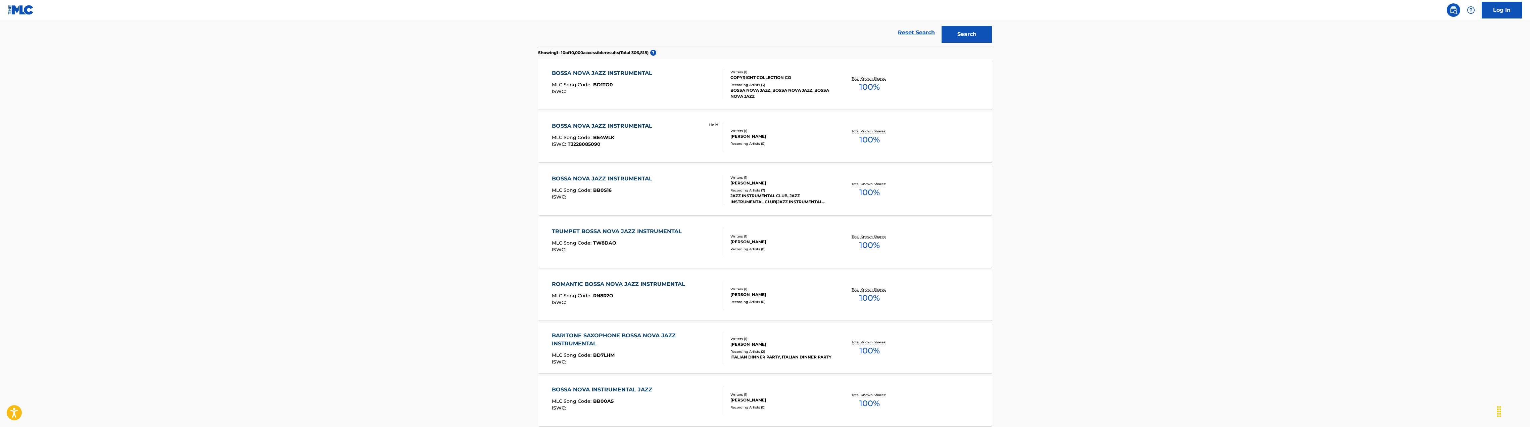
scroll to position [134, 0]
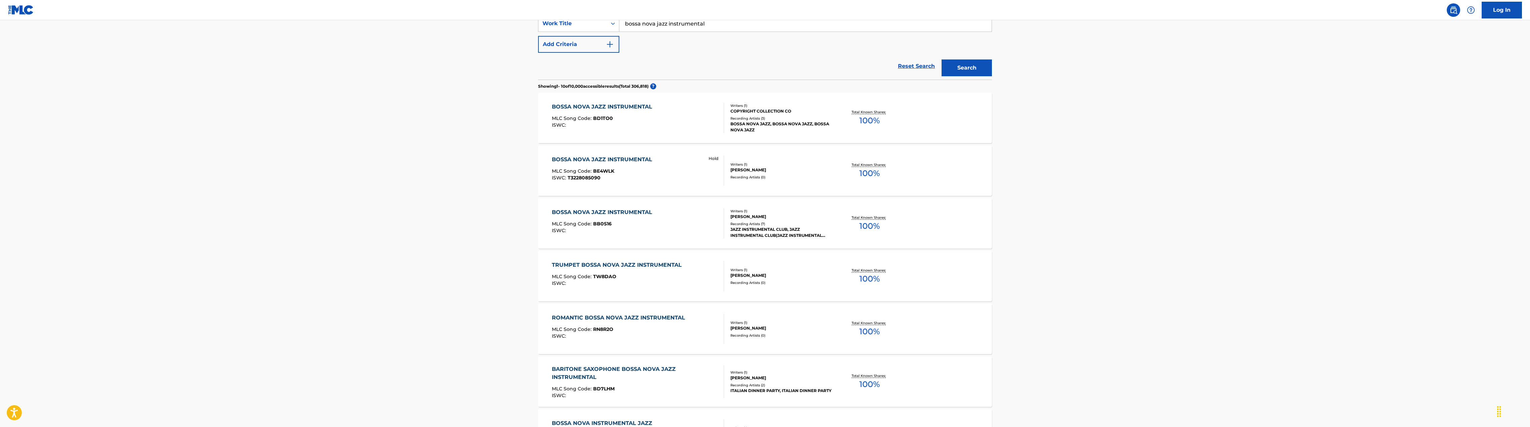
click at [756, 173] on div "Writers ( 1 ) DAVID ALEXANDER ROBERTSON Recording Artists ( 0 )" at bounding box center [778, 171] width 108 height 18
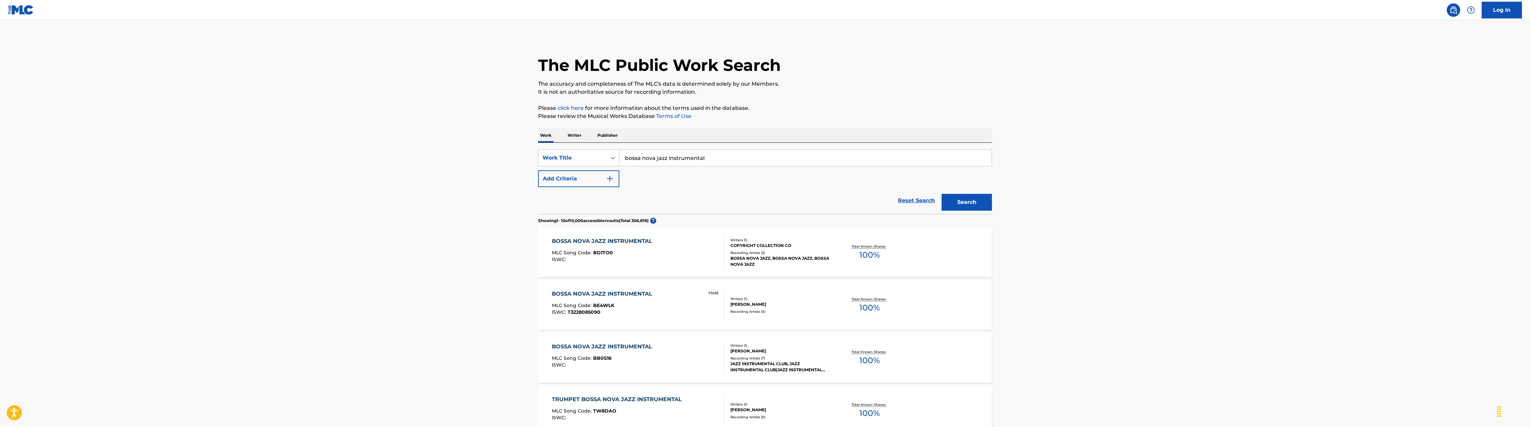
click at [783, 247] on div "COPYRIGHT COLLECTION CO" at bounding box center [780, 245] width 101 height 6
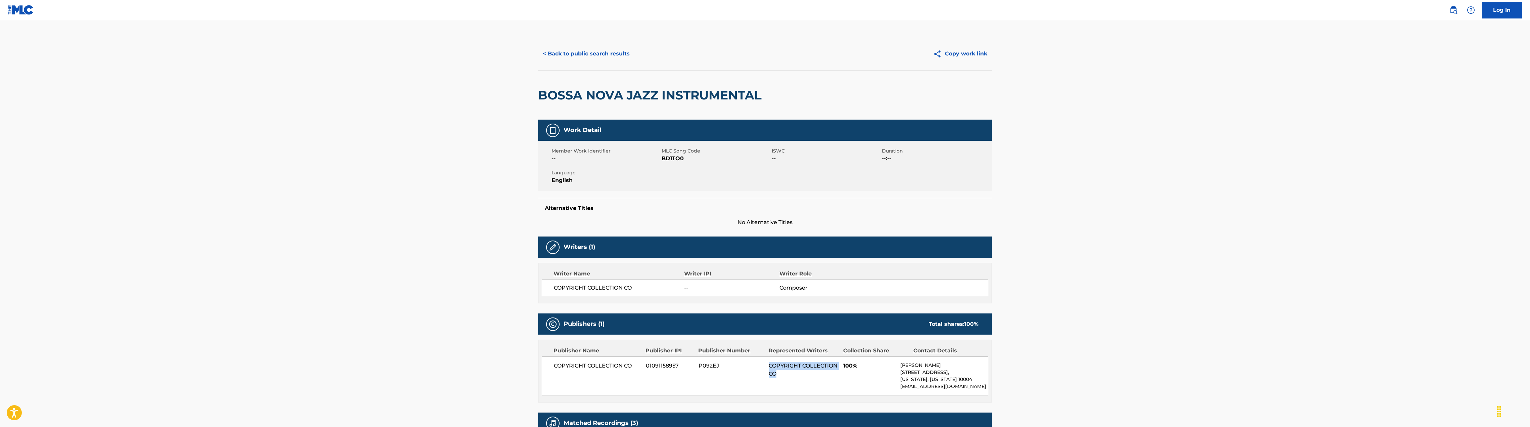
drag, startPoint x: 818, startPoint y: 374, endPoint x: 767, endPoint y: 367, distance: 51.6
click at [767, 367] on div "COPYRIGHT COLLECTION CO 01091158957 P092EJ COPYRIGHT COLLECTION CO 100% Don Nix…" at bounding box center [765, 375] width 446 height 39
drag, startPoint x: 776, startPoint y: 364, endPoint x: 803, endPoint y: 287, distance: 80.6
click at [803, 287] on span "Composer" at bounding box center [822, 288] width 87 height 8
drag, startPoint x: 817, startPoint y: 371, endPoint x: 767, endPoint y: 366, distance: 49.9
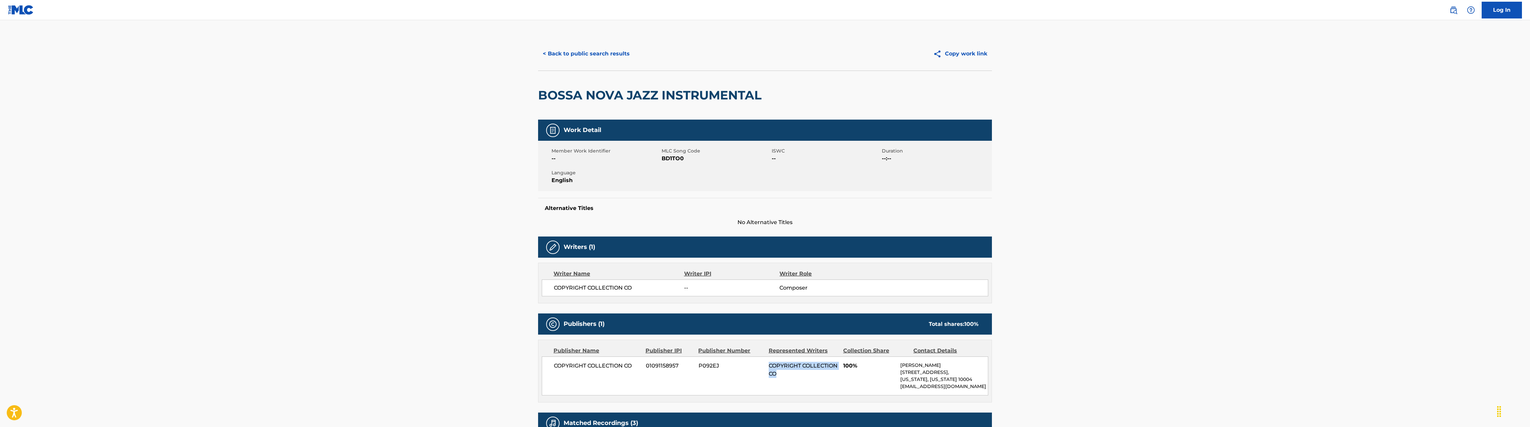
click at [767, 366] on div "COPYRIGHT COLLECTION CO 01091158957 P092EJ COPYRIGHT COLLECTION CO 100% Don Nix…" at bounding box center [765, 375] width 446 height 39
copy span "COPYRIGHT COLLECTION CO"
click at [562, 57] on button "< Back to public search results" at bounding box center [586, 53] width 96 height 17
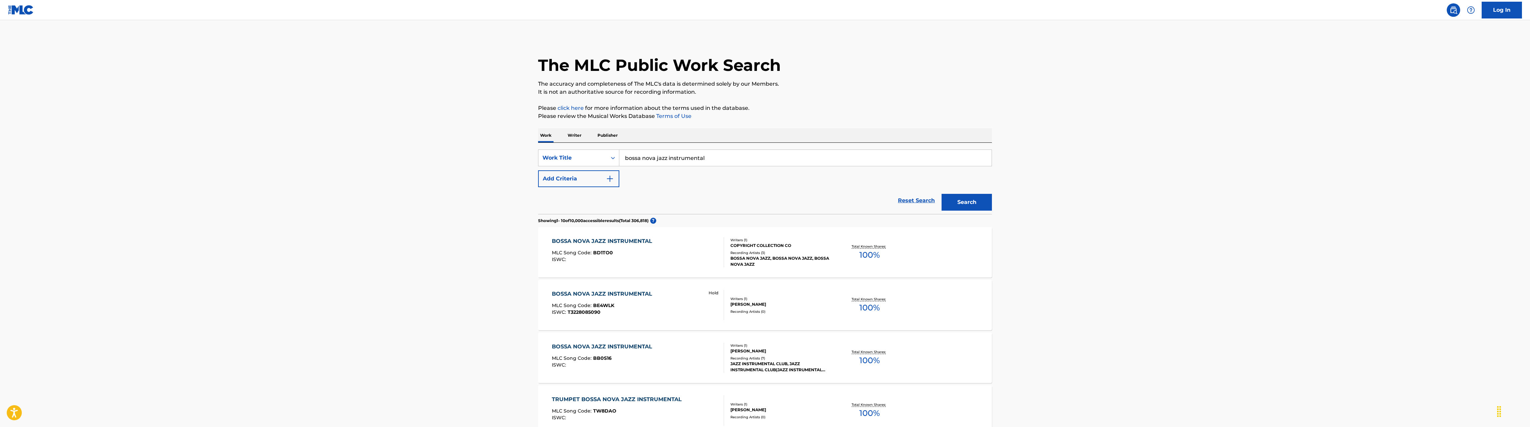
click at [597, 181] on button "Add Criteria" at bounding box center [578, 178] width 81 height 17
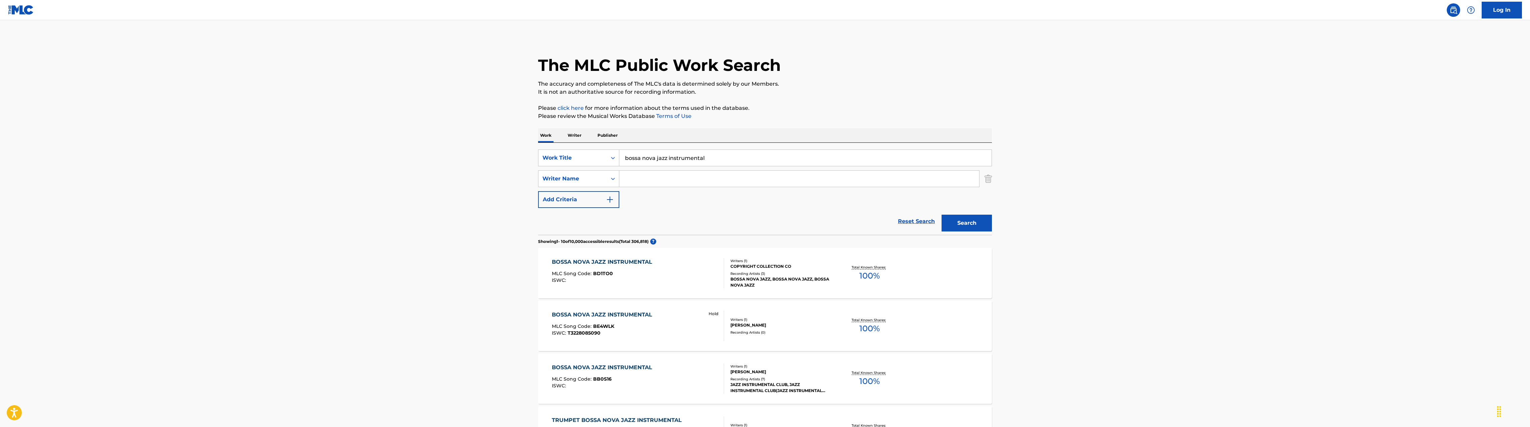
click at [631, 184] on input "Search Form" at bounding box center [799, 179] width 360 height 16
type input "Lars christan Lundholm"
drag, startPoint x: 727, startPoint y: 158, endPoint x: 582, endPoint y: 154, distance: 144.4
click at [582, 154] on div "SearchWithCriteria4ab80d2b-a60a-4425-9e66-88c78f6cecc0 Work Title bossa nova ja…" at bounding box center [765, 157] width 454 height 17
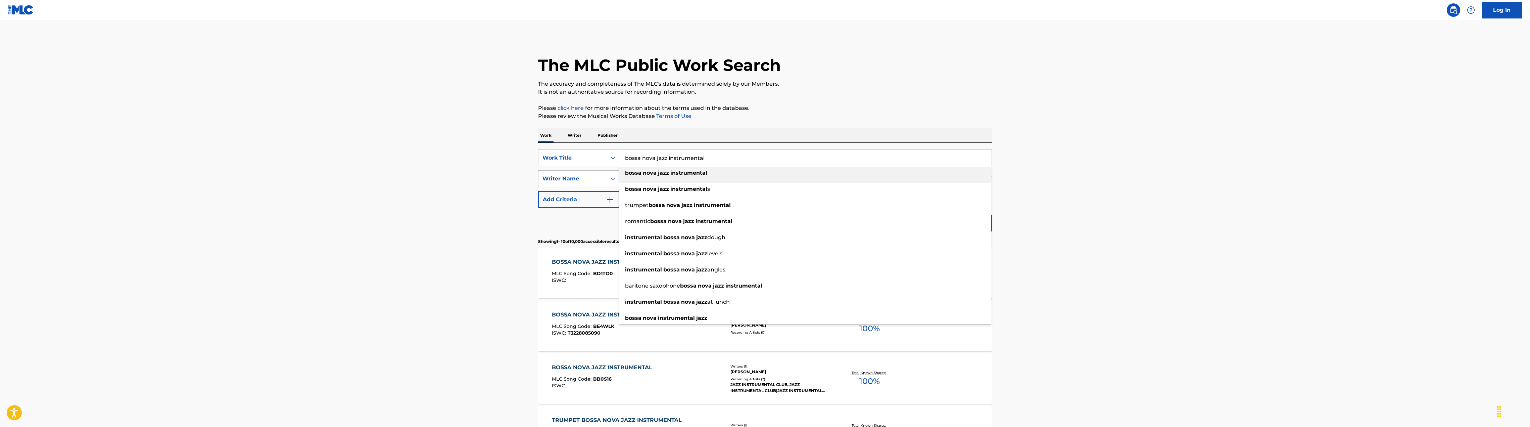
click at [498, 190] on main "The MLC Public Work Search The accuracy and completeness of The MLC's data is d…" at bounding box center [765, 415] width 1530 height 790
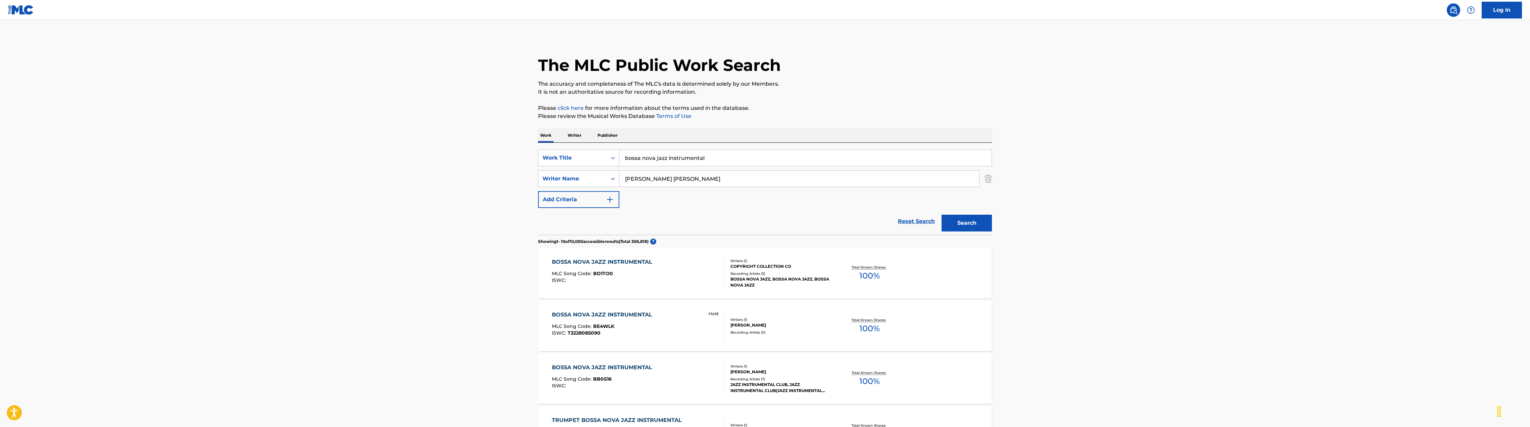
click at [599, 267] on div "BOSSA NOVA JAZZ INSTRUMENTAL MLC Song Code : BD1TO0 ISWC :" at bounding box center [604, 273] width 104 height 30
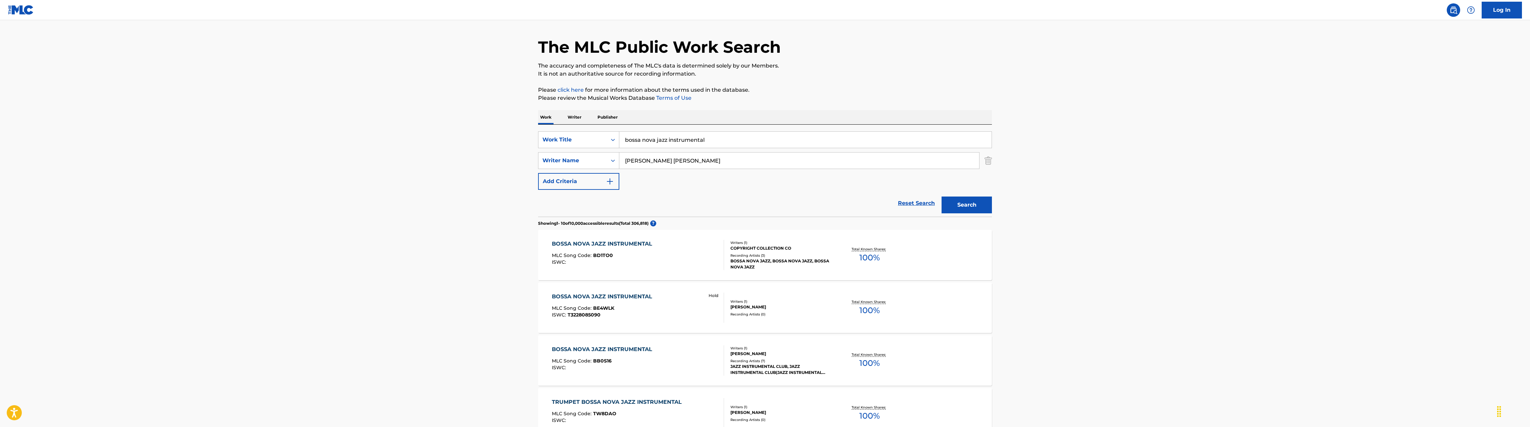
scroll to position [34, 0]
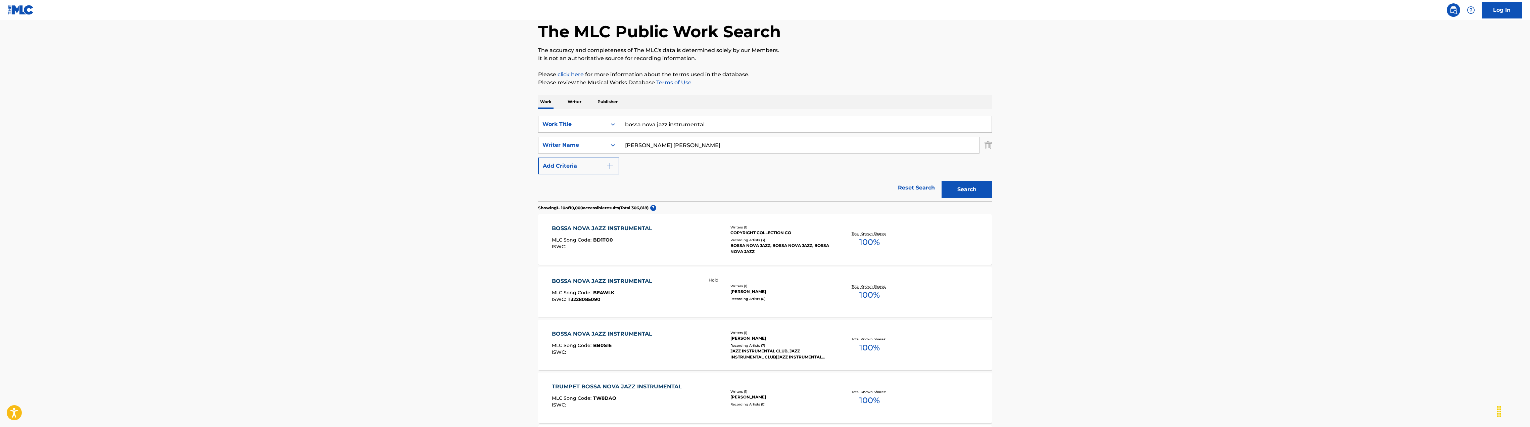
click at [605, 226] on div "BOSSA NOVA JAZZ INSTRUMENTAL" at bounding box center [604, 228] width 104 height 8
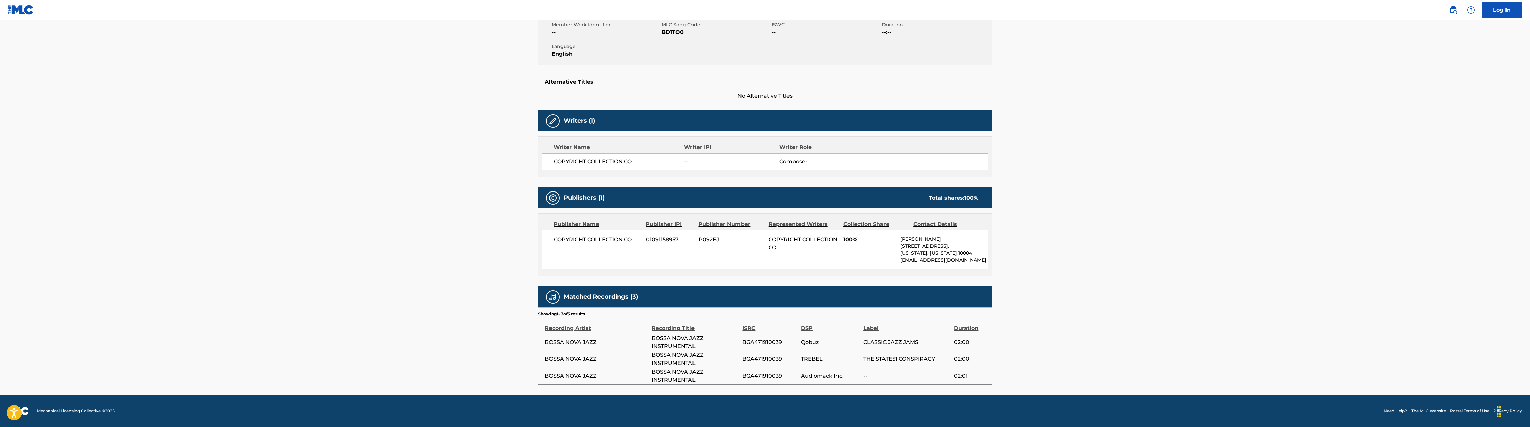
scroll to position [66, 0]
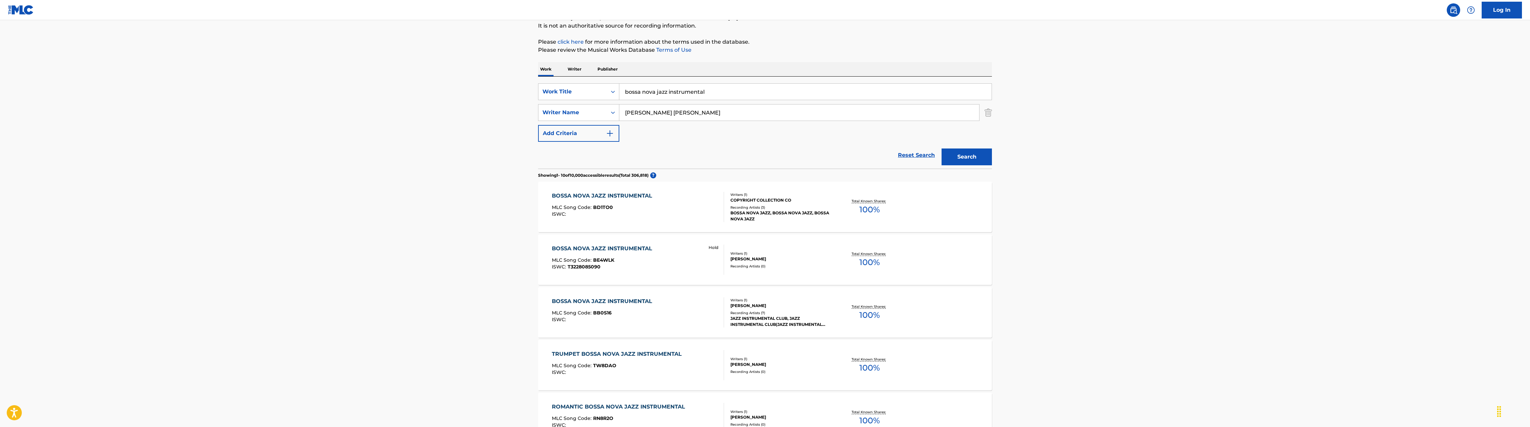
scroll to position [34, 0]
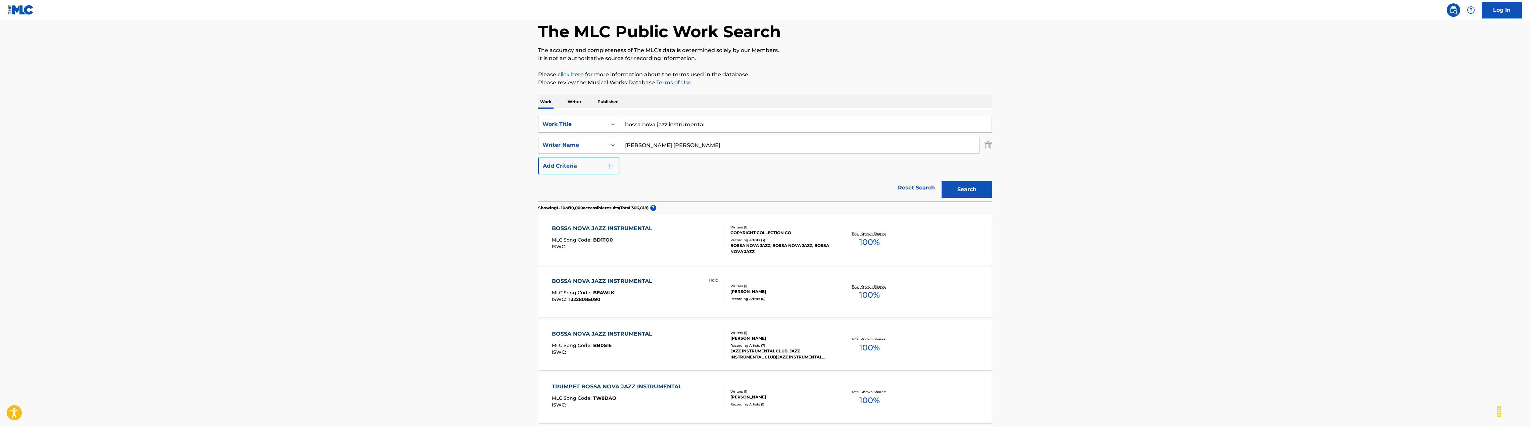
click at [627, 285] on div "BOSSA NOVA JAZZ INSTRUMENTAL MLC Song Code : BE4WLK ISWC : T3228085090" at bounding box center [604, 292] width 104 height 30
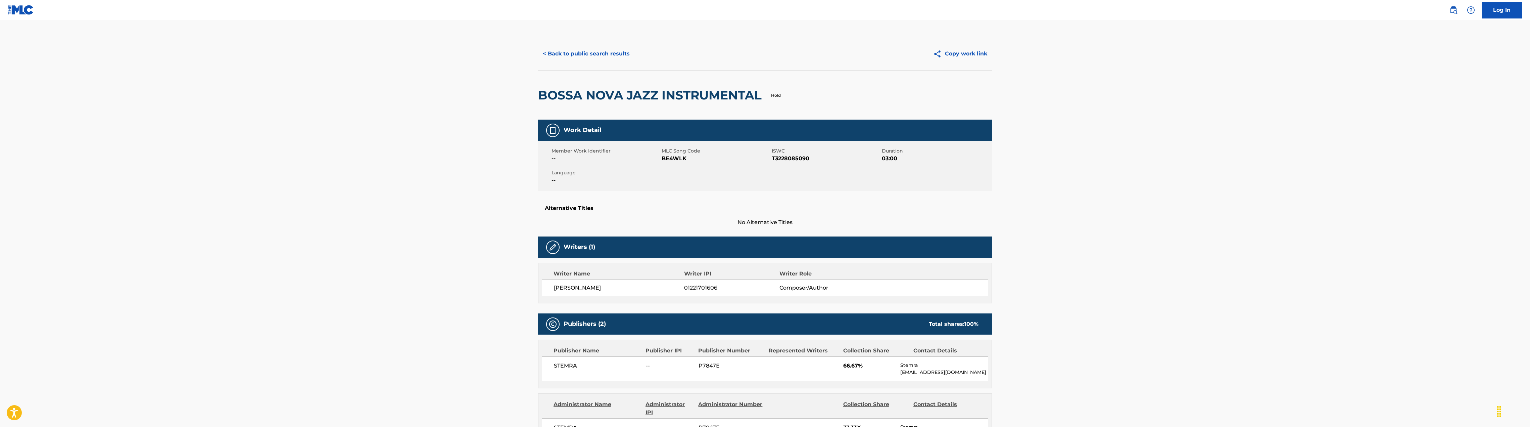
scroll to position [34, 0]
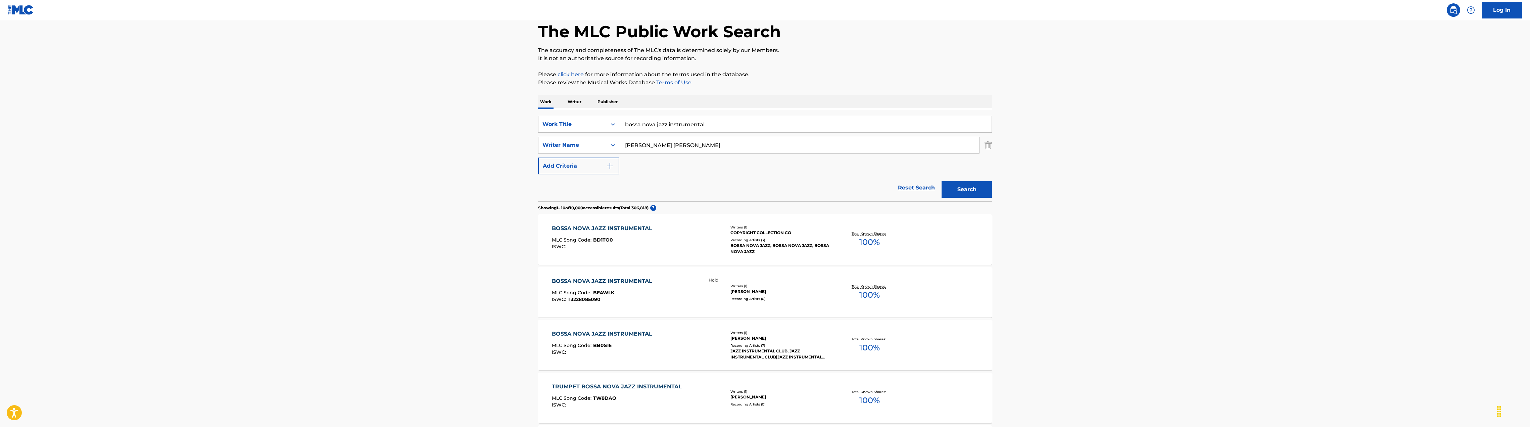
click at [612, 230] on div "BOSSA NOVA JAZZ INSTRUMENTAL" at bounding box center [604, 228] width 104 height 8
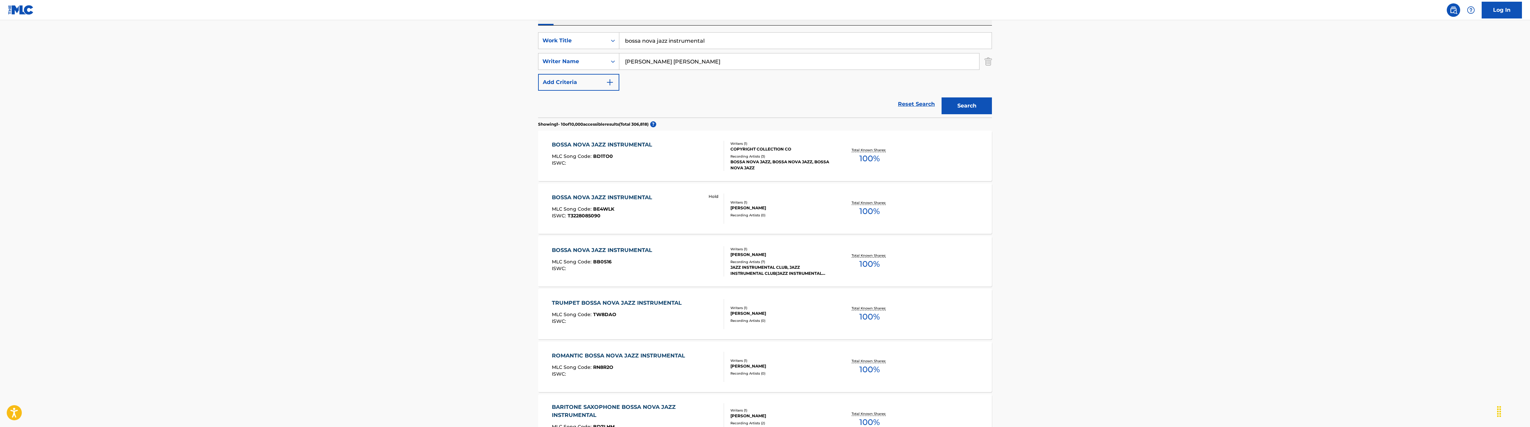
scroll to position [101, 0]
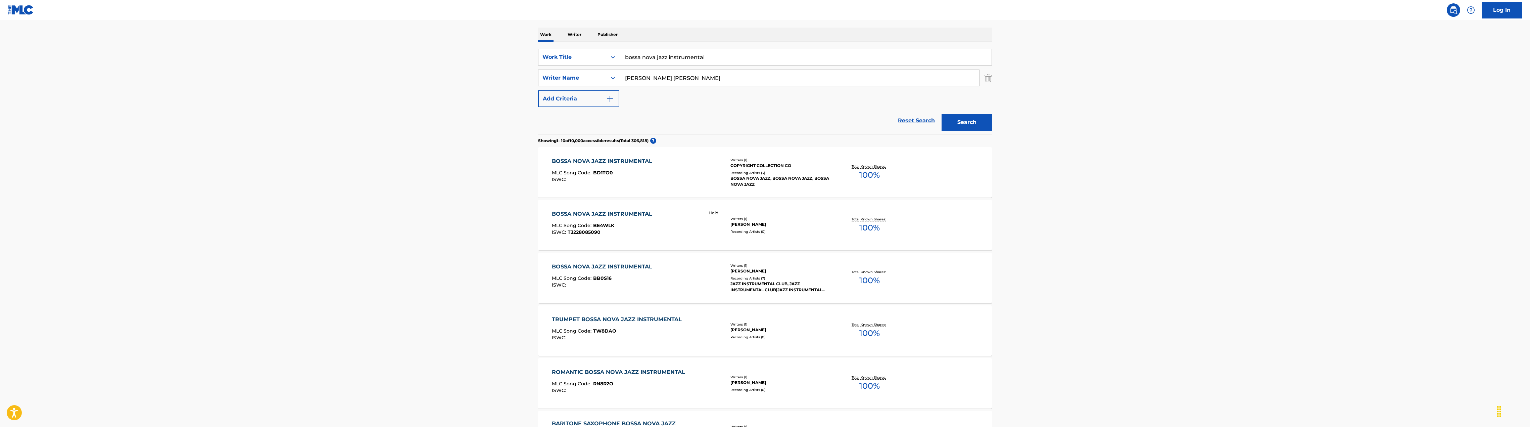
click at [612, 265] on div "BOSSA NOVA JAZZ INSTRUMENTAL" at bounding box center [604, 267] width 104 height 8
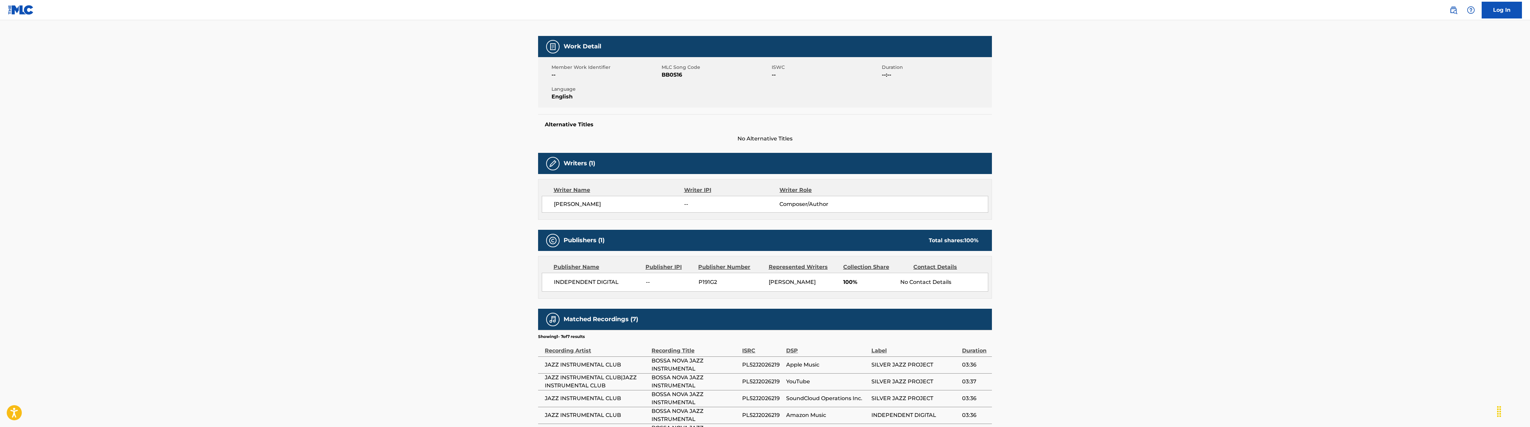
scroll to position [168, 0]
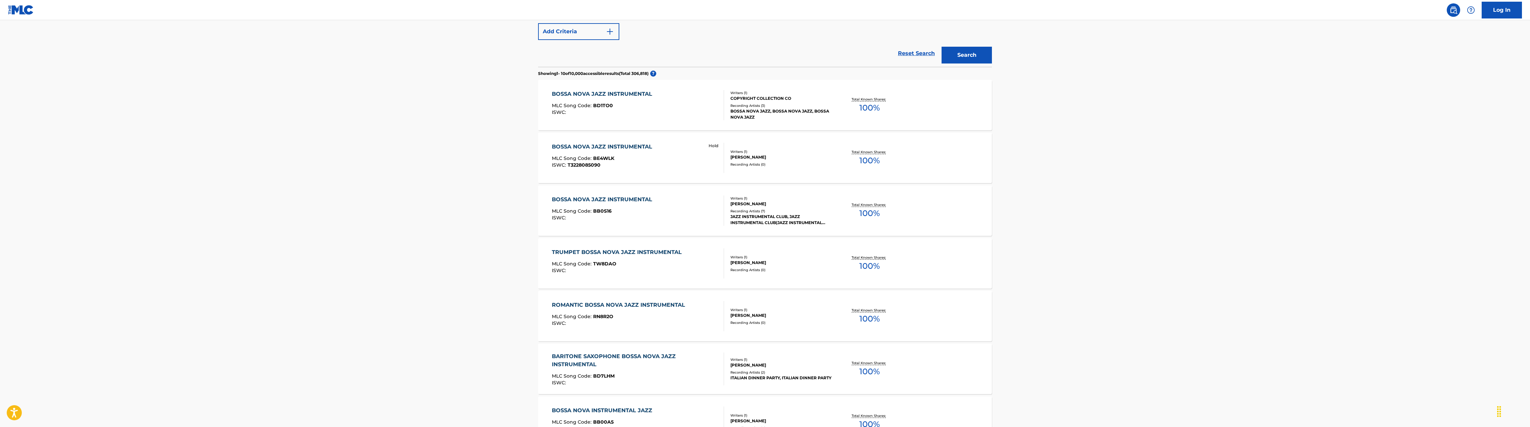
scroll to position [101, 0]
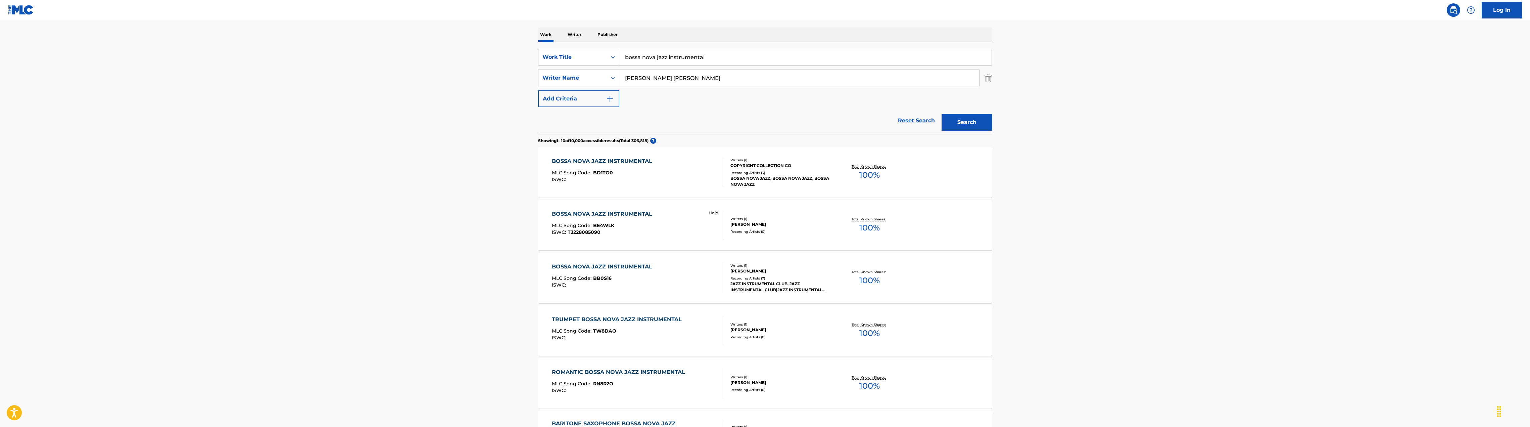
click at [603, 216] on div "BOSSA NOVA JAZZ INSTRUMENTAL" at bounding box center [604, 214] width 104 height 8
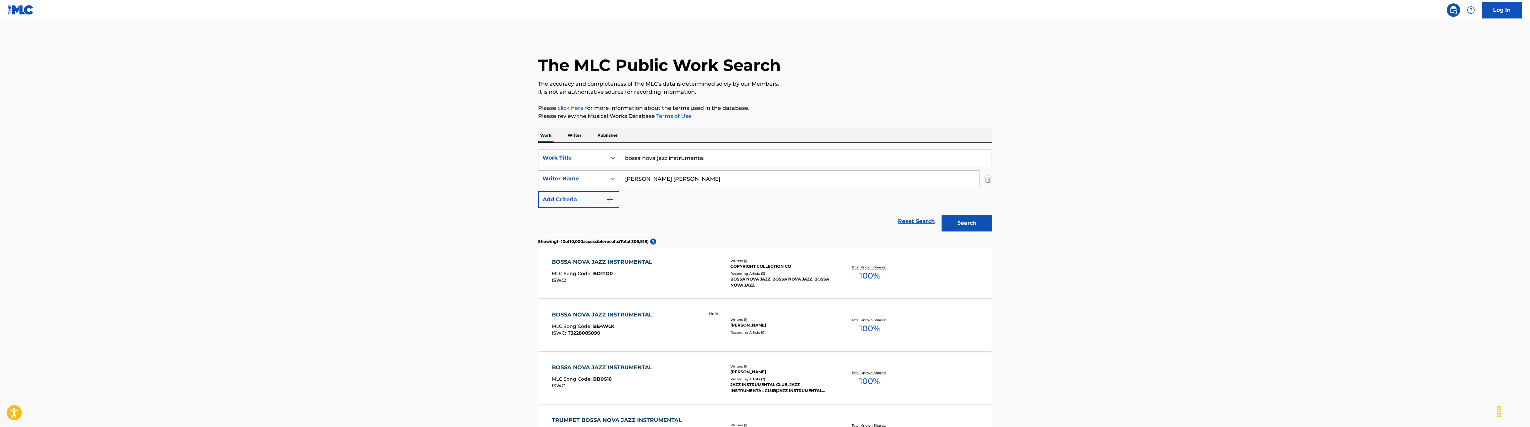
scroll to position [101, 0]
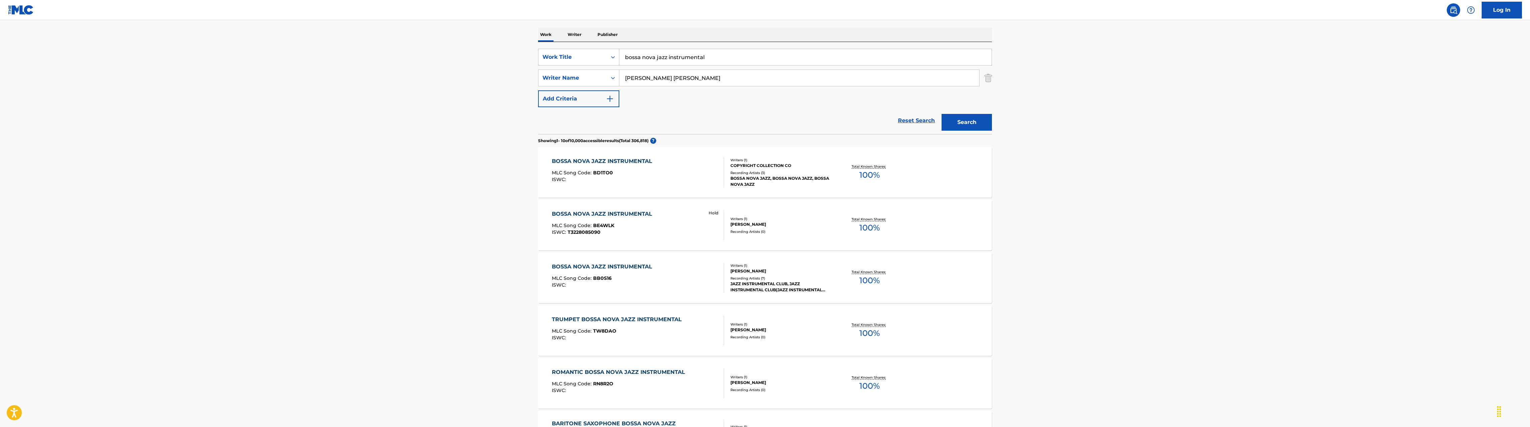
click at [598, 167] on div "BOSSA NOVA JAZZ INSTRUMENTAL MLC Song Code : BD1TO0 ISWC :" at bounding box center [604, 172] width 104 height 30
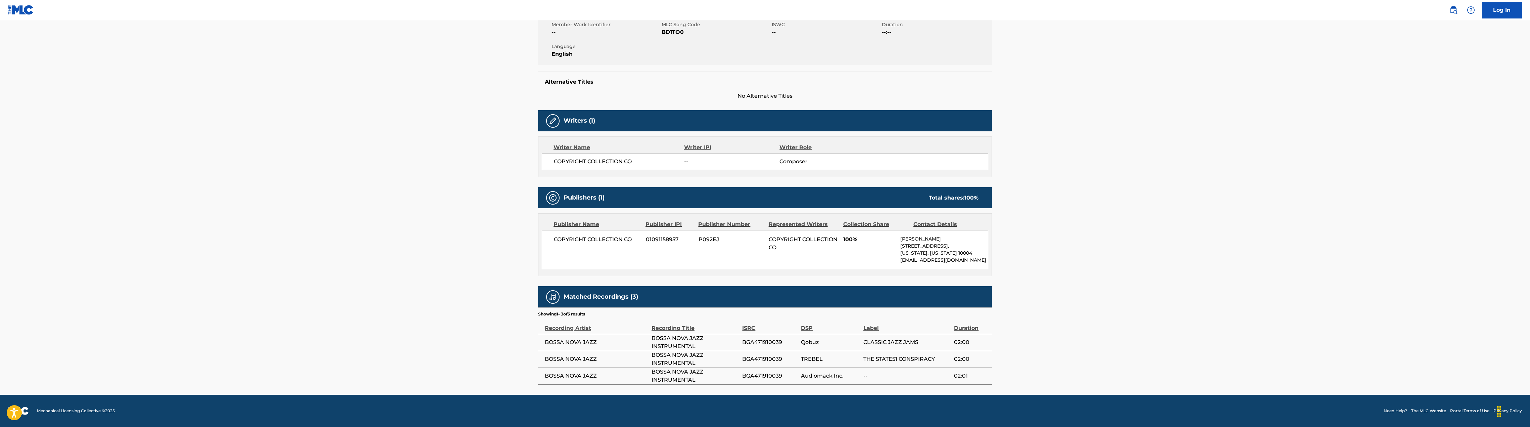
scroll to position [101, 0]
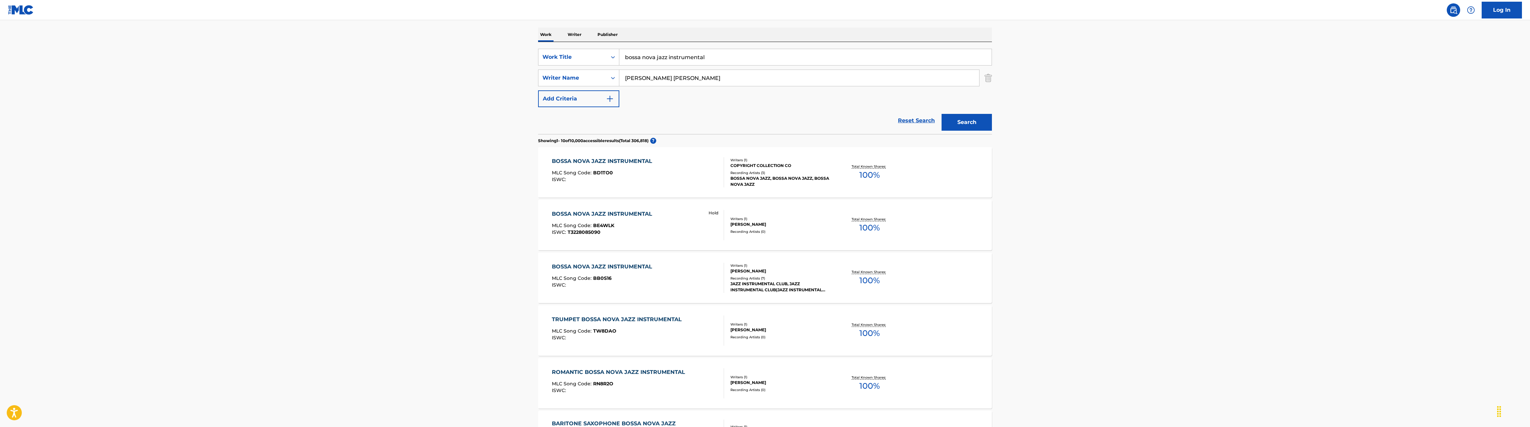
click at [591, 213] on div "BOSSA NOVA JAZZ INSTRUMENTAL" at bounding box center [604, 214] width 104 height 8
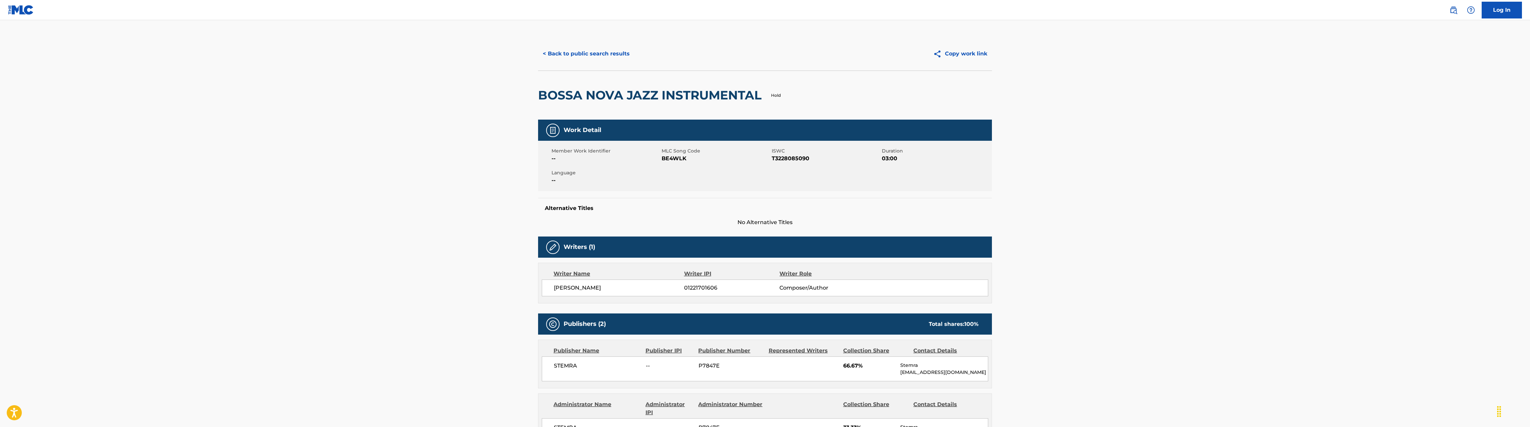
scroll to position [101, 0]
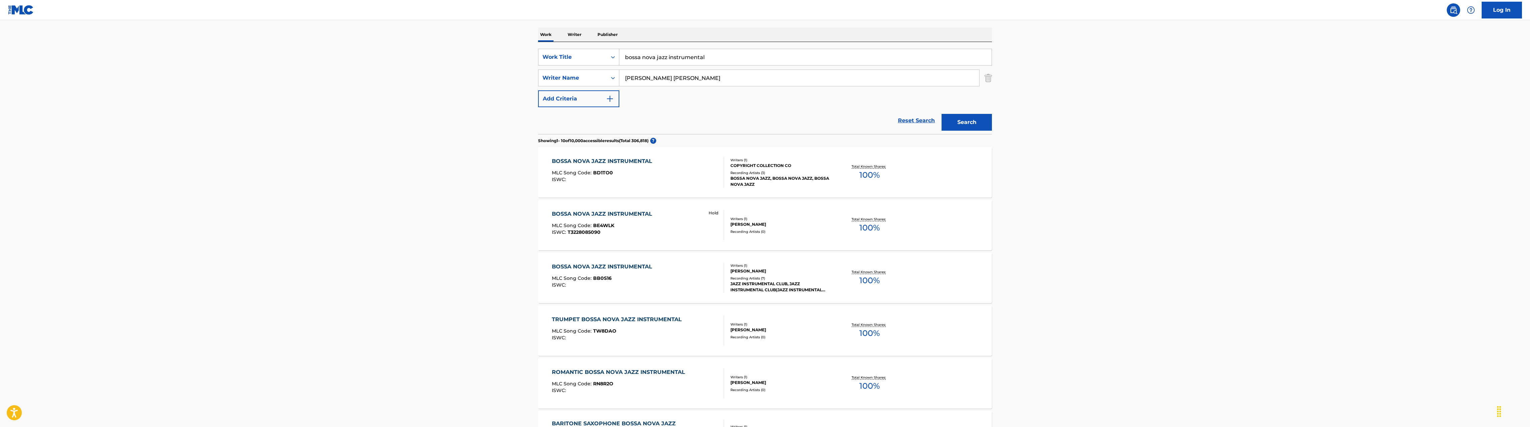
click at [600, 164] on div "BOSSA NOVA JAZZ INSTRUMENTAL" at bounding box center [604, 161] width 104 height 8
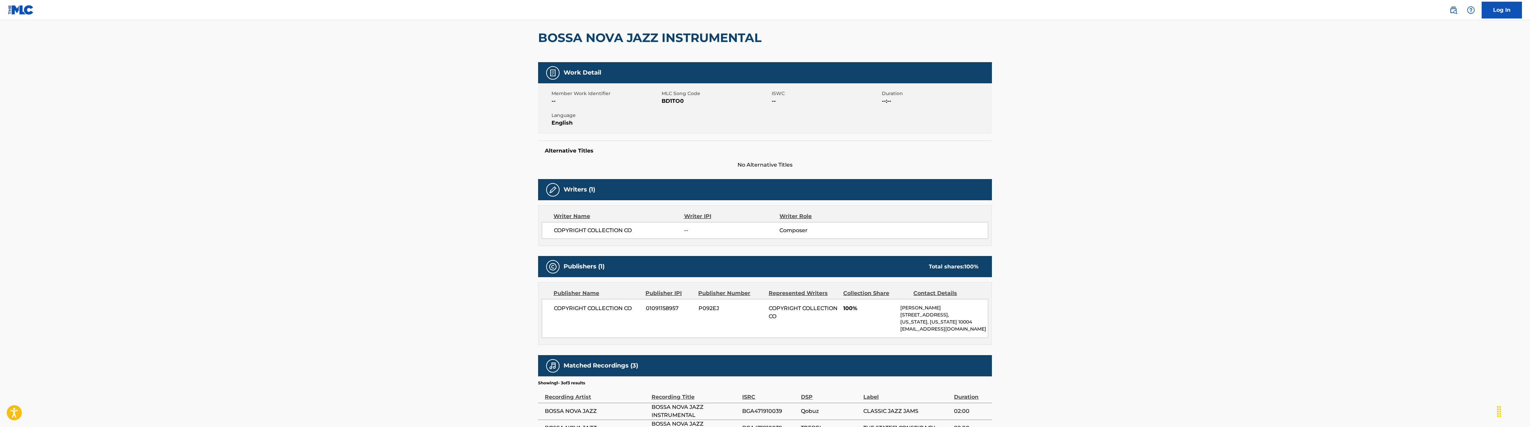
scroll to position [133, 0]
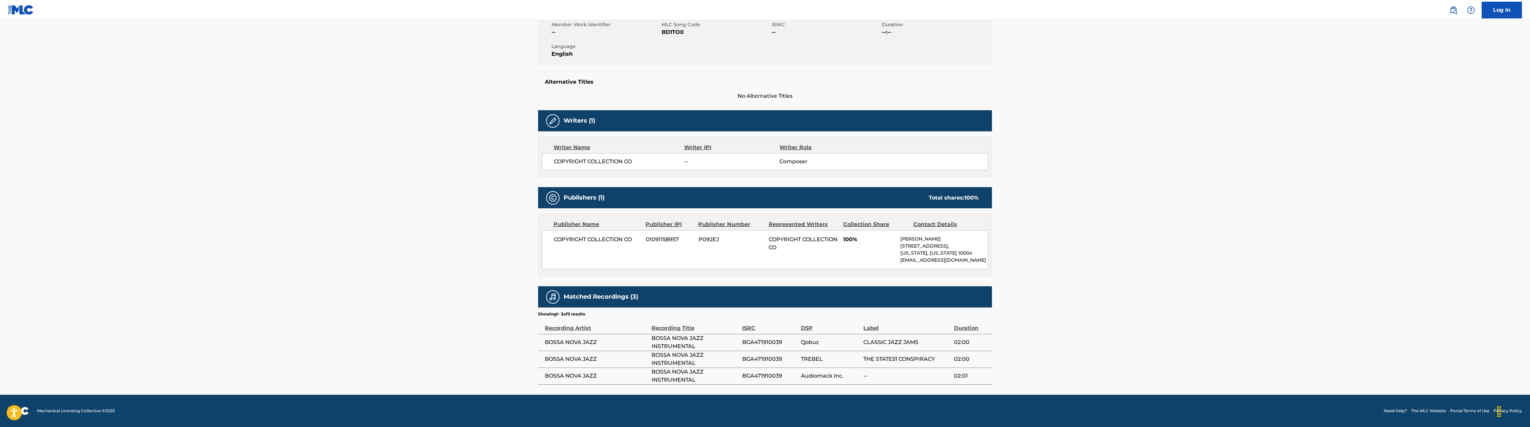
scroll to position [101, 0]
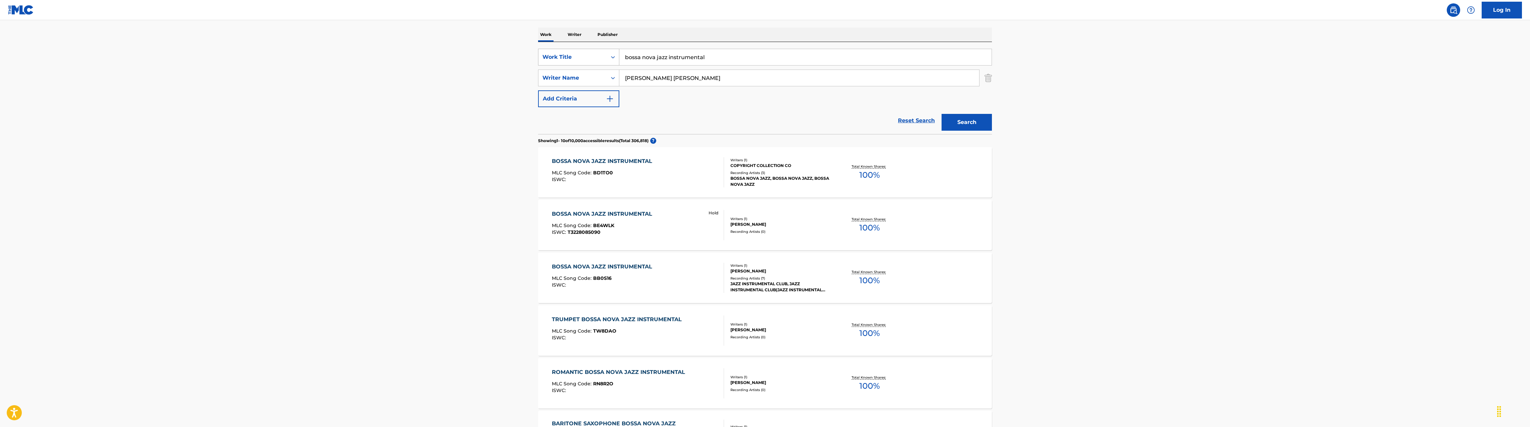
drag, startPoint x: 716, startPoint y: 60, endPoint x: 589, endPoint y: 58, distance: 126.9
click at [589, 58] on div "SearchWithCriteria4ab80d2b-a60a-4425-9e66-88c78f6cecc0 Work Title bossa nova ja…" at bounding box center [765, 57] width 454 height 17
click at [593, 98] on button "Add Criteria" at bounding box center [578, 98] width 81 height 17
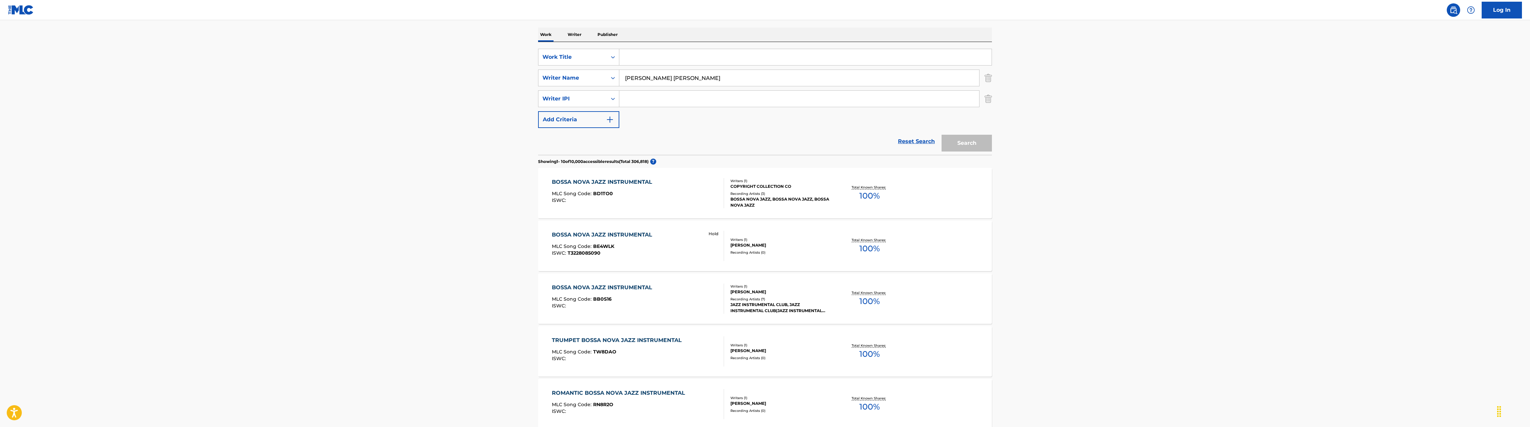
click at [588, 118] on button "Add Criteria" at bounding box center [578, 119] width 81 height 17
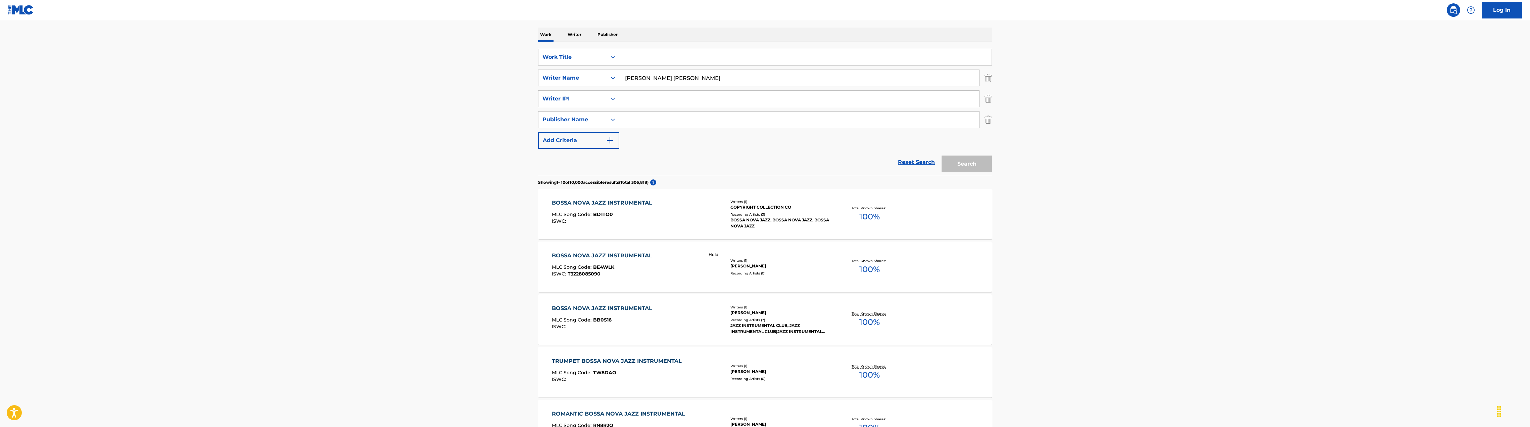
click at [655, 121] on input "Search Form" at bounding box center [799, 119] width 360 height 16
drag, startPoint x: 645, startPoint y: 120, endPoint x: 614, endPoint y: 120, distance: 30.9
click at [614, 120] on div "SearchWithCriteria49e0c967-b6d3-42e6-9785-3e9afb0a93ae Publisher Name Royalty c…" at bounding box center [765, 119] width 454 height 17
type input "copyright collection co"
click at [681, 79] on input "Lars christan Lundholm" at bounding box center [799, 78] width 360 height 16
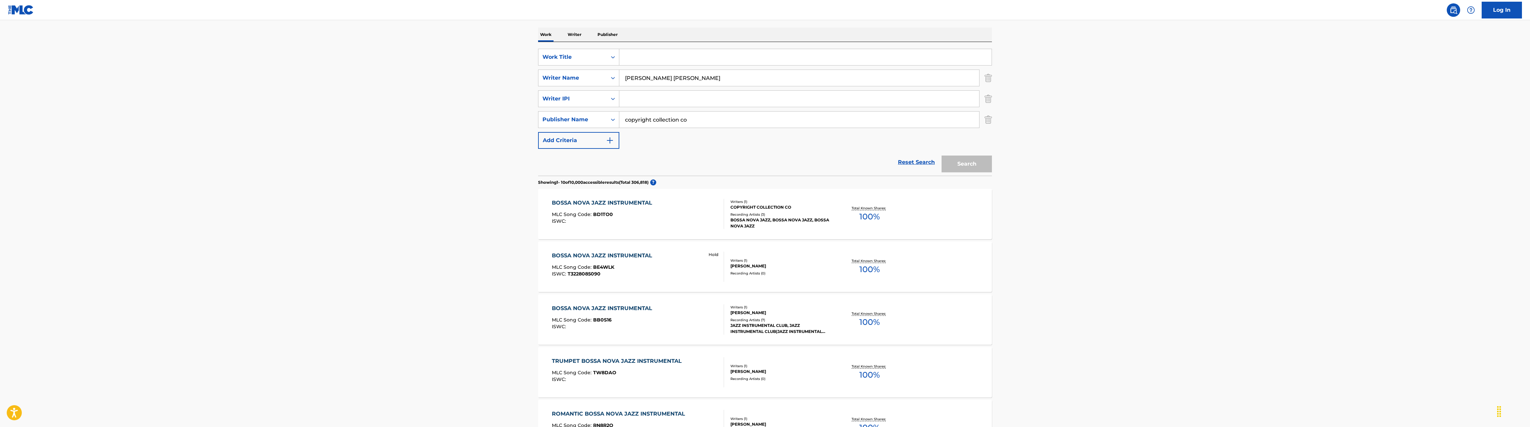
click at [968, 168] on div "Search" at bounding box center [965, 162] width 54 height 27
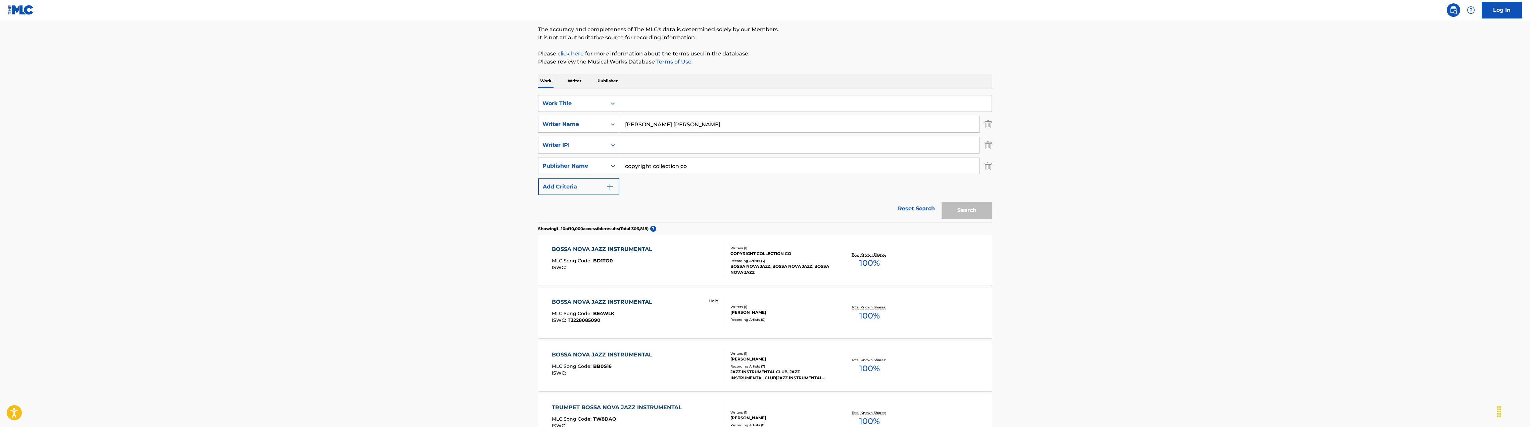
scroll to position [0, 0]
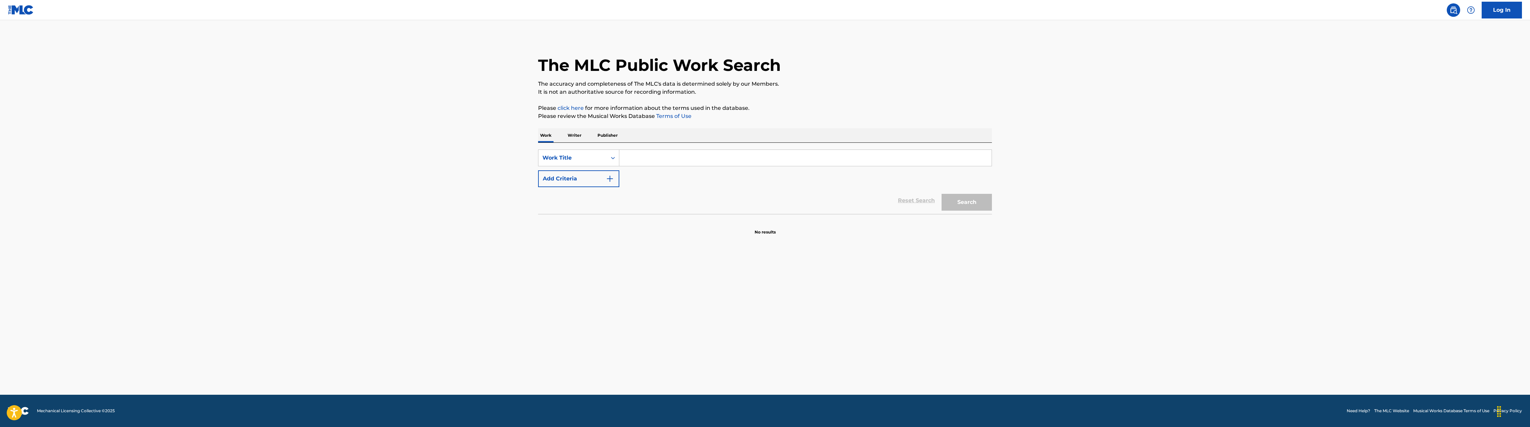
click at [597, 180] on button "Add Criteria" at bounding box center [578, 178] width 81 height 17
click at [639, 182] on input "Search Form" at bounding box center [799, 179] width 360 height 16
drag, startPoint x: 706, startPoint y: 179, endPoint x: 642, endPoint y: 180, distance: 64.5
click at [642, 180] on input "Lars christan Lundholm" at bounding box center [799, 179] width 360 height 16
type input "Lars"
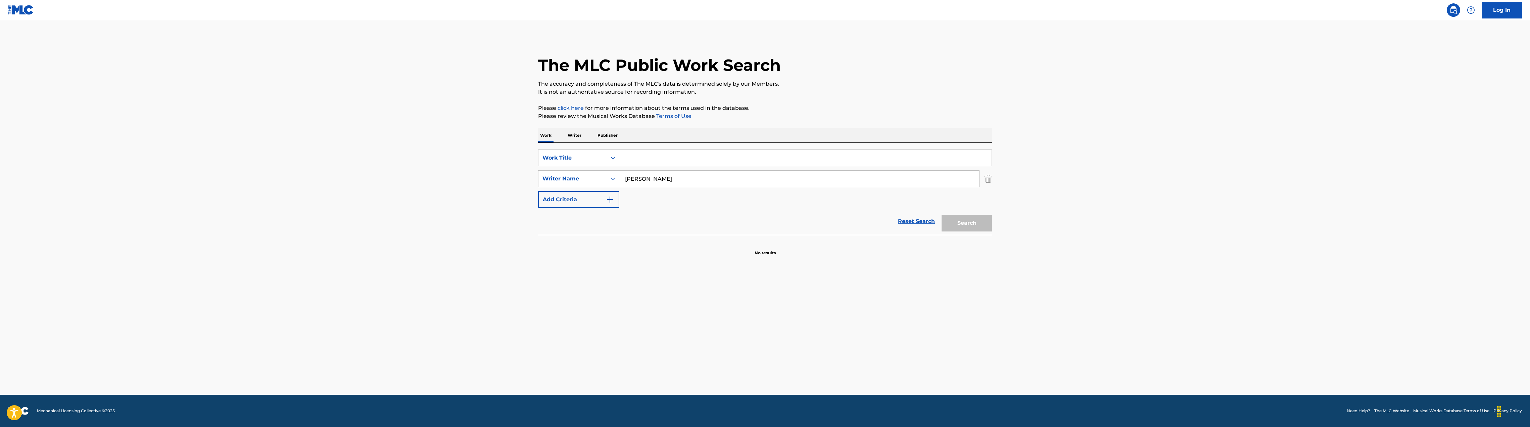
click at [643, 180] on input "Lars" at bounding box center [799, 179] width 360 height 16
click at [574, 131] on p "Writer" at bounding box center [575, 135] width 18 height 14
click at [613, 134] on p "Publisher" at bounding box center [607, 135] width 24 height 14
click at [543, 135] on p "Work" at bounding box center [545, 135] width 15 height 14
click at [818, 171] on div "SearchWithCriteria276a8bb4-0abe-4840-9a31-877cbcc0358a Work Title Add Criteria" at bounding box center [765, 168] width 454 height 38
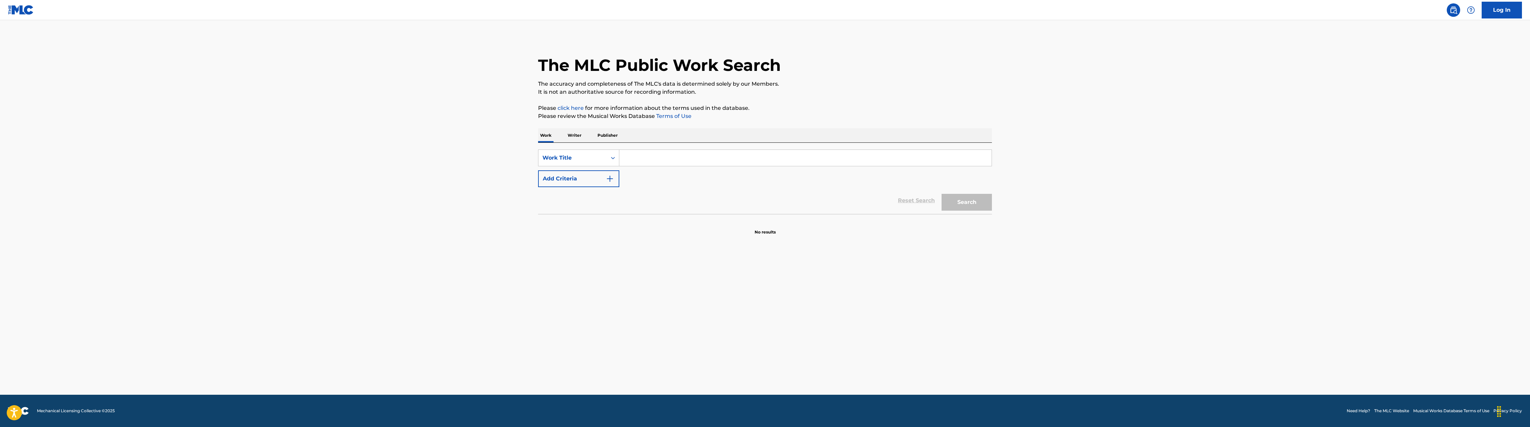
click at [744, 158] on input "Search Form" at bounding box center [805, 158] width 372 height 16
drag, startPoint x: 949, startPoint y: 199, endPoint x: 873, endPoint y: 206, distance: 75.9
click at [949, 199] on div "Search" at bounding box center [965, 200] width 54 height 27
click at [601, 185] on button "Add Criteria" at bounding box center [578, 178] width 81 height 17
click at [604, 205] on button "Add Criteria" at bounding box center [578, 199] width 81 height 17
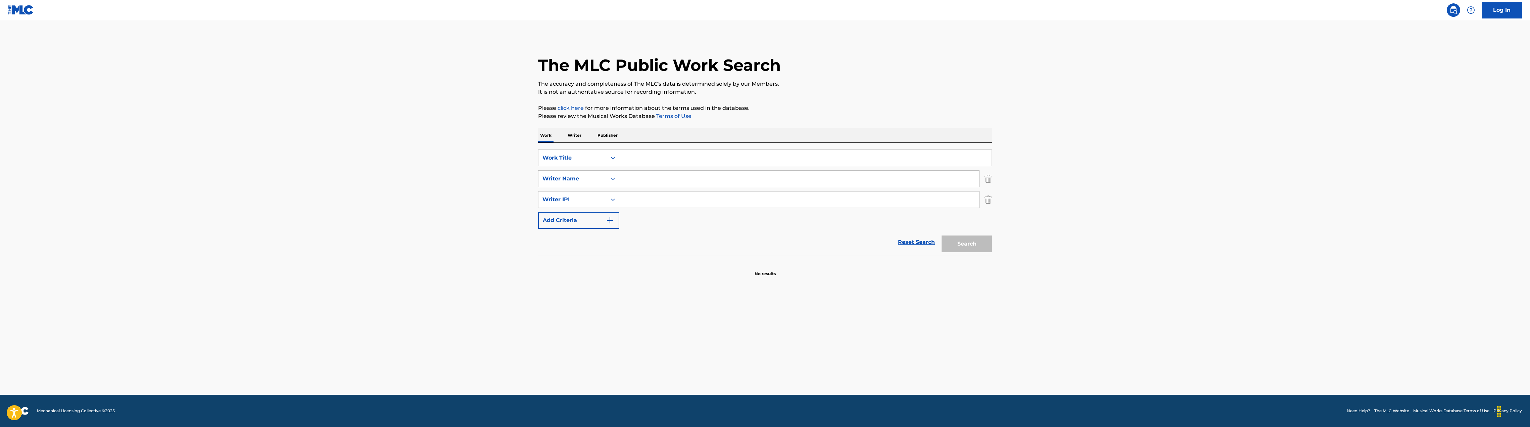
drag, startPoint x: 607, startPoint y: 225, endPoint x: 608, endPoint y: 229, distance: 3.9
click at [607, 226] on button "Add Criteria" at bounding box center [578, 220] width 81 height 17
click at [608, 250] on div "Reset Search Search" at bounding box center [765, 262] width 454 height 27
click at [637, 156] on input "Search Form" at bounding box center [805, 158] width 372 height 16
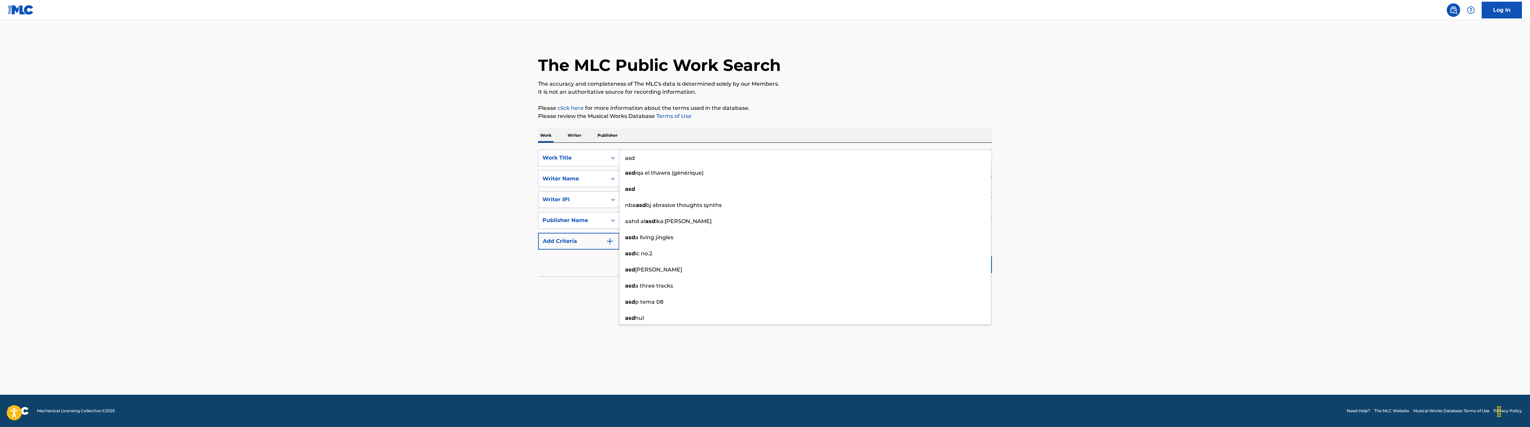
type input "as"
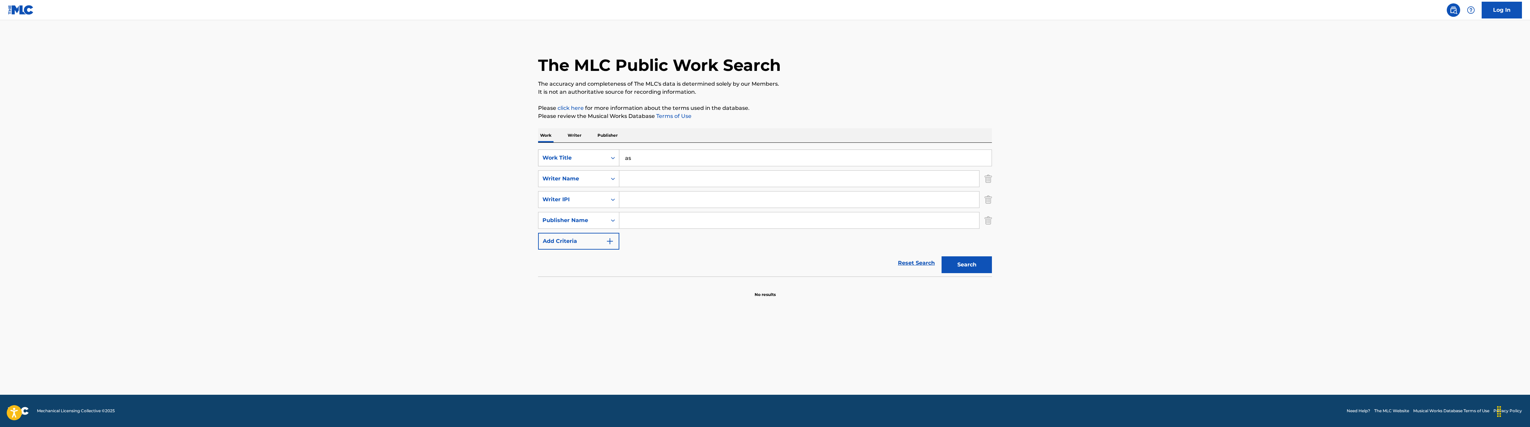
drag, startPoint x: 645, startPoint y: 156, endPoint x: 604, endPoint y: 154, distance: 41.0
click at [604, 154] on div "SearchWithCriteria276a8bb4-0abe-4840-9a31-877cbcc0358a Work Title as" at bounding box center [765, 157] width 454 height 17
click at [643, 179] on input "Search Form" at bounding box center [799, 179] width 360 height 16
click at [638, 219] on input "Search Form" at bounding box center [799, 220] width 360 height 16
type input "Copyright collection co"
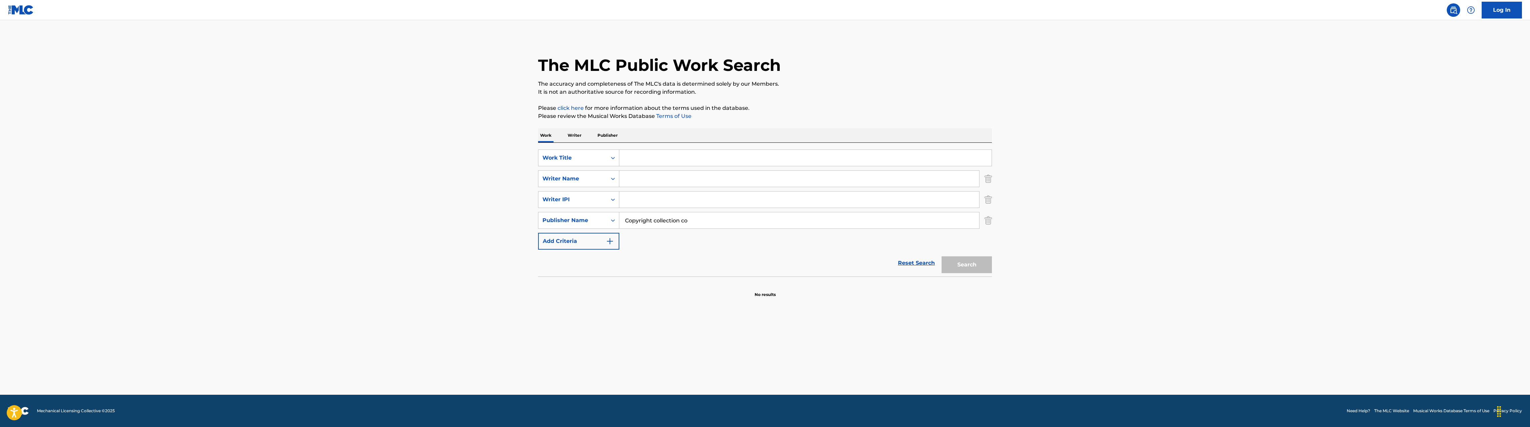
click at [611, 241] on img "Search Form" at bounding box center [610, 241] width 8 height 8
click at [611, 241] on icon "Search Form" at bounding box center [613, 241] width 7 height 7
click at [647, 263] on div "SearchWithCriteria276a8bb4-0abe-4840-9a31-877cbcc0358a Work Title SearchWithCri…" at bounding box center [765, 209] width 454 height 121
click at [611, 263] on div "Max Criteria Reached" at bounding box center [578, 261] width 81 height 17
click at [636, 157] on input "Search Form" at bounding box center [805, 158] width 372 height 16
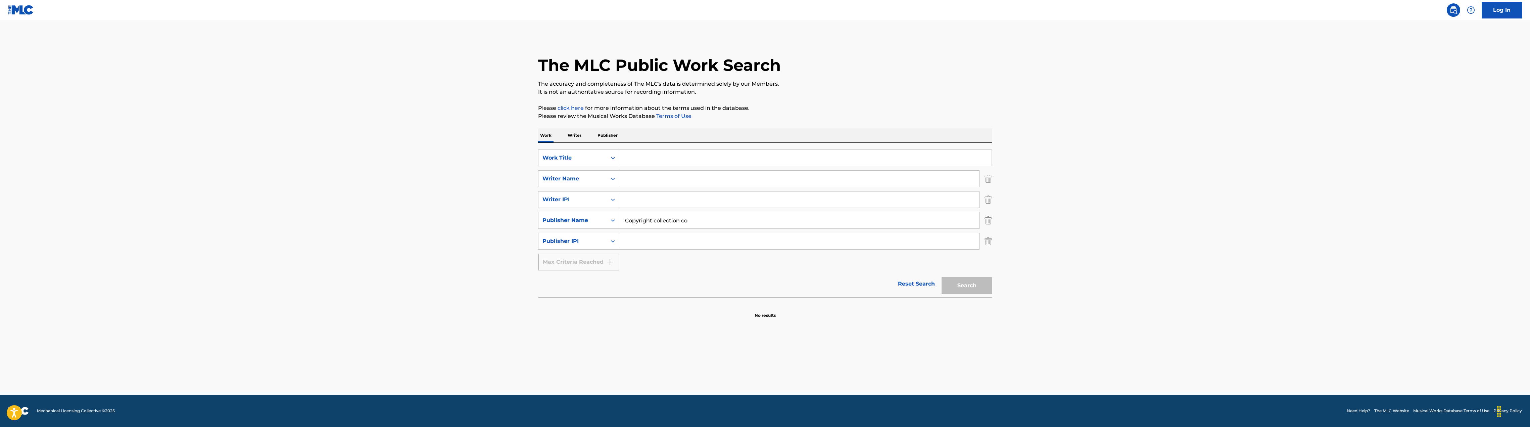
click at [633, 170] on div "SearchWithCriteria276a8bb4-0abe-4840-9a31-877cbcc0358a Work Title SearchWithCri…" at bounding box center [765, 209] width 454 height 121
click at [634, 177] on input "Search Form" at bounding box center [799, 179] width 360 height 16
type input "Lars christan Lundholm"
click at [965, 282] on div "Search" at bounding box center [965, 283] width 54 height 27
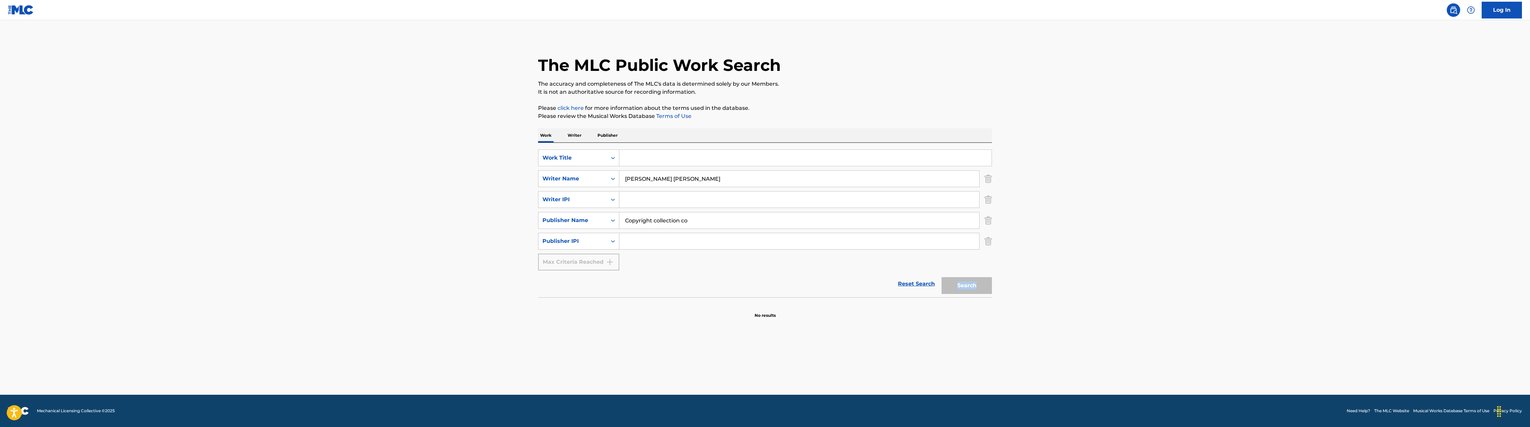
click at [965, 282] on div "Search" at bounding box center [965, 283] width 54 height 27
click at [960, 285] on div "Search" at bounding box center [965, 283] width 54 height 27
click at [578, 134] on p "Writer" at bounding box center [575, 135] width 18 height 14
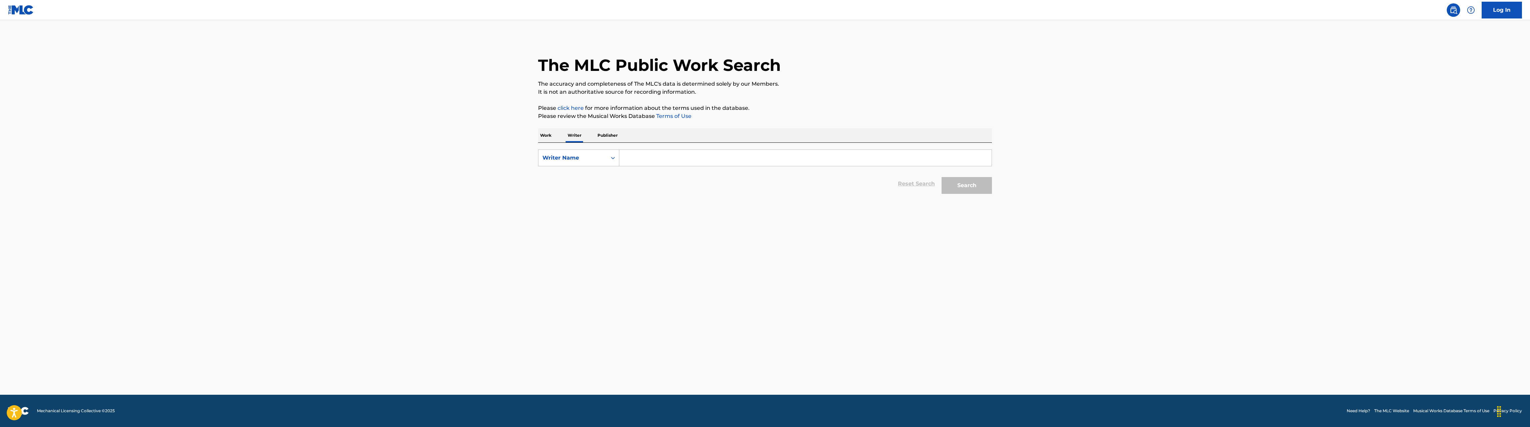
click at [597, 136] on p "Publisher" at bounding box center [607, 135] width 24 height 14
click at [576, 139] on p "Writer" at bounding box center [575, 135] width 18 height 14
click at [607, 137] on p "Publisher" at bounding box center [607, 135] width 24 height 14
click at [647, 159] on input "Search Form" at bounding box center [805, 158] width 372 height 16
click at [671, 175] on span "ection co" at bounding box center [675, 173] width 25 height 6
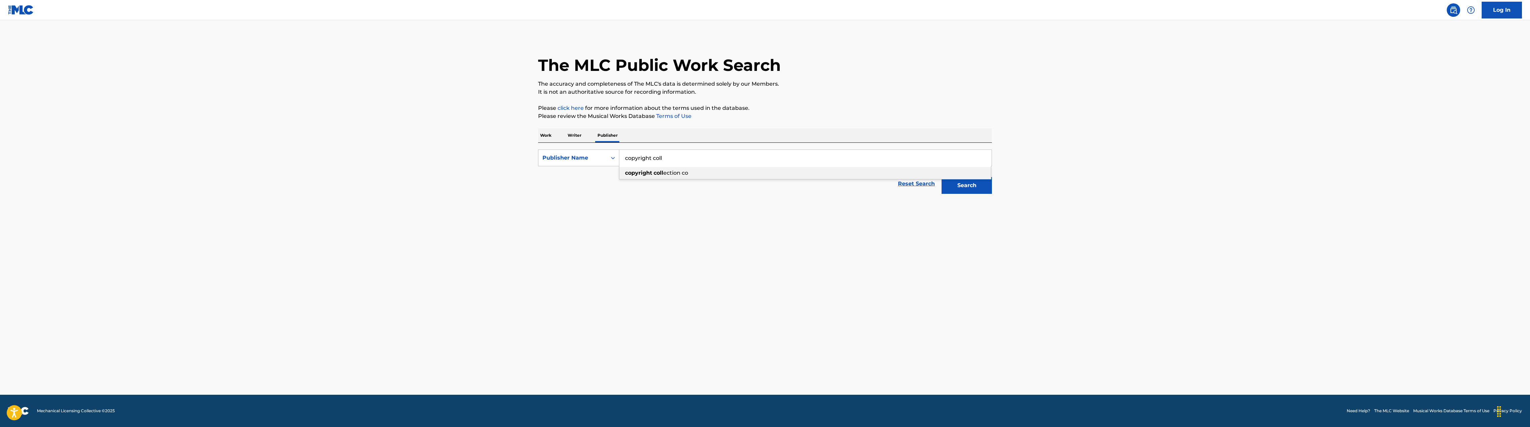
type input "copyright collection co"
click at [576, 134] on p "Writer" at bounding box center [575, 135] width 18 height 14
click at [642, 156] on input "Search Form" at bounding box center [805, 158] width 372 height 16
click at [607, 132] on p "Publisher" at bounding box center [607, 135] width 24 height 14
click at [574, 137] on p "Writer" at bounding box center [575, 135] width 18 height 14
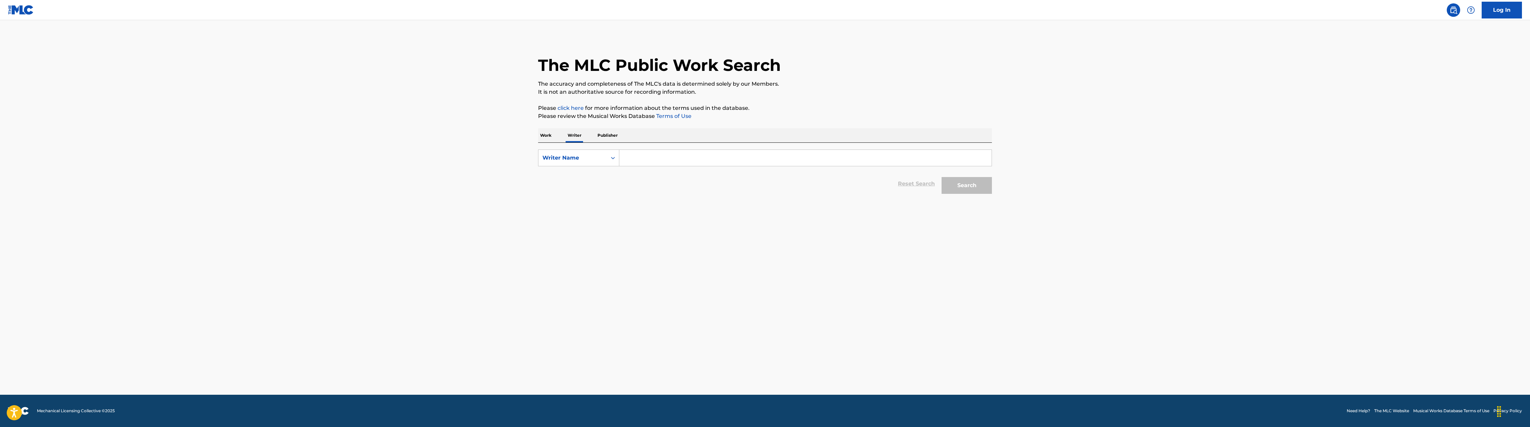
drag, startPoint x: 671, startPoint y: 149, endPoint x: 668, endPoint y: 153, distance: 5.7
click at [671, 150] on div "SearchWithCriteria70aa2b20-e6ac-478e-b4a9-3e131f47f631 Writer Name Reset Search…" at bounding box center [765, 170] width 454 height 54
click at [665, 154] on input "Search Form" at bounding box center [805, 158] width 372 height 16
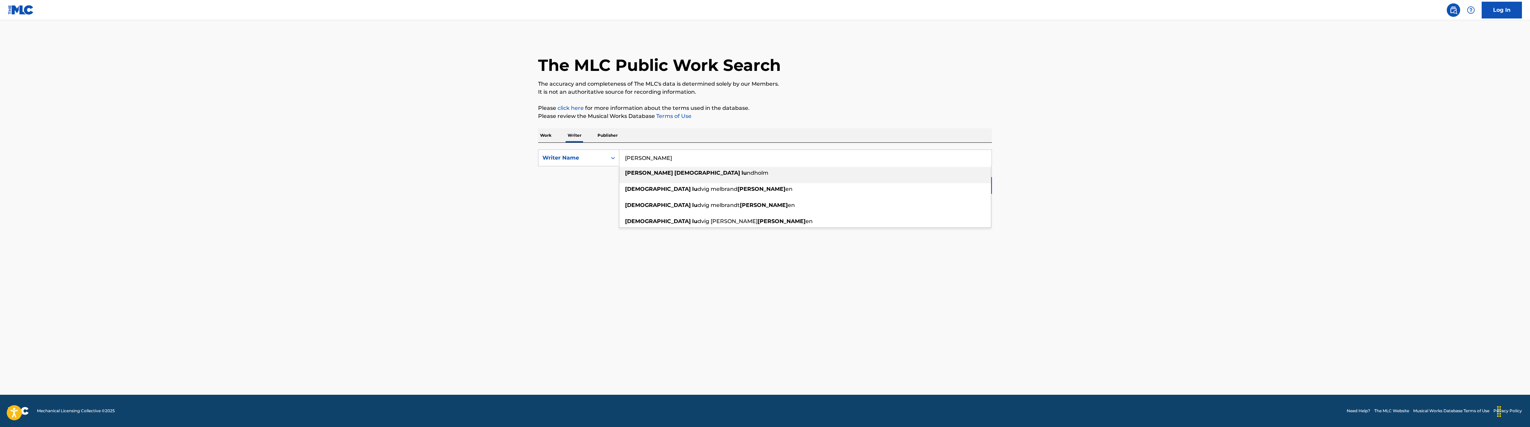
click at [671, 169] on div "lars christian lu ndholm" at bounding box center [805, 173] width 372 height 12
type input "lars christian lundholm"
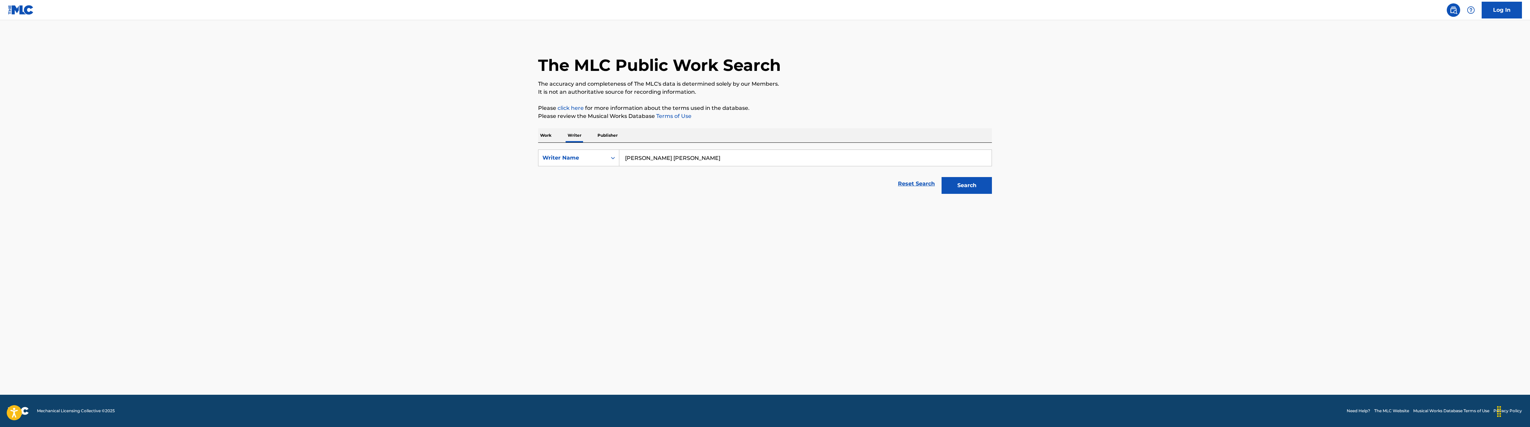
click at [954, 185] on button "Search" at bounding box center [967, 185] width 50 height 17
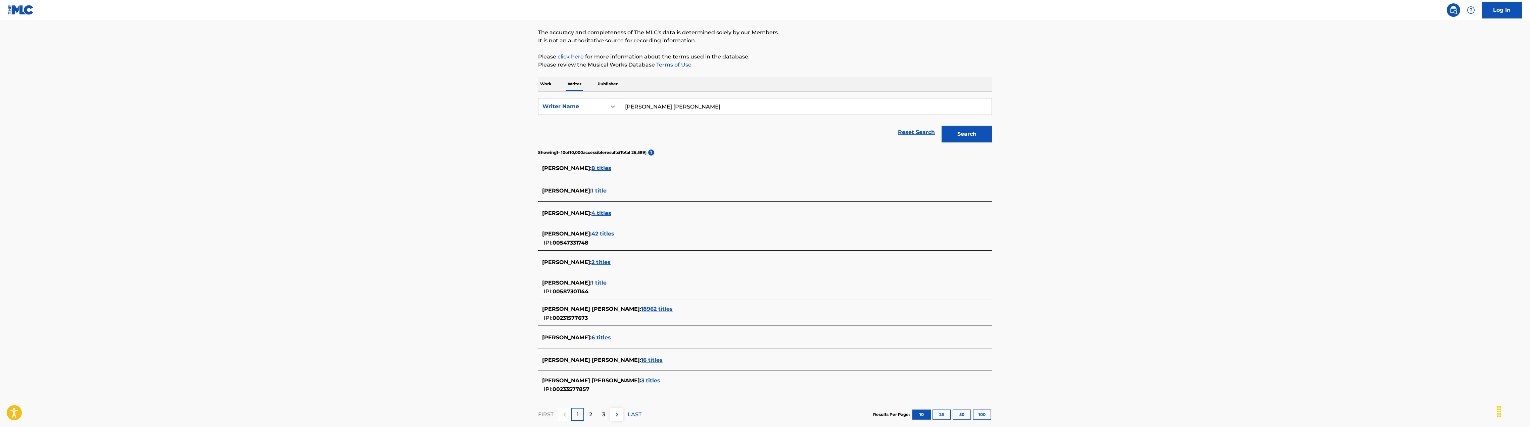
scroll to position [67, 0]
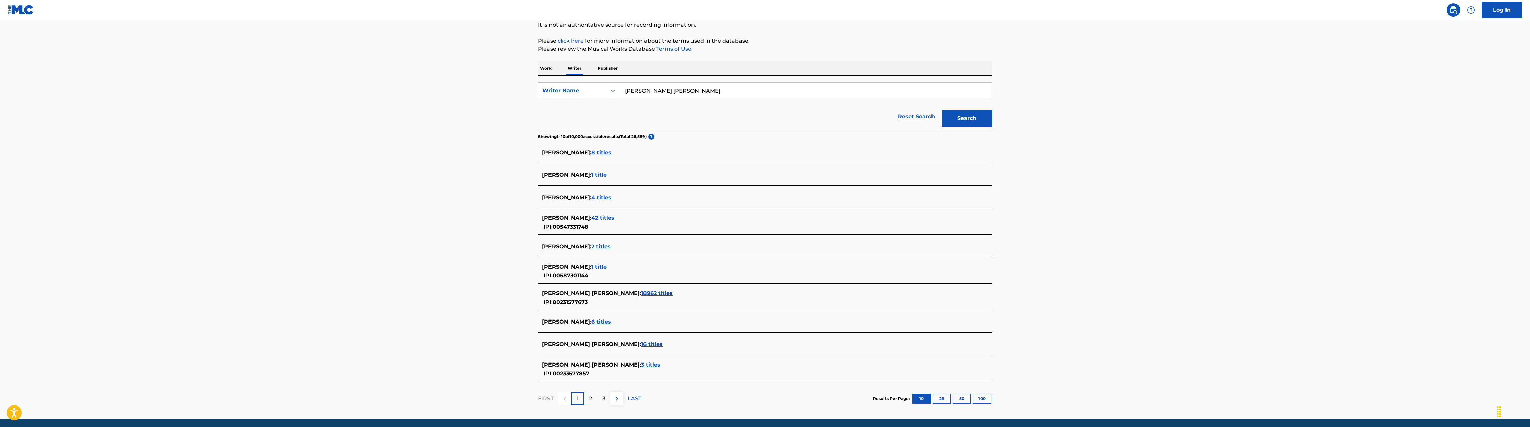
click at [641, 292] on span "18962 titles" at bounding box center [657, 293] width 32 height 6
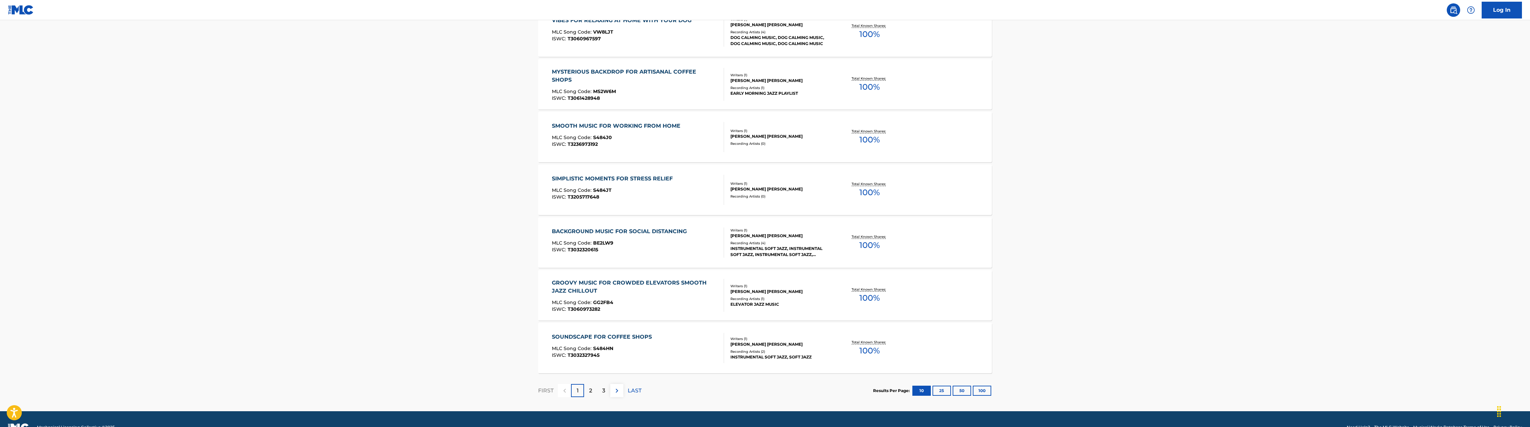
scroll to position [395, 0]
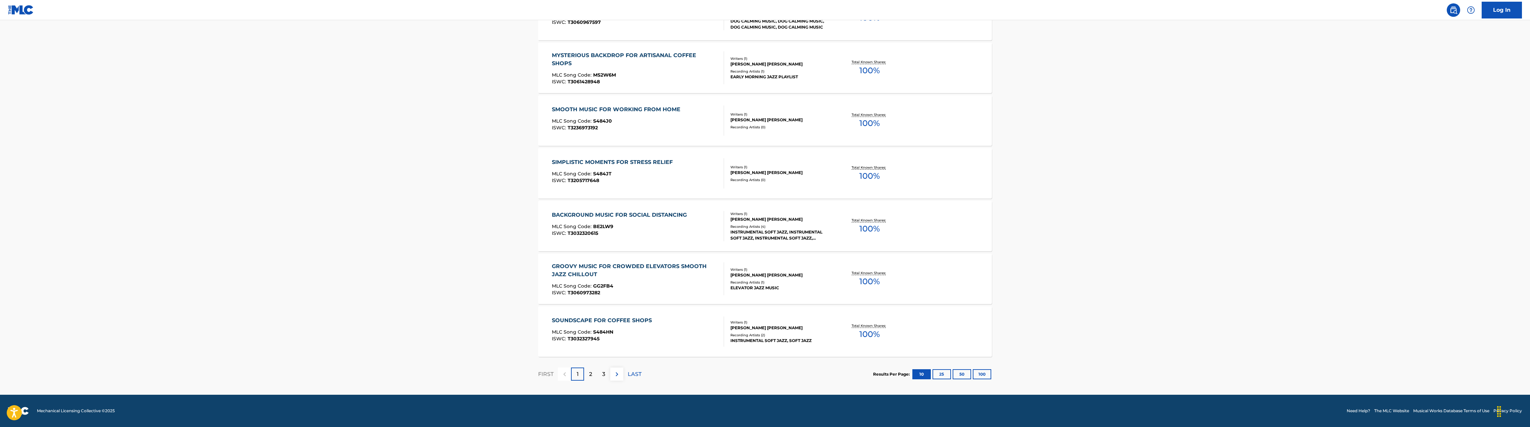
click at [984, 374] on button "100" at bounding box center [982, 374] width 18 height 10
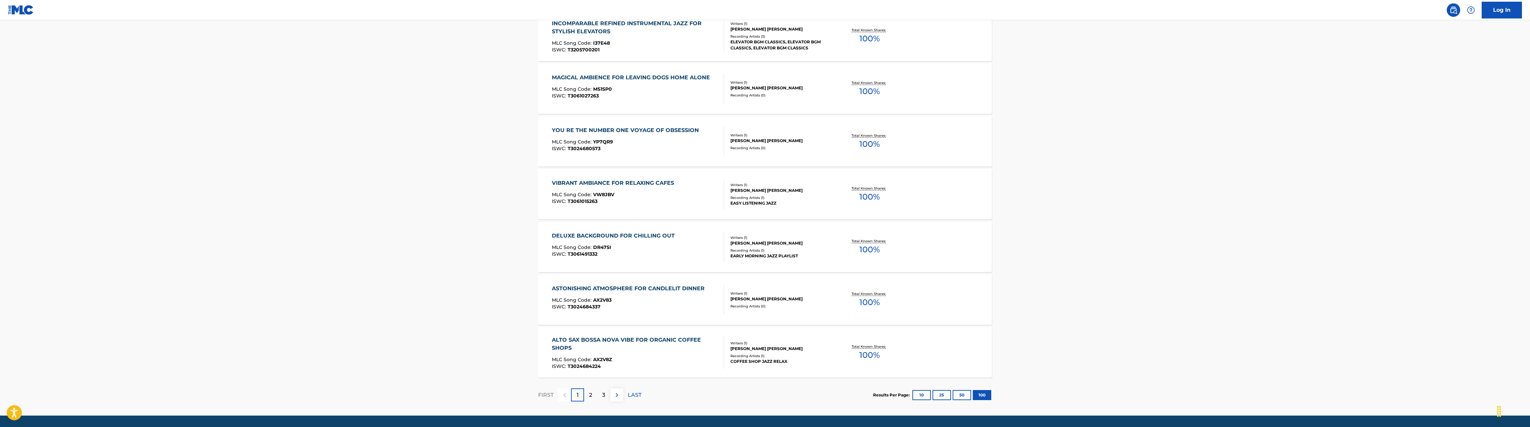
scroll to position [5138, 0]
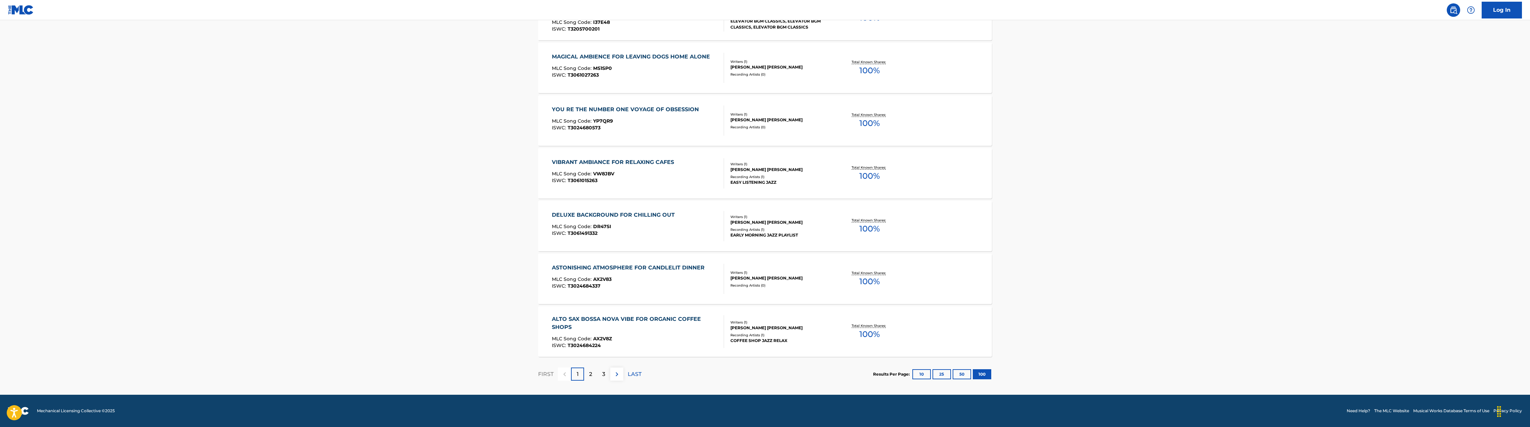
click at [588, 370] on div "2" at bounding box center [590, 373] width 13 height 13
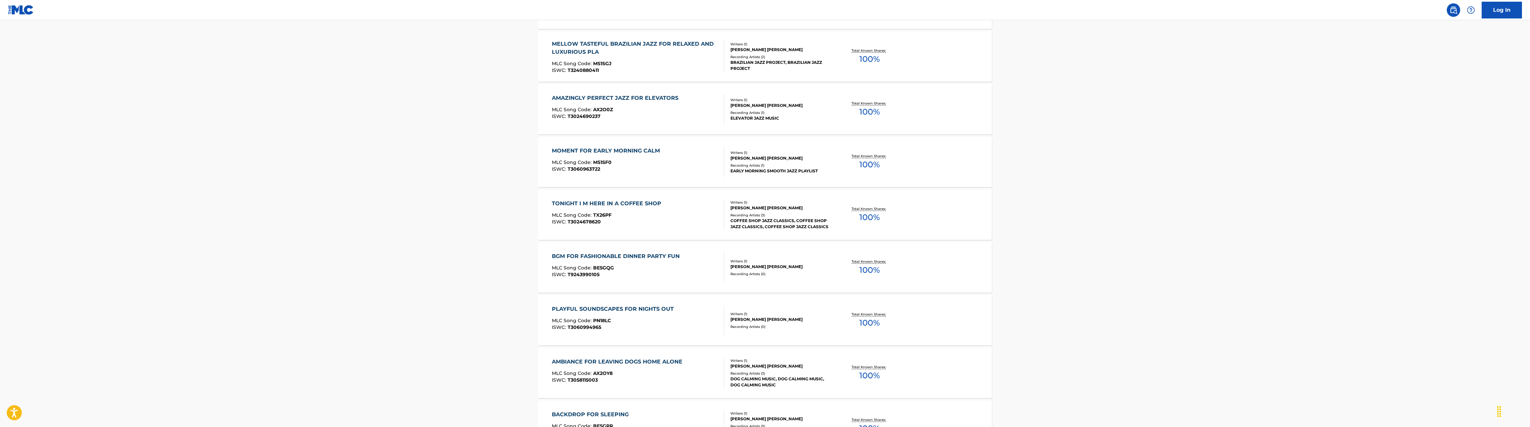
scroll to position [1578, 0]
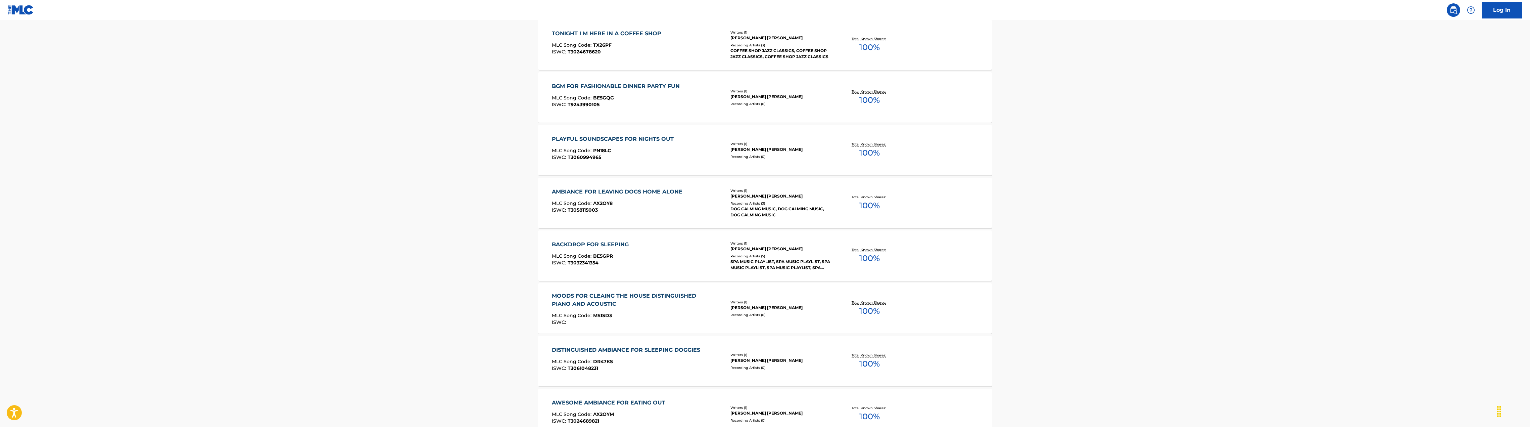
click at [626, 325] on div "MOODS FOR CLEAING THE HOUSE DISTINGUISHED PIANO AND ACOUSTIC MLC Song Code : MS…" at bounding box center [765, 308] width 454 height 50
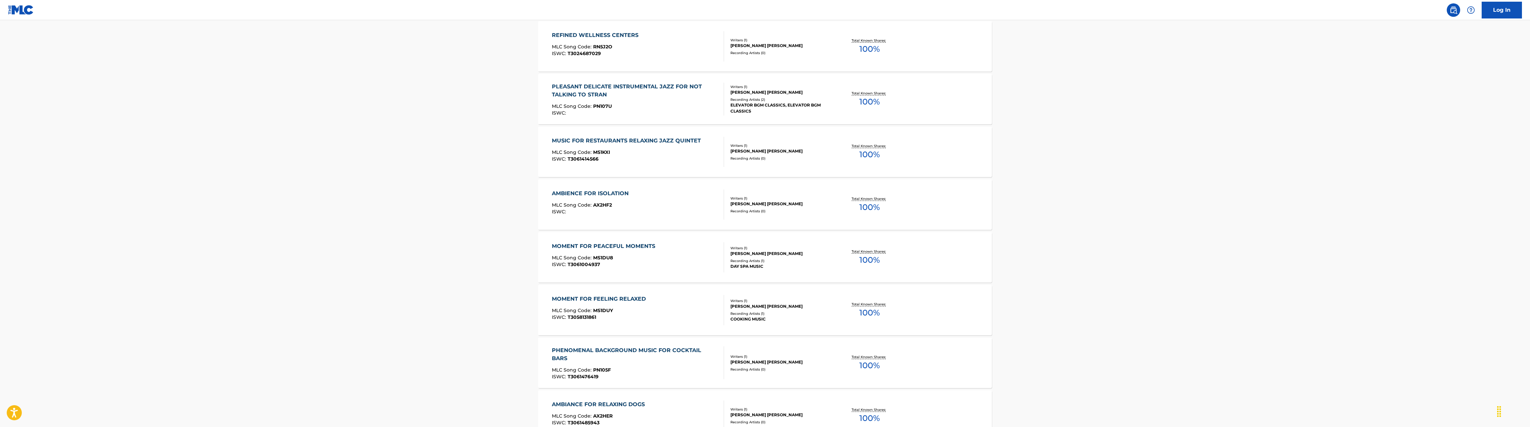
scroll to position [5138, 0]
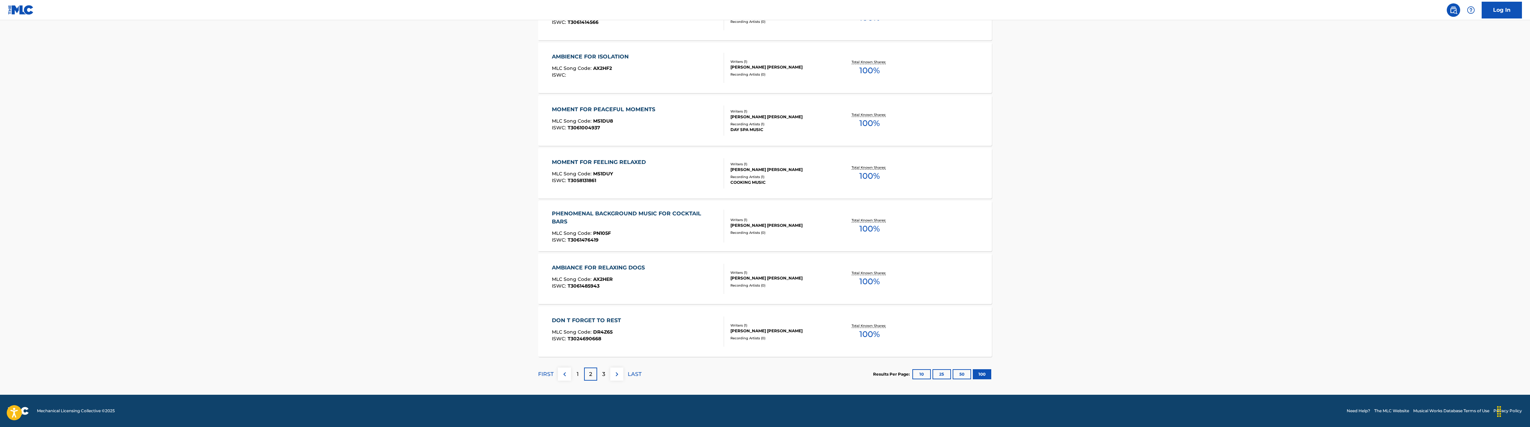
click at [608, 374] on div "3" at bounding box center [603, 373] width 13 height 13
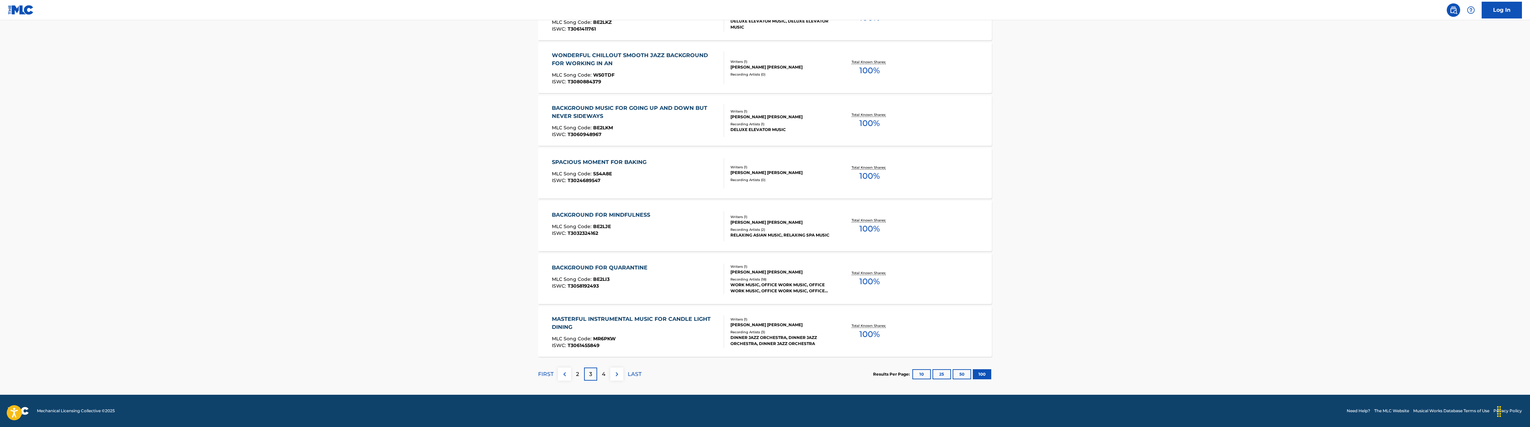
click at [600, 380] on div "4" at bounding box center [603, 373] width 13 height 13
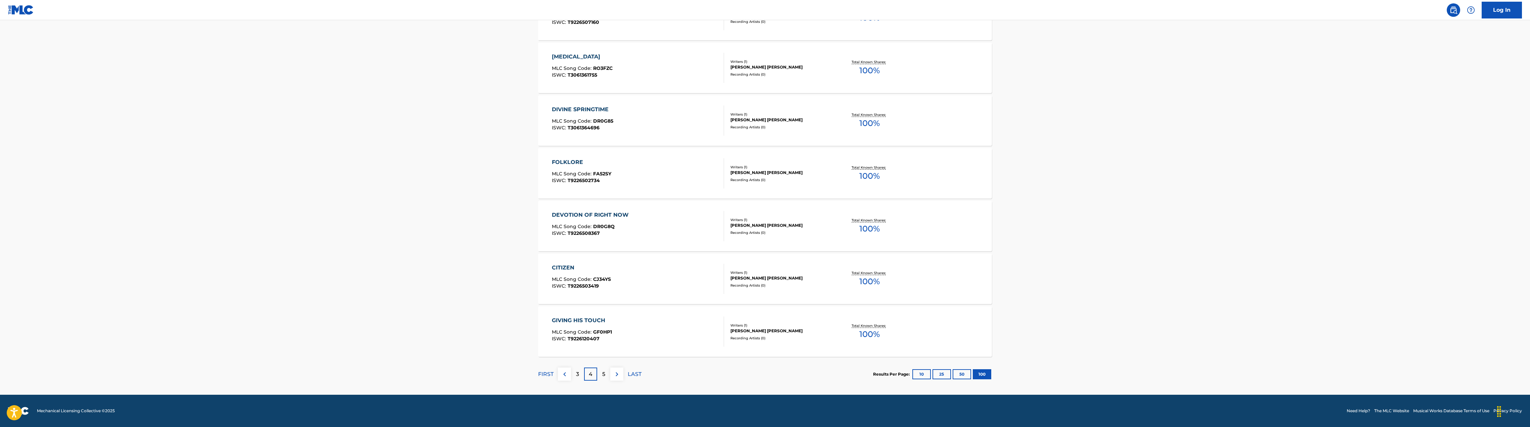
click at [602, 372] on div "5" at bounding box center [603, 373] width 13 height 13
click at [608, 374] on div "6" at bounding box center [603, 373] width 13 height 13
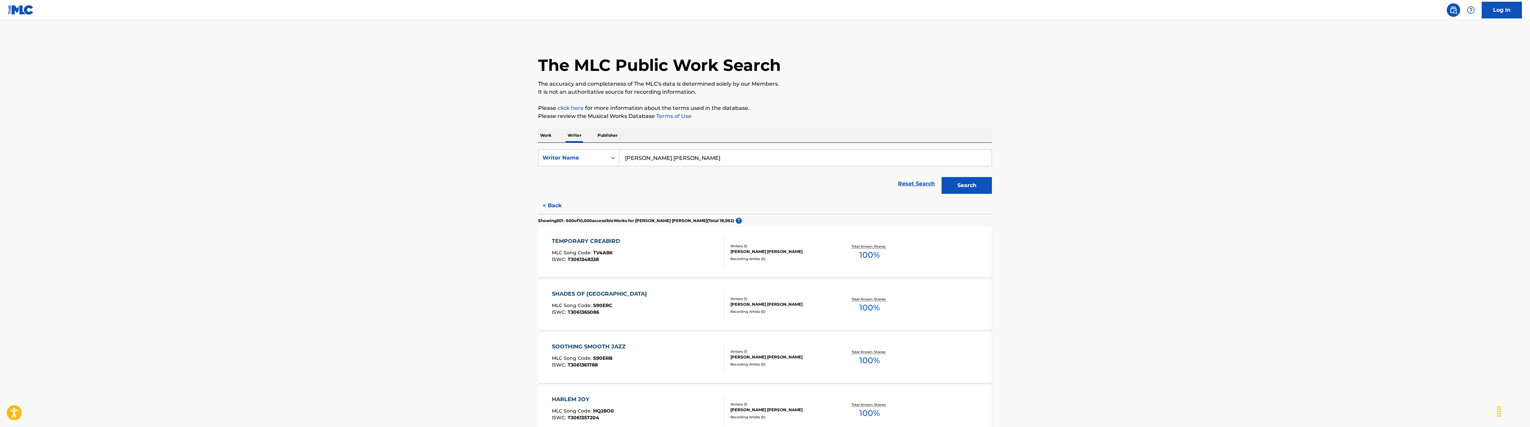
click at [545, 136] on p "Work" at bounding box center [545, 135] width 15 height 14
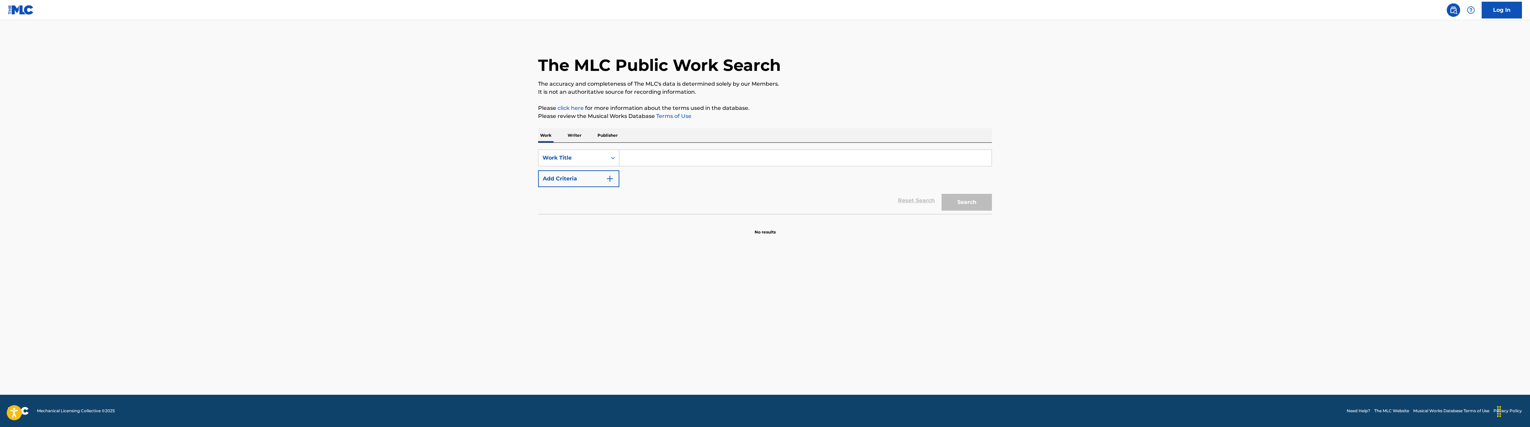
click at [650, 161] on input "Search Form" at bounding box center [805, 158] width 372 height 16
type input "t"
click at [766, 176] on div "beach jazz chillout" at bounding box center [805, 173] width 372 height 12
click at [977, 206] on button "Search" at bounding box center [967, 202] width 50 height 17
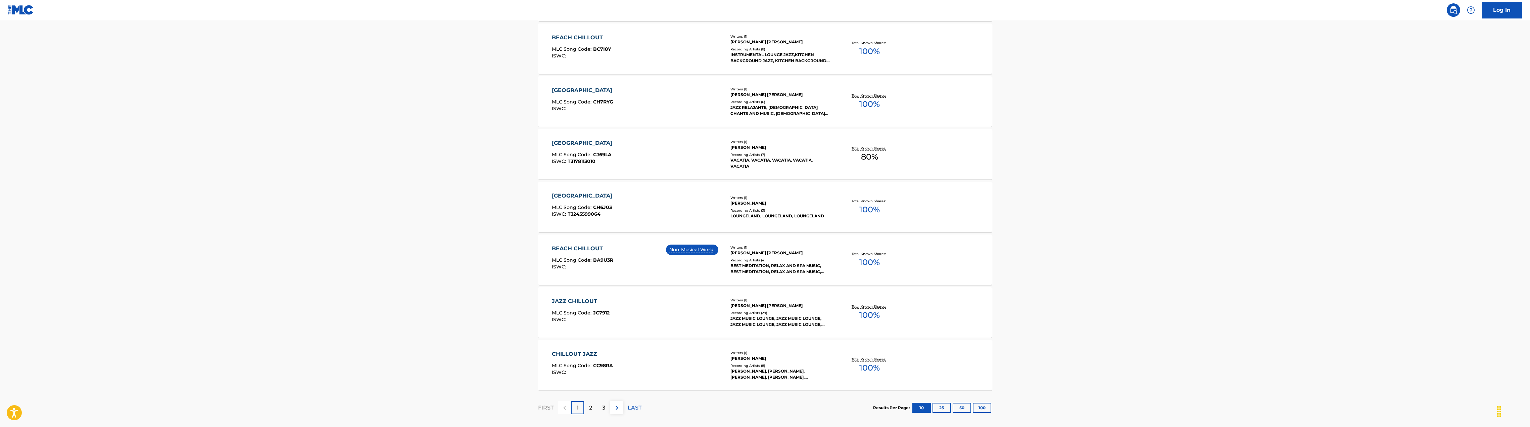
scroll to position [395, 0]
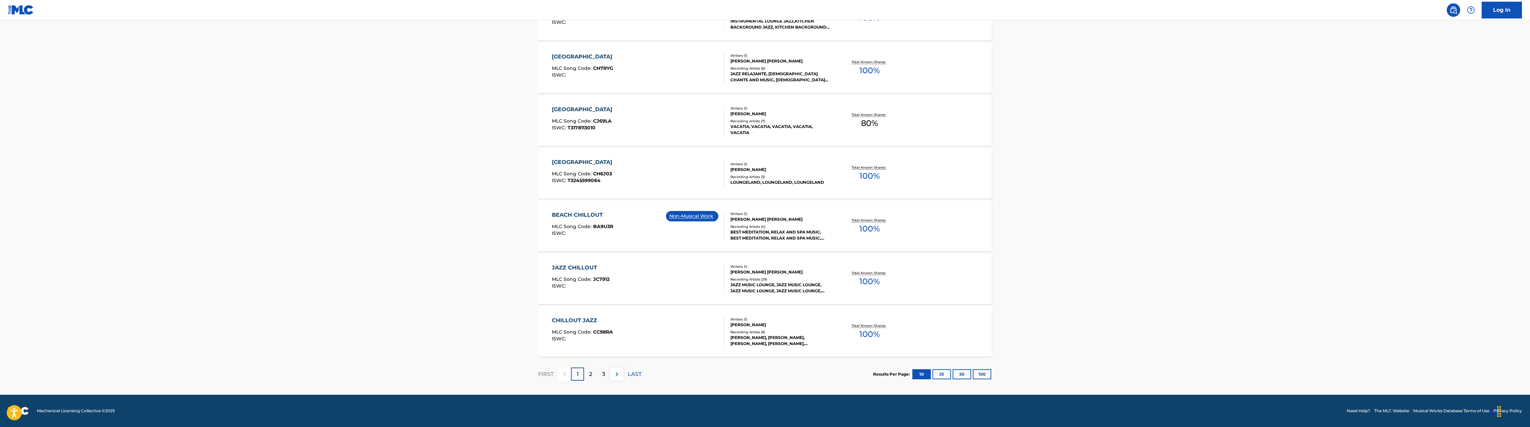
click at [943, 370] on button "25" at bounding box center [942, 374] width 18 height 10
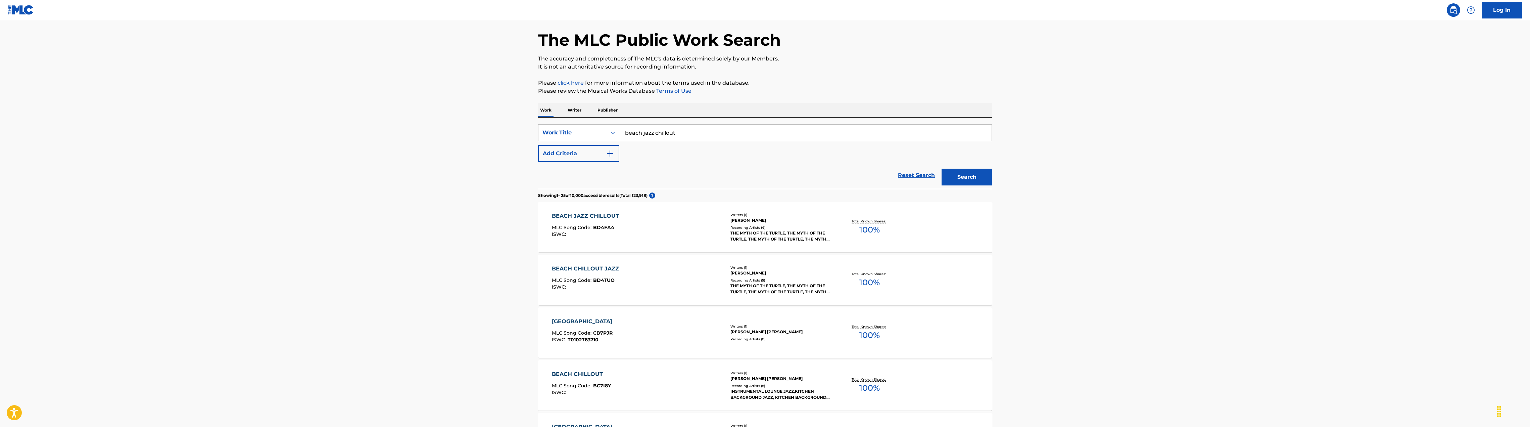
scroll to position [0, 0]
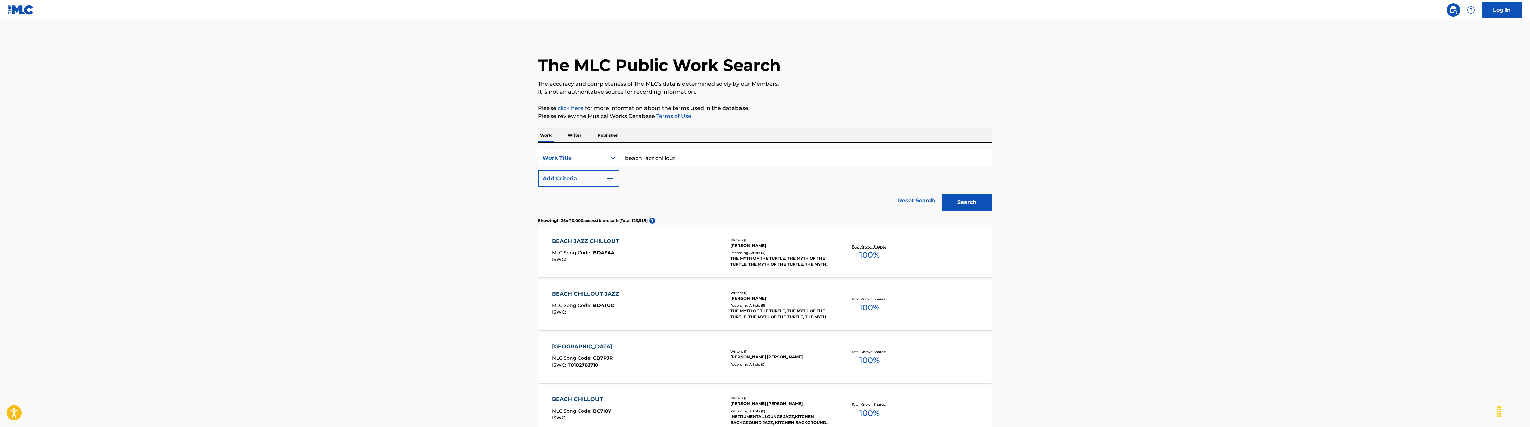
drag, startPoint x: 685, startPoint y: 156, endPoint x: 613, endPoint y: 144, distance: 72.9
click at [613, 144] on div "SearchWithCriteria276a8bb4-0abe-4840-9a31-877cbcc0358a Work Title beach jazz ch…" at bounding box center [765, 178] width 454 height 71
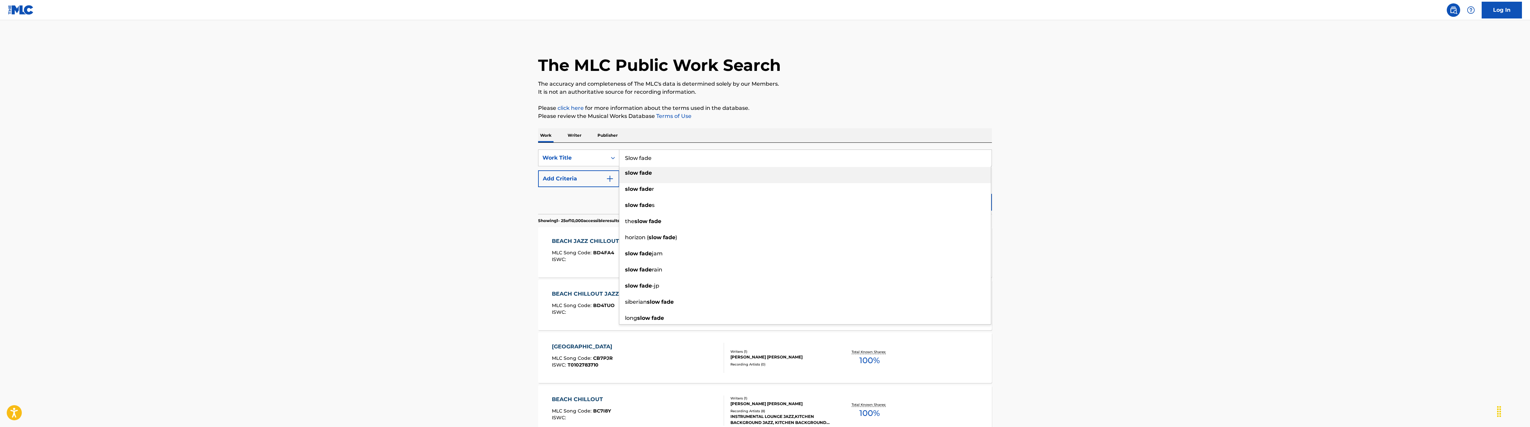
click at [667, 174] on div "slow fade" at bounding box center [805, 173] width 372 height 12
type input "slow fade"
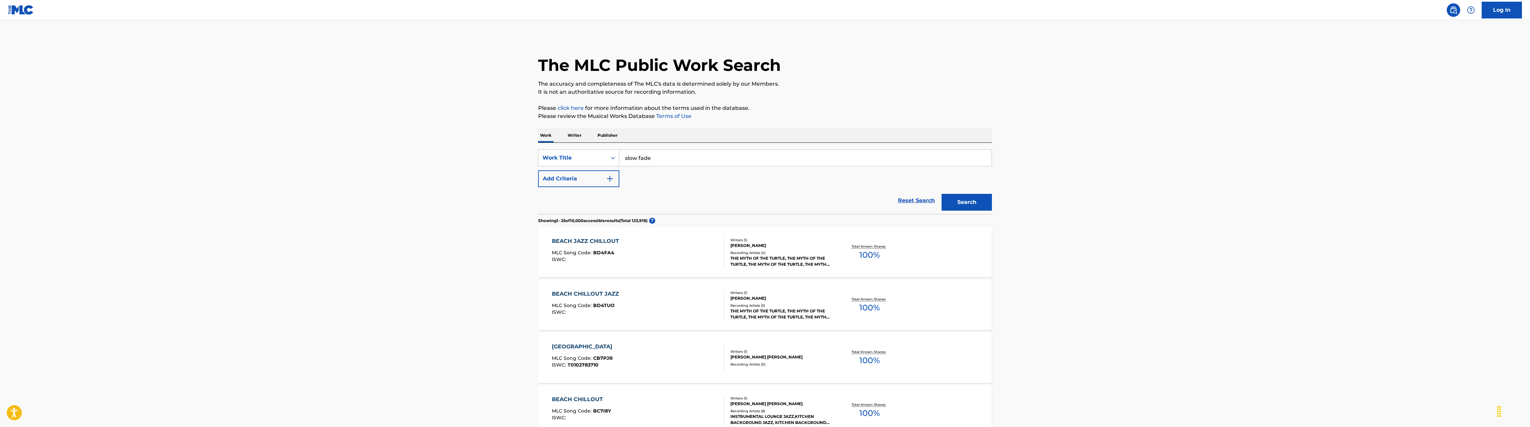
click at [947, 202] on button "Search" at bounding box center [967, 202] width 50 height 17
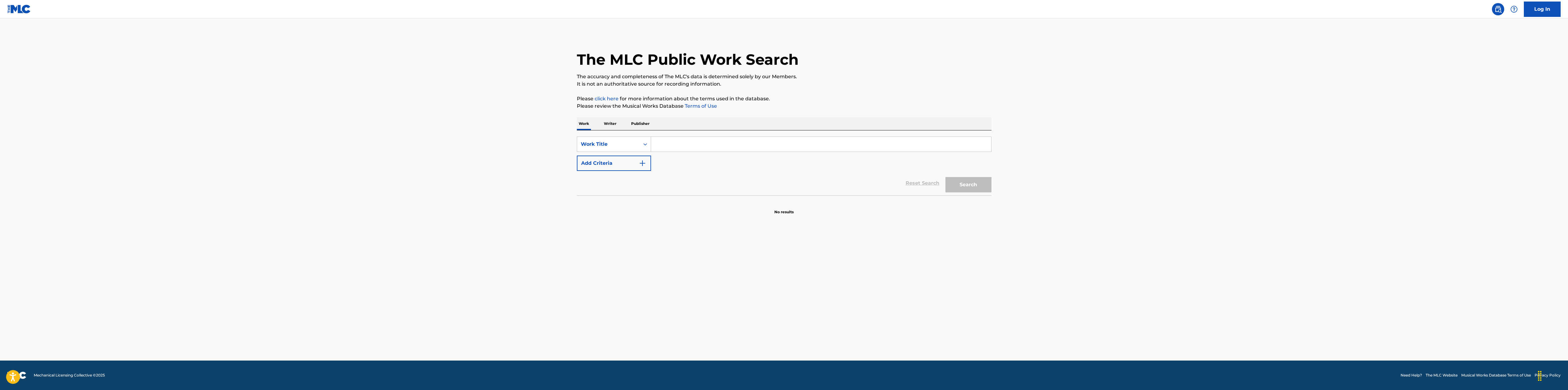
click at [714, 143] on input "Search Form" at bounding box center [821, 144] width 340 height 15
click at [614, 126] on p "Writer" at bounding box center [610, 123] width 16 height 13
click at [639, 124] on p "Publisher" at bounding box center [641, 123] width 22 height 13
click at [679, 139] on input "Search Form" at bounding box center [821, 144] width 340 height 15
click at [612, 123] on p "Writer" at bounding box center [610, 123] width 16 height 13
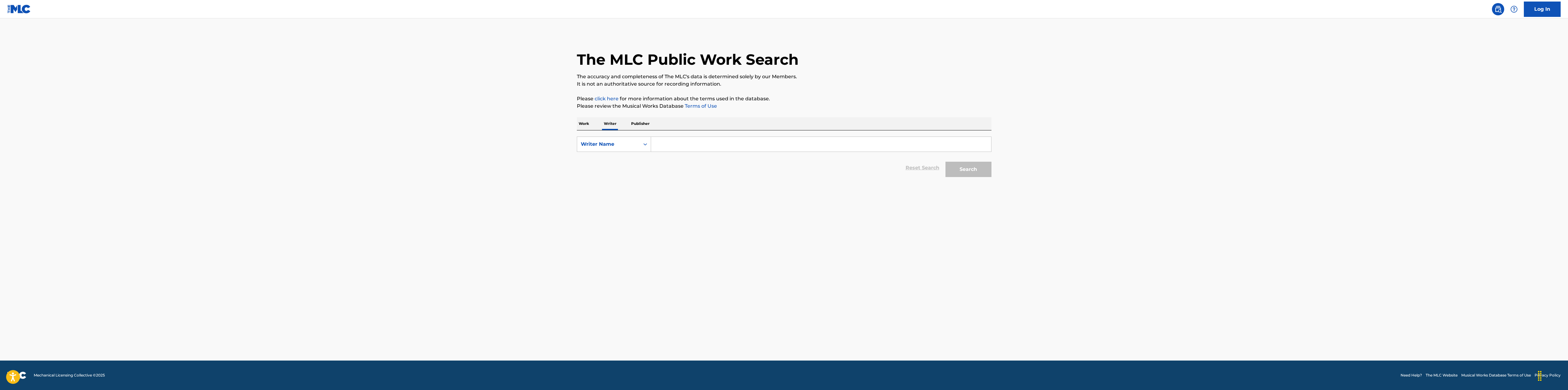
click at [646, 124] on p "Publisher" at bounding box center [641, 123] width 22 height 13
click at [670, 141] on input "Search Form" at bounding box center [821, 144] width 340 height 15
type input "copyright collection co"
click at [813, 154] on div "copyright collection co" at bounding box center [821, 158] width 340 height 11
click at [964, 171] on button "Search" at bounding box center [969, 169] width 46 height 16
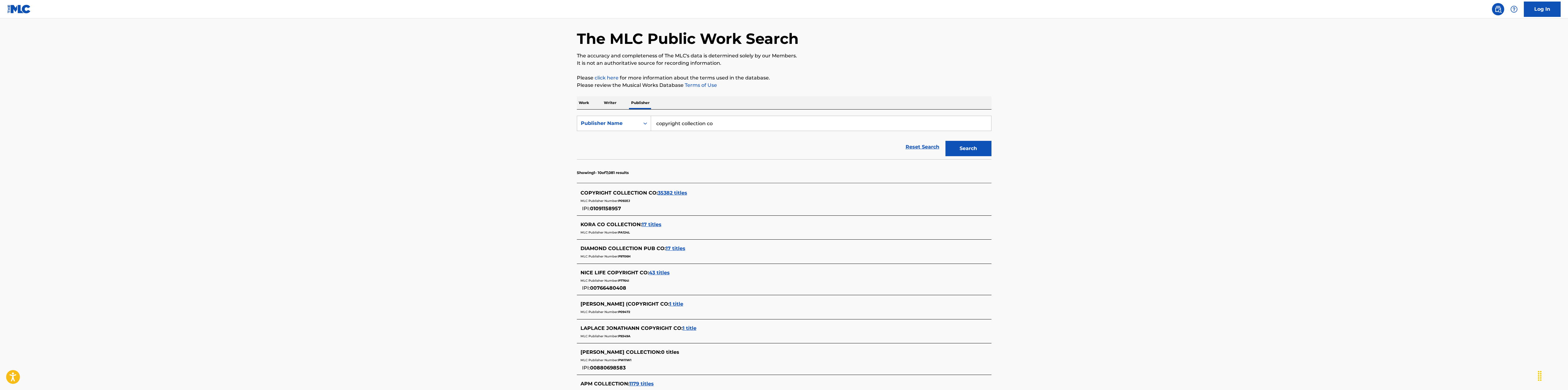
scroll to position [31, 0]
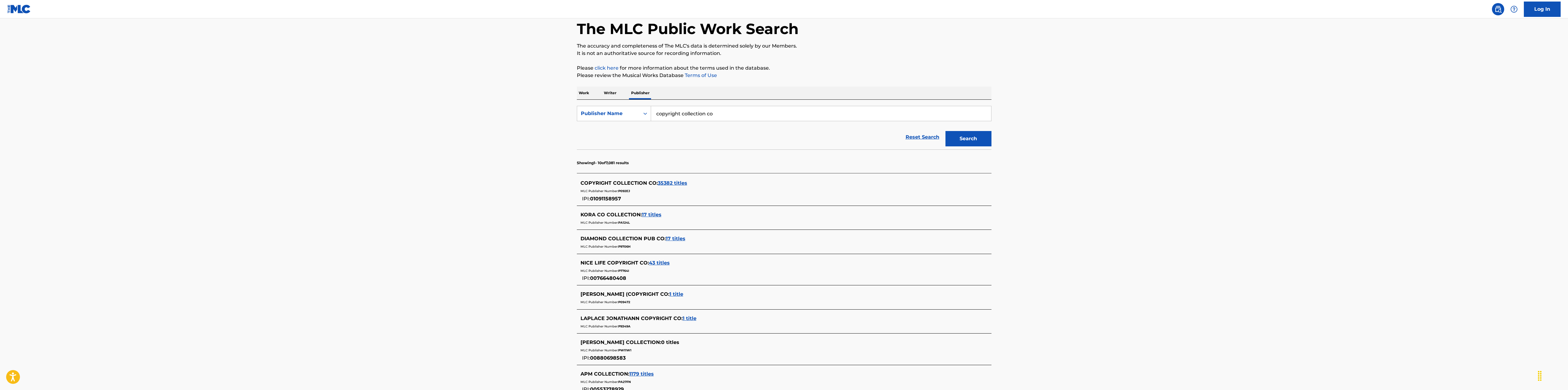
click at [674, 183] on span "35382 titles" at bounding box center [673, 183] width 29 height 5
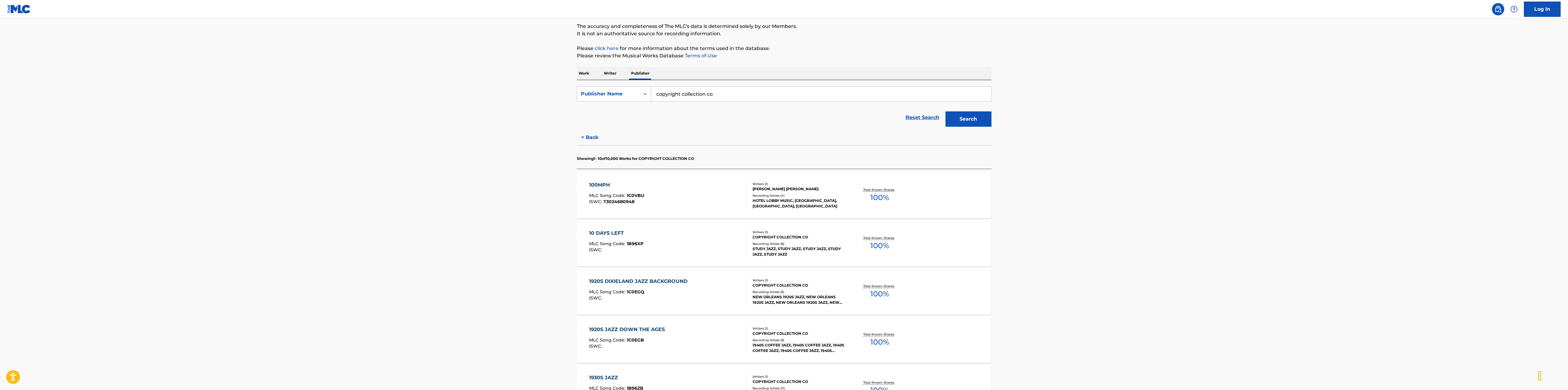
scroll to position [61, 0]
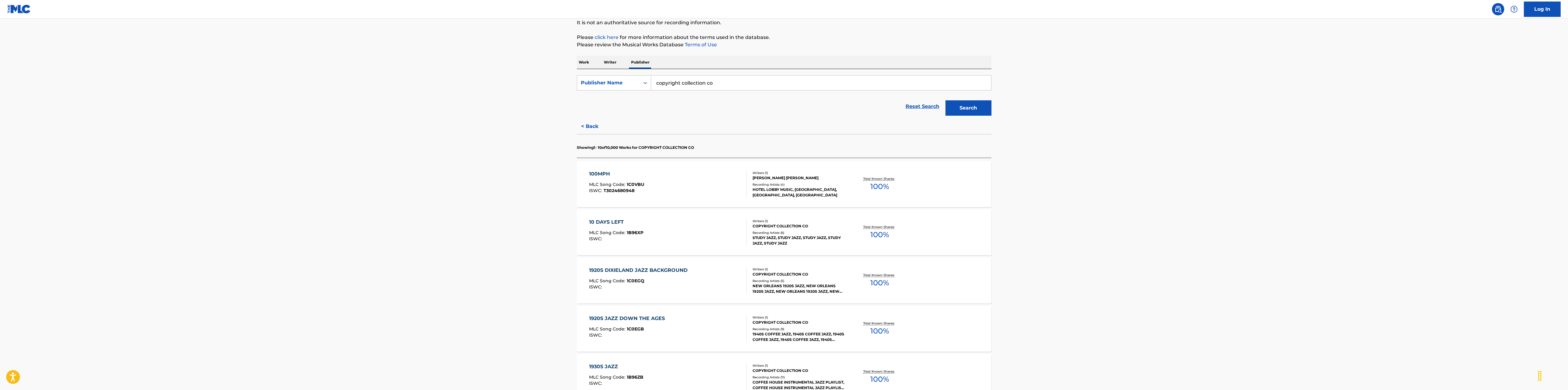
click at [655, 227] on div "10 DAYS LEFT MLC Song Code : 1B96XP ISWC :" at bounding box center [668, 232] width 158 height 27
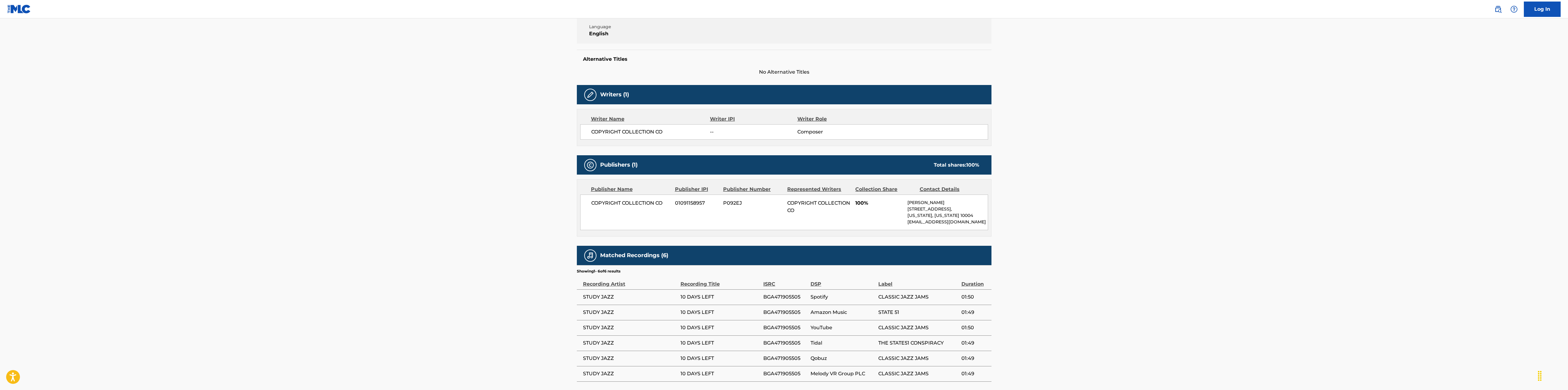
scroll to position [162, 0]
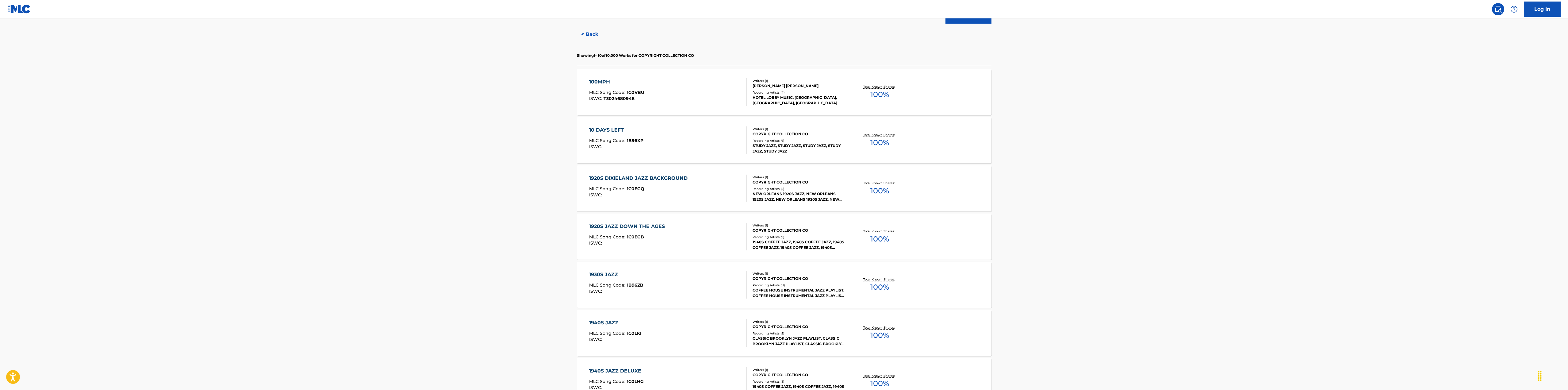
scroll to position [307, 0]
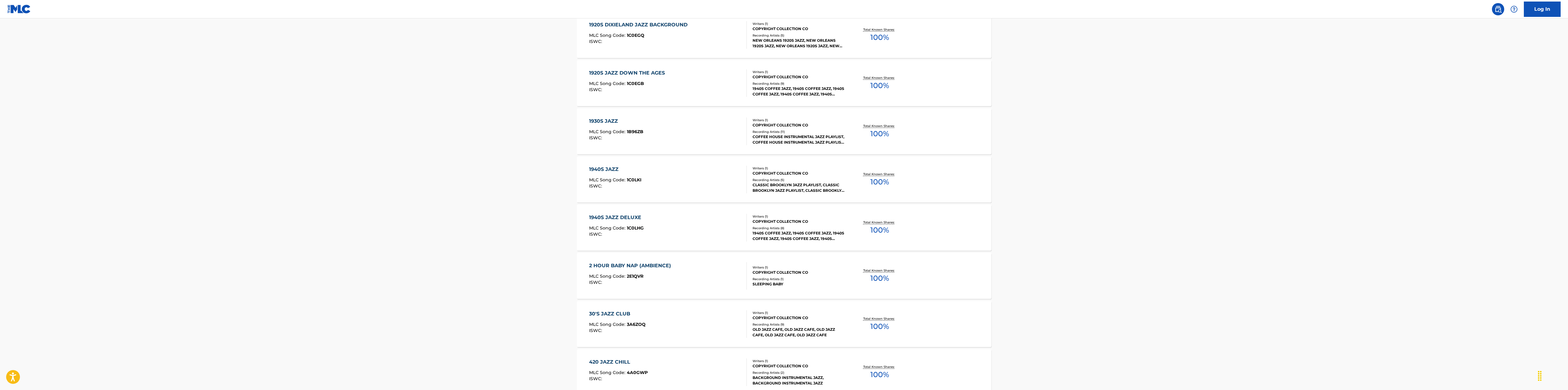
click at [607, 121] on div "1930S JAZZ" at bounding box center [616, 121] width 54 height 7
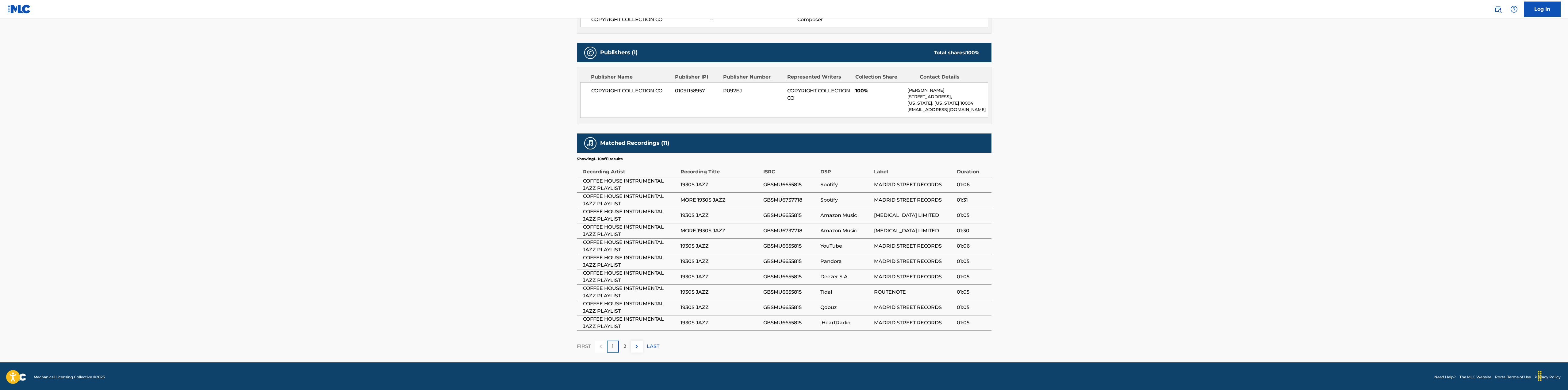
scroll to position [246, 0]
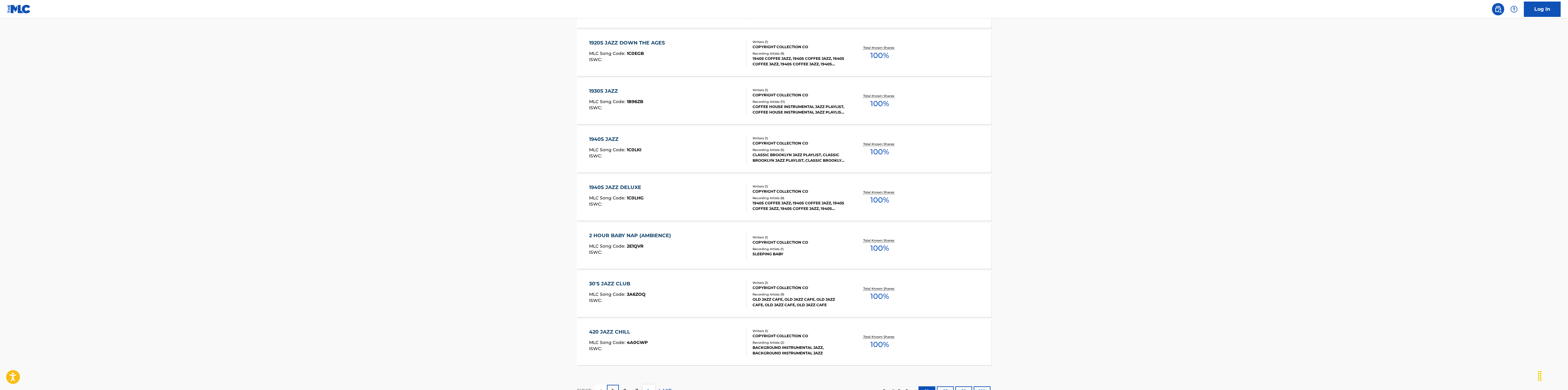
scroll to position [337, 0]
click at [616, 189] on div "1940S JAZZ DELUXE" at bounding box center [617, 186] width 55 height 7
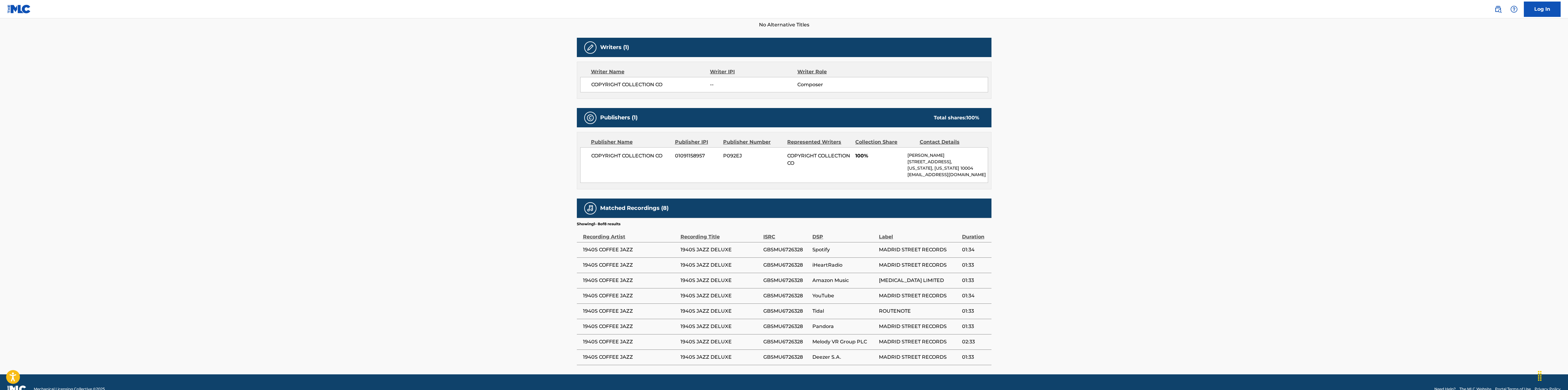
scroll to position [184, 0]
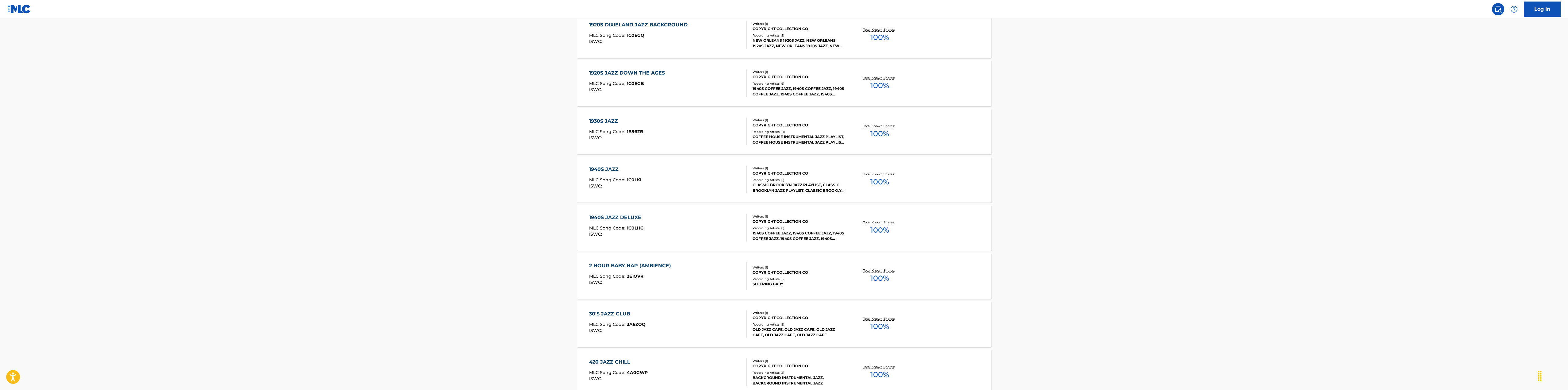
scroll to position [385, 0]
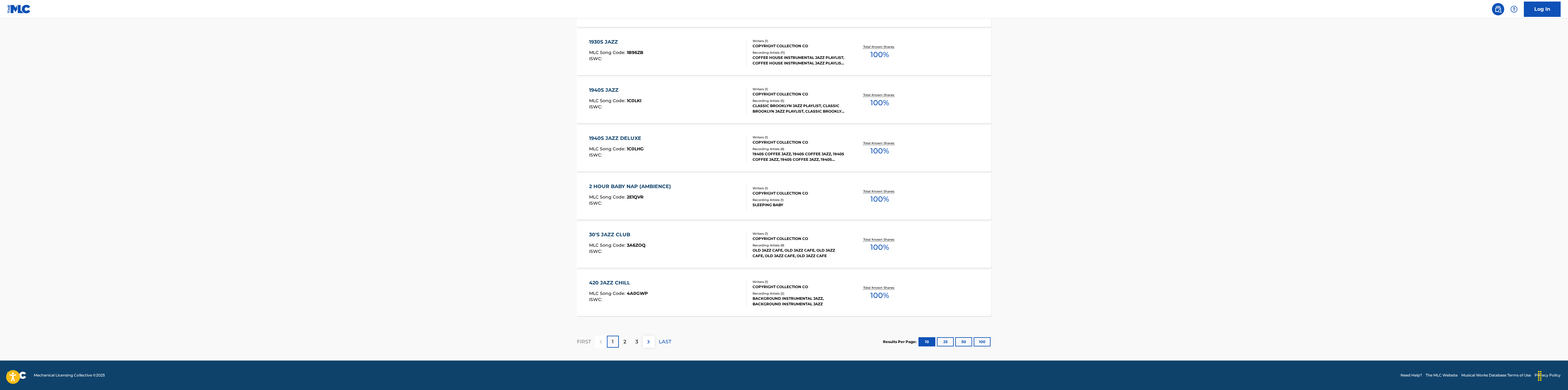
click at [617, 234] on div "30'S JAZZ CLUB" at bounding box center [618, 235] width 57 height 7
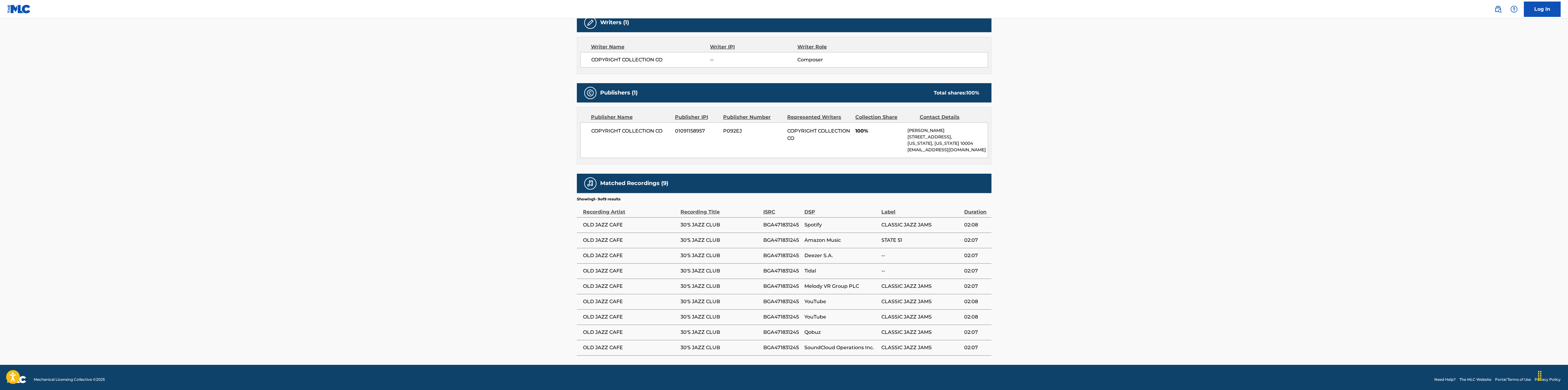
scroll to position [214, 0]
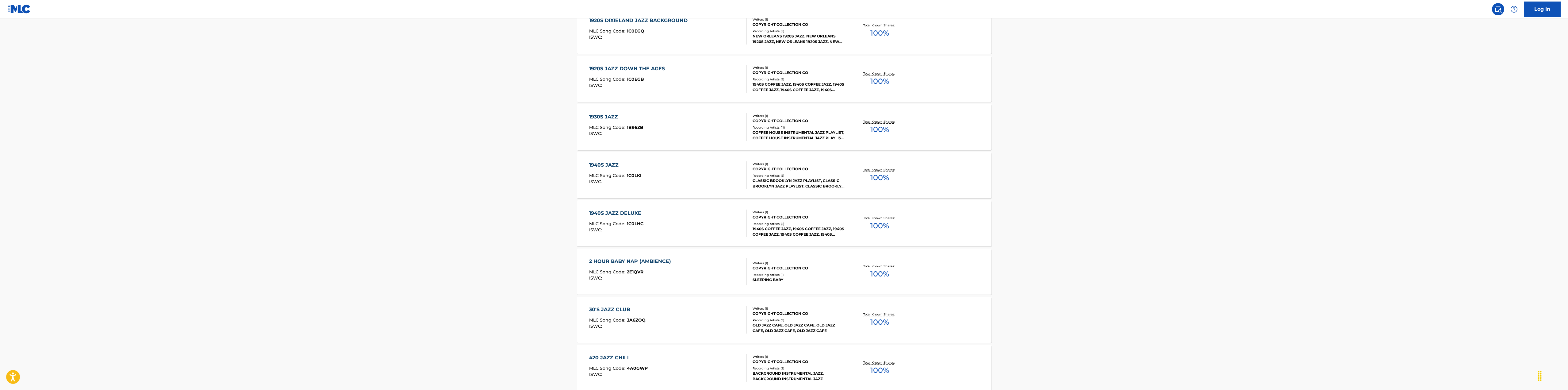
scroll to position [385, 0]
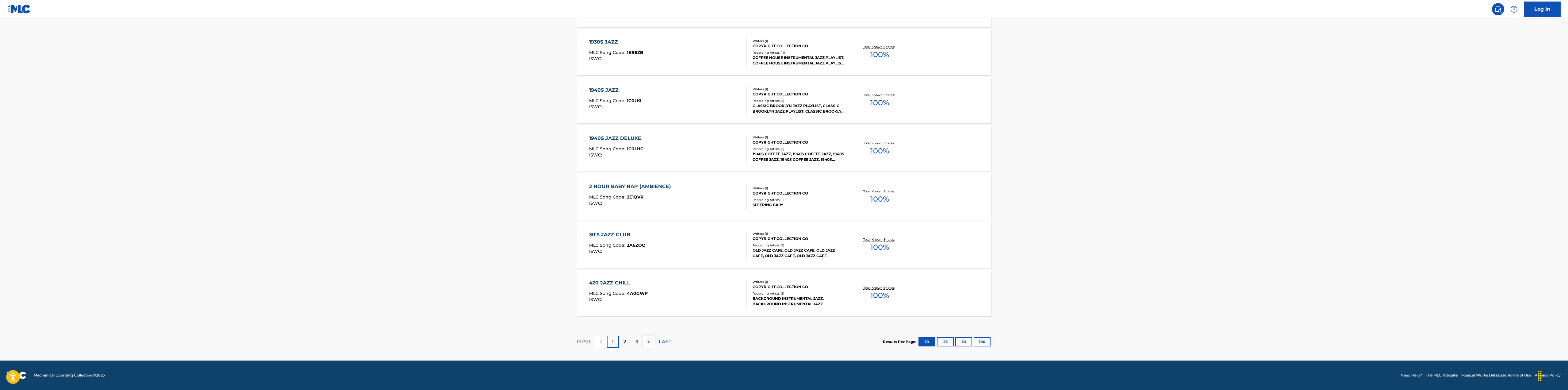
click at [623, 339] on p "2" at bounding box center [624, 342] width 3 height 7
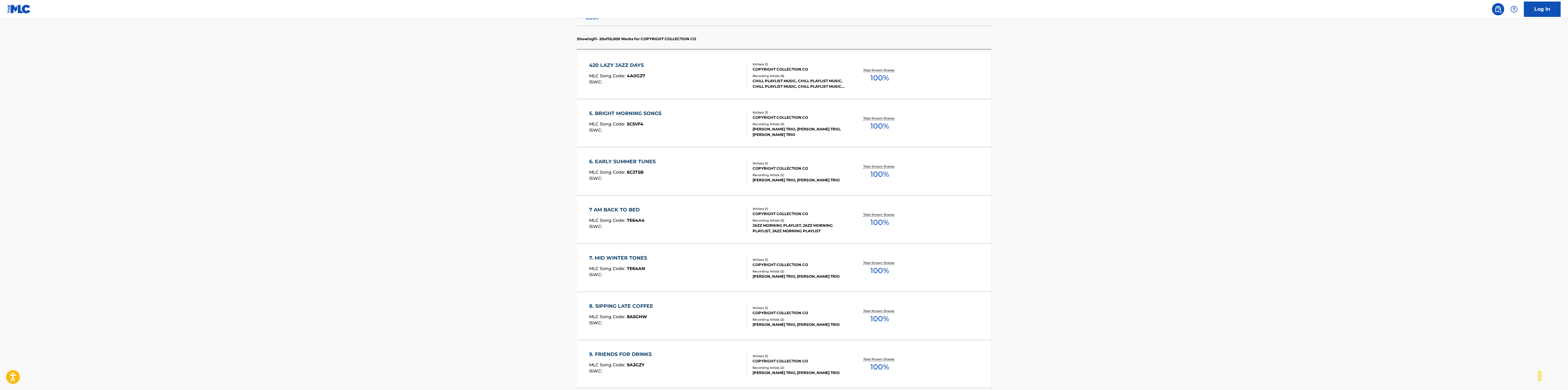
scroll to position [184, 0]
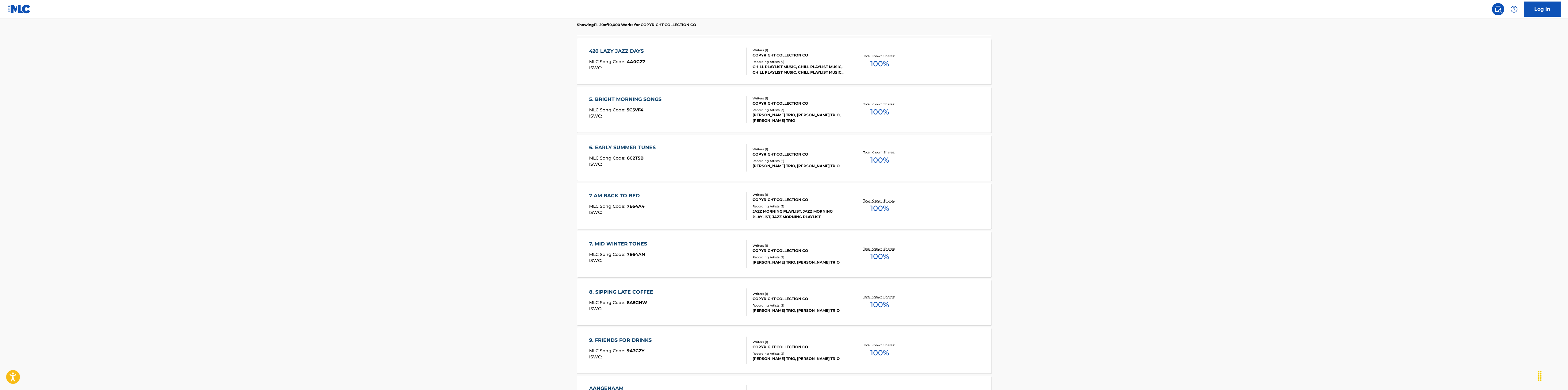
click at [615, 200] on div "7 AM BACK TO BED MLC Song Code : 7E64A4 ISWC :" at bounding box center [617, 206] width 56 height 27
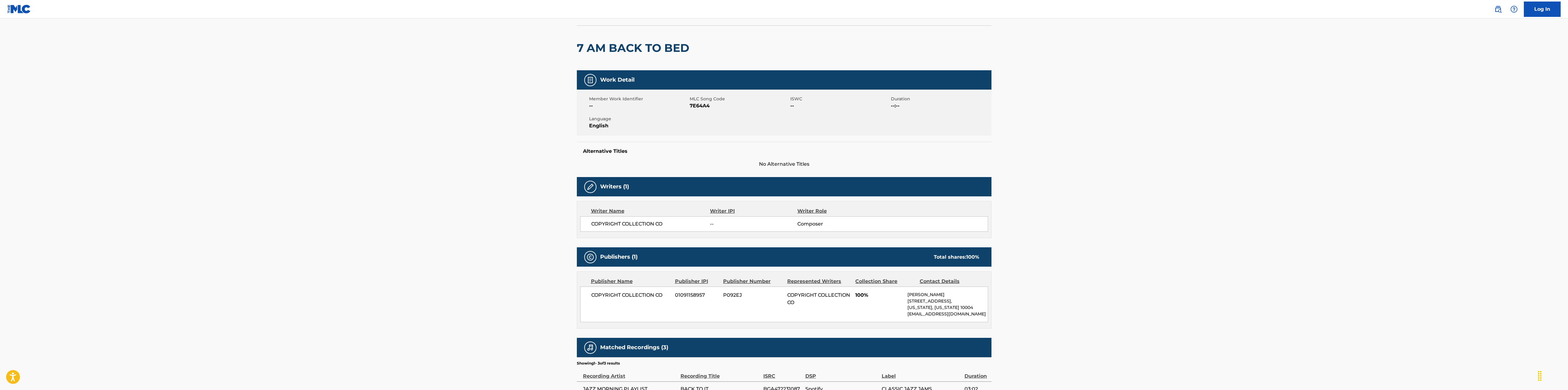
scroll to position [121, 0]
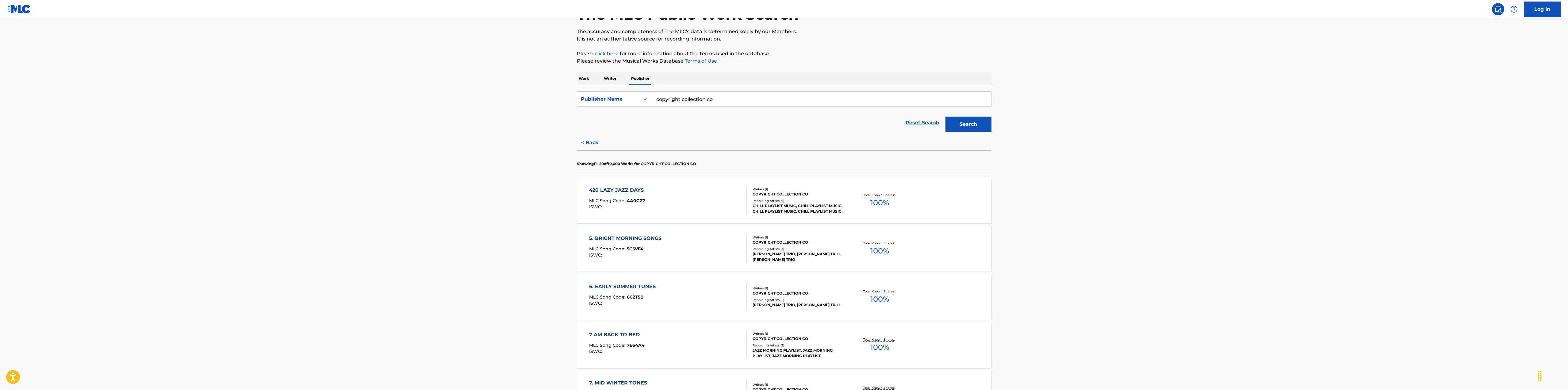
scroll to position [92, 0]
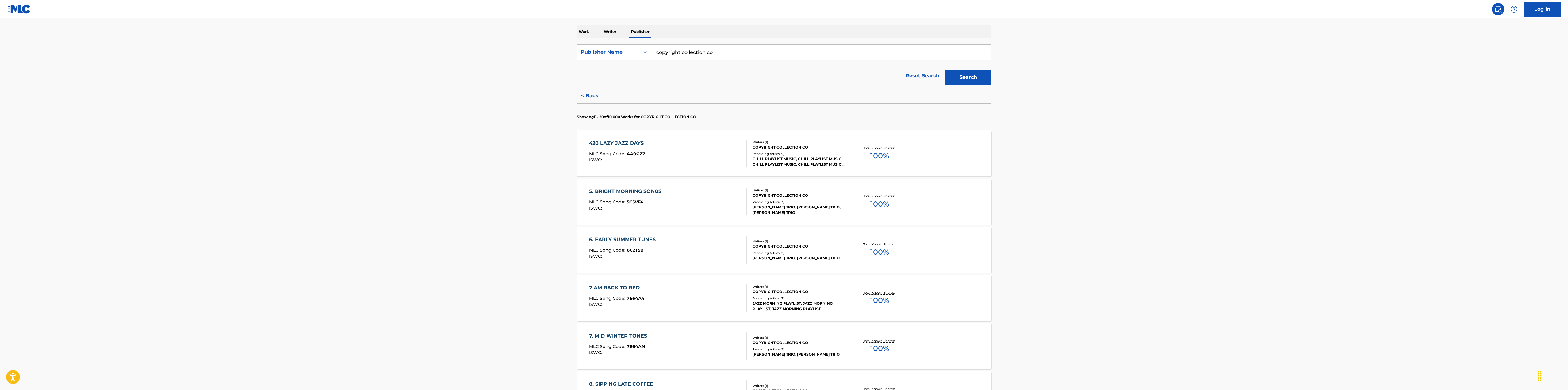
click at [610, 287] on div "7 AM BACK TO BED" at bounding box center [617, 288] width 56 height 7
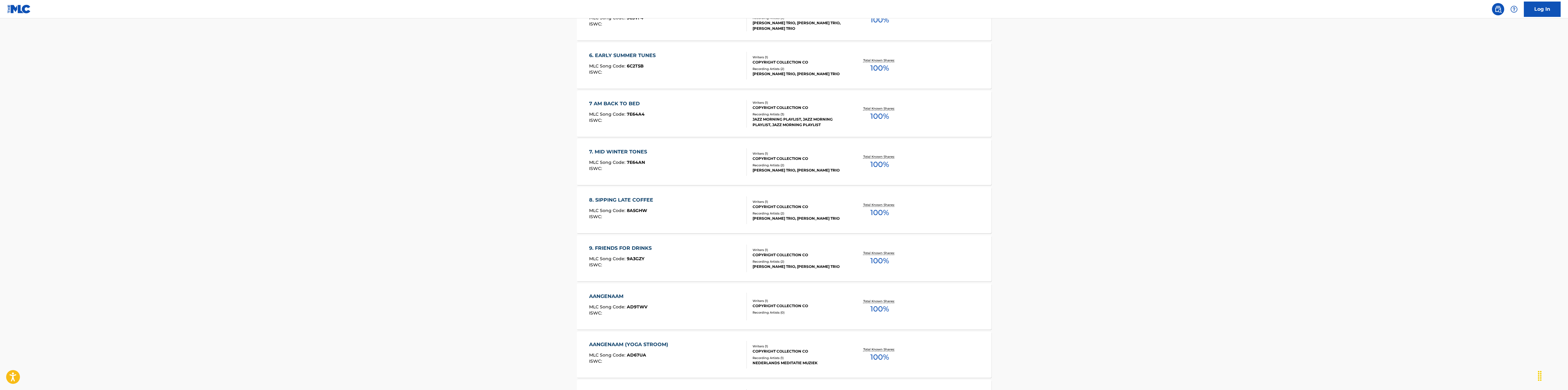
click at [613, 244] on div "9. FRIENDS FOR DRINKS MLC Song Code : 9A3GZY ISWC : Writers ( 1 ) COPYRIGHT COL…" at bounding box center [784, 258] width 415 height 46
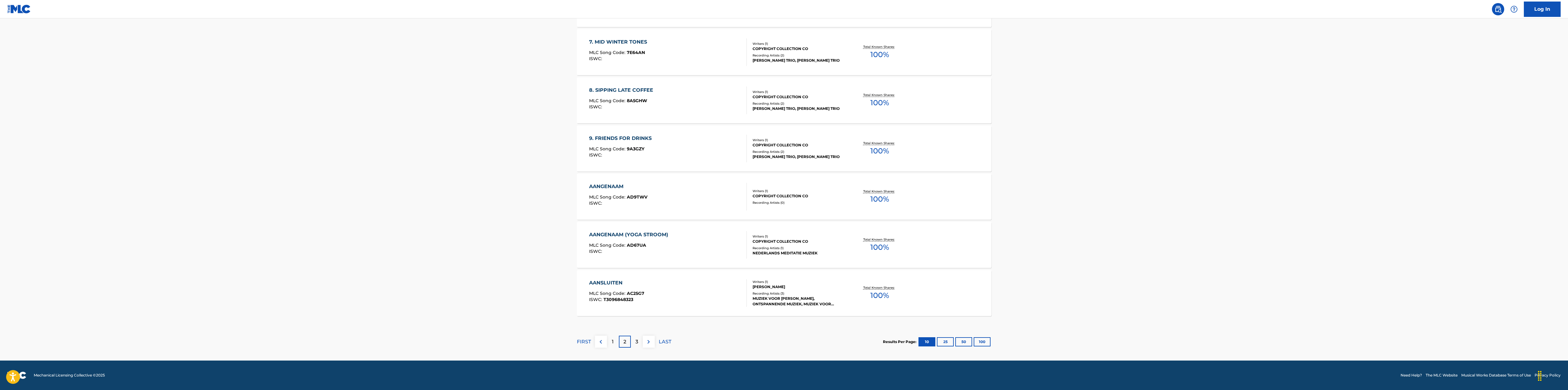
click at [604, 282] on div "AANSLUITEN" at bounding box center [617, 282] width 55 height 7
click at [943, 341] on button "25" at bounding box center [945, 342] width 16 height 9
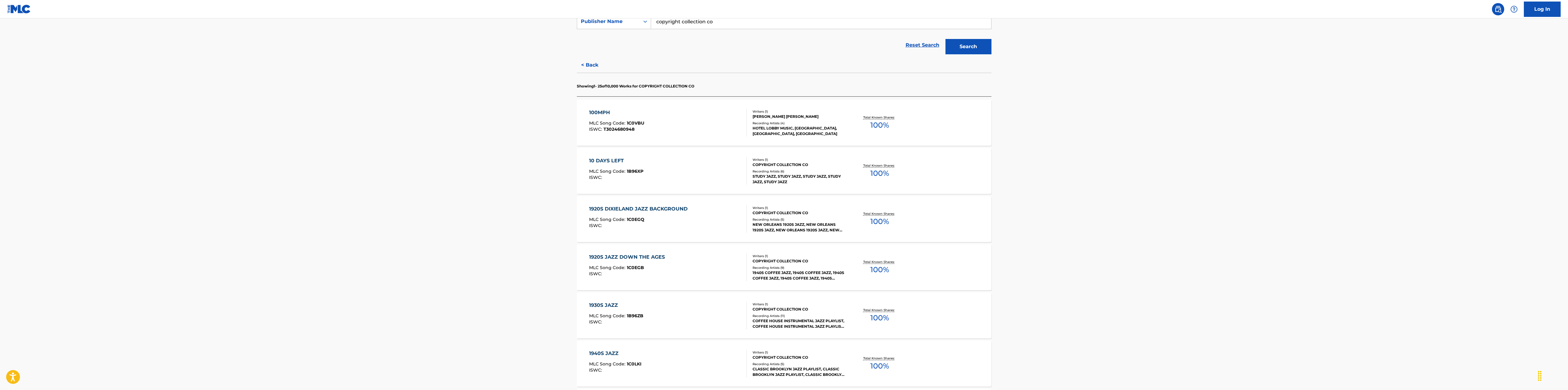
click at [609, 132] on div "100MPH MLC Song Code : 1C0VBU ISWC : T3024680948" at bounding box center [617, 122] width 55 height 27
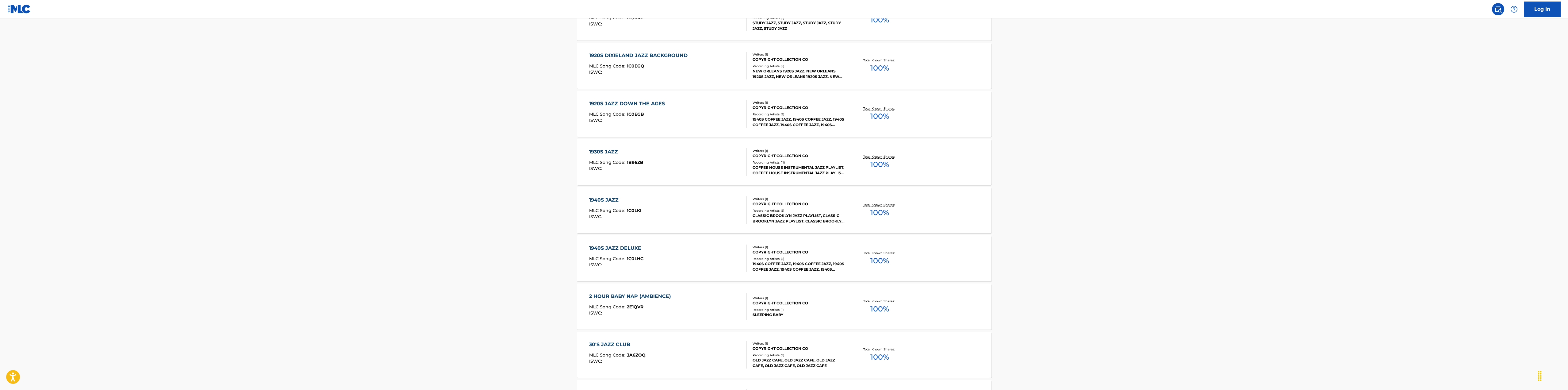
click at [620, 214] on div "MLC Song Code : 1C0LKI" at bounding box center [615, 211] width 52 height 6
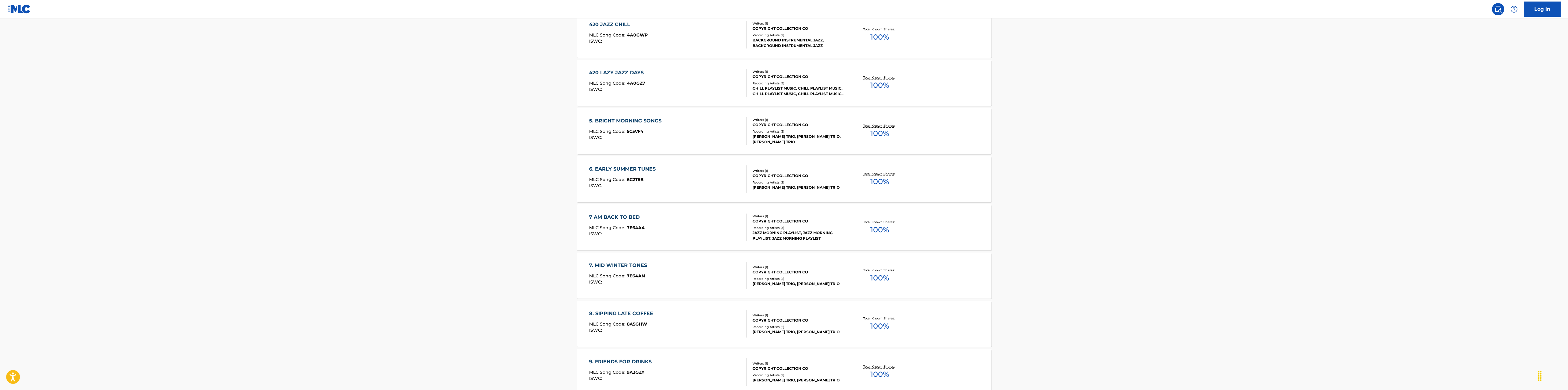
click at [617, 216] on div "7 AM BACK TO BED" at bounding box center [617, 217] width 56 height 7
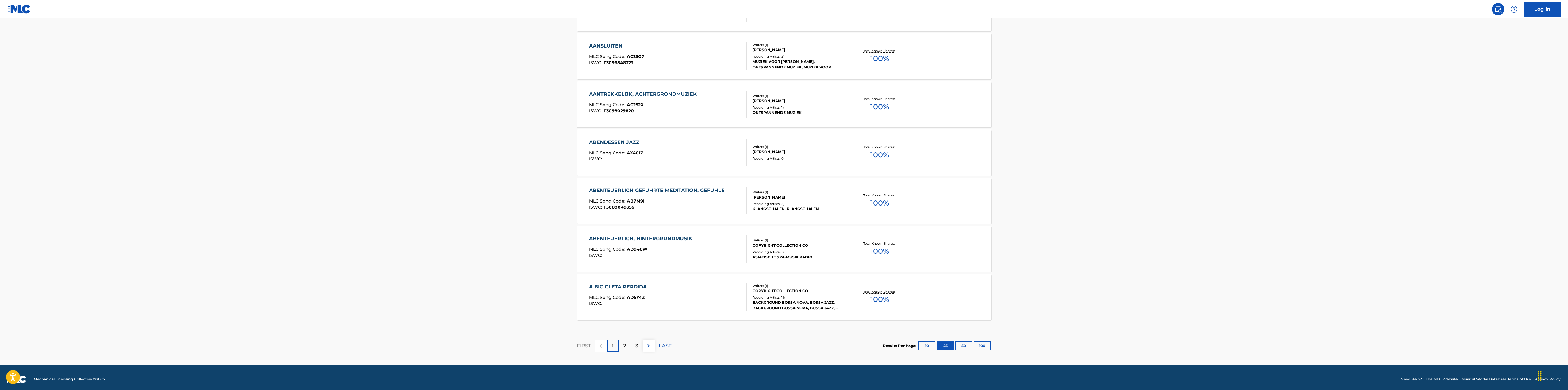
click at [627, 342] on div "2" at bounding box center [624, 345] width 12 height 12
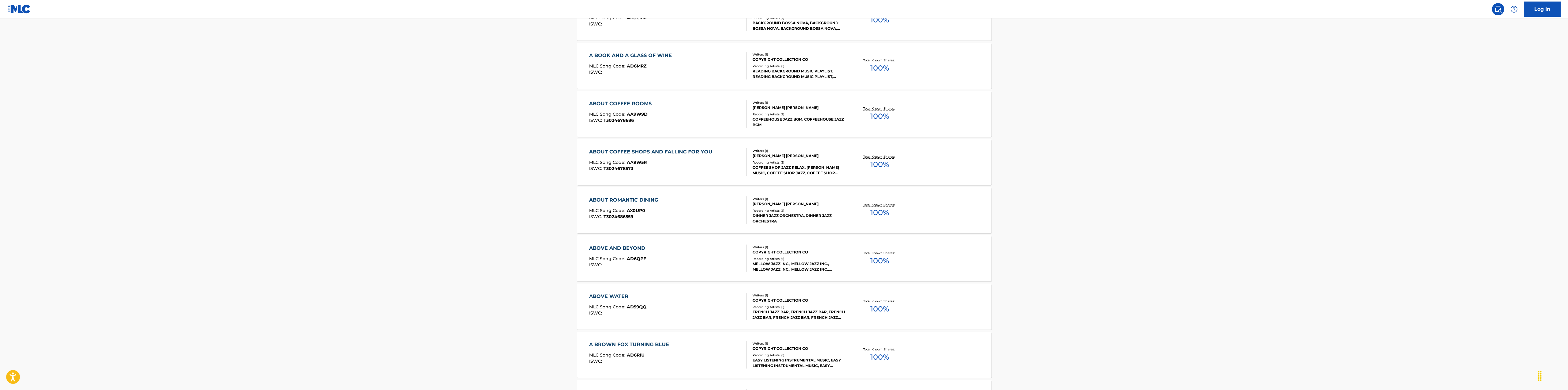
click at [605, 268] on div "ABOVE AND BEYOND MLC Song Code : AD6QPF ISWC :" at bounding box center [619, 258] width 59 height 27
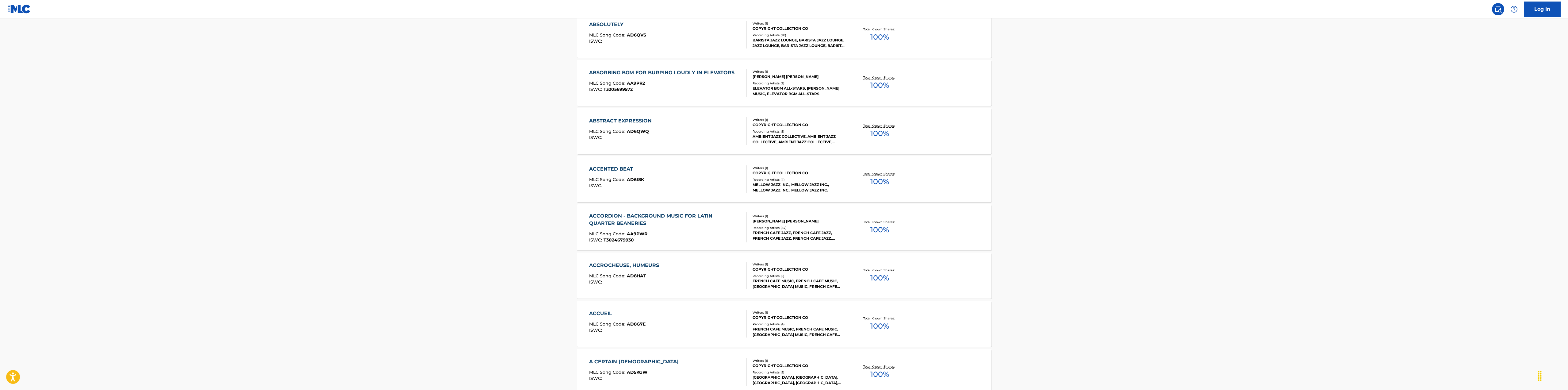
click at [612, 309] on div "ACCUEIL MLC Song Code : AD8G7E ISWC : Writers ( 1 ) COPYRIGHT COLLECTION CO Rec…" at bounding box center [784, 323] width 415 height 46
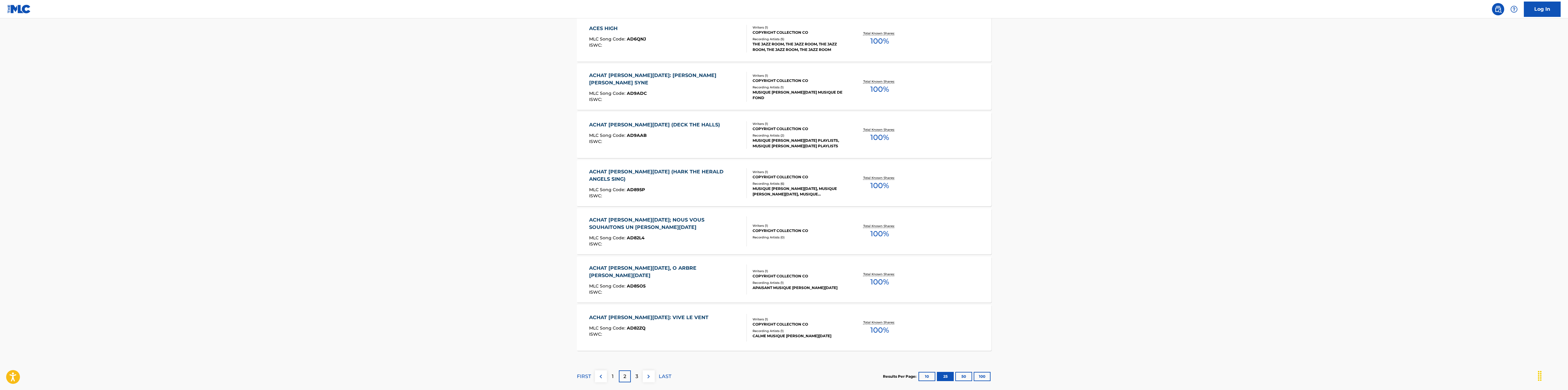
click at [611, 291] on div "ACHAT DE NOËL, O ARBRE DE NOËL MLC Song Code : AD8SO5 ISWC :" at bounding box center [665, 279] width 153 height 30
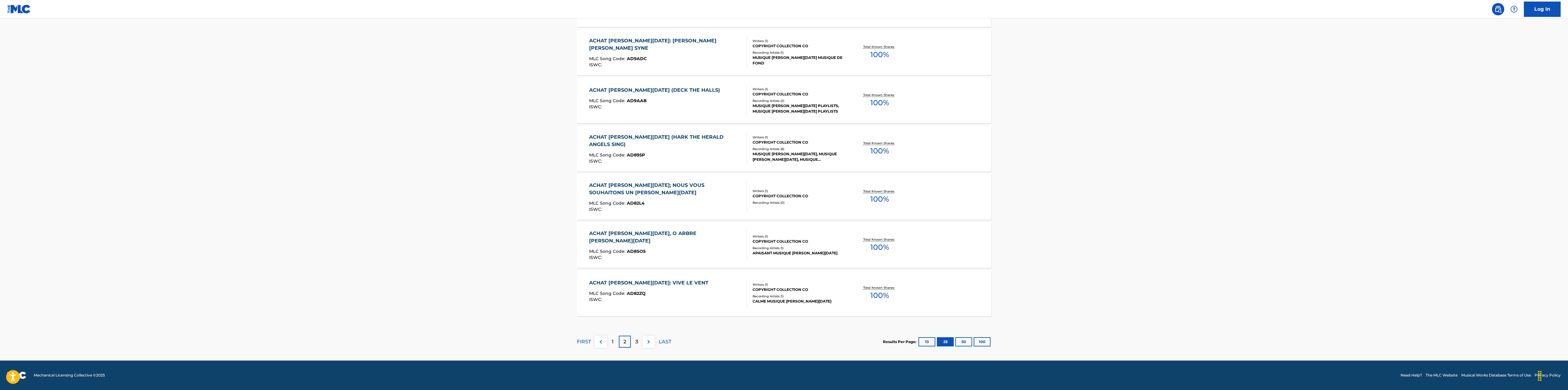
click at [638, 336] on div "3" at bounding box center [636, 341] width 12 height 12
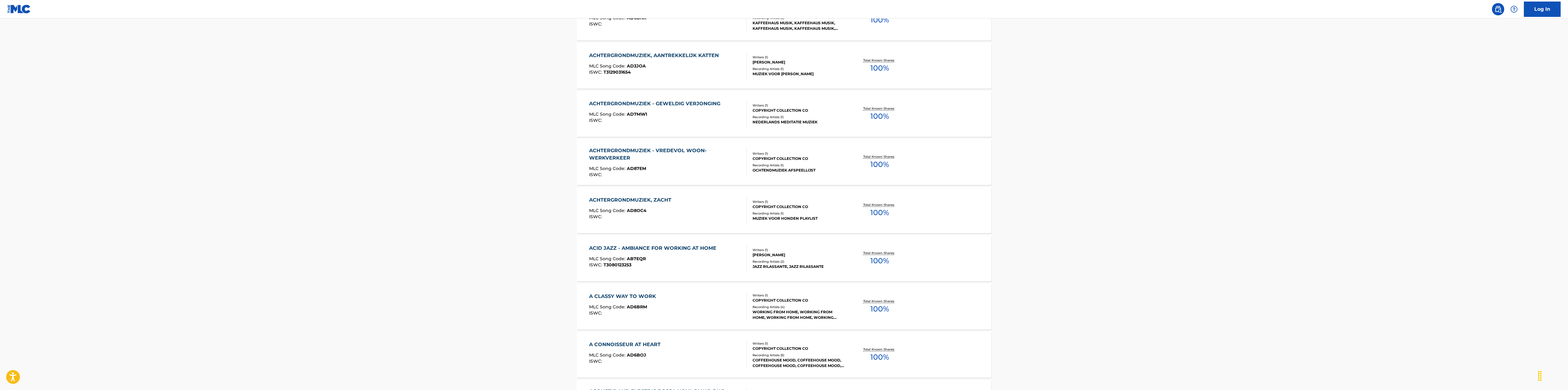
click at [609, 251] on div "ACID JAZZ - AMBIANCE FOR WORKING AT HOME" at bounding box center [654, 248] width 131 height 7
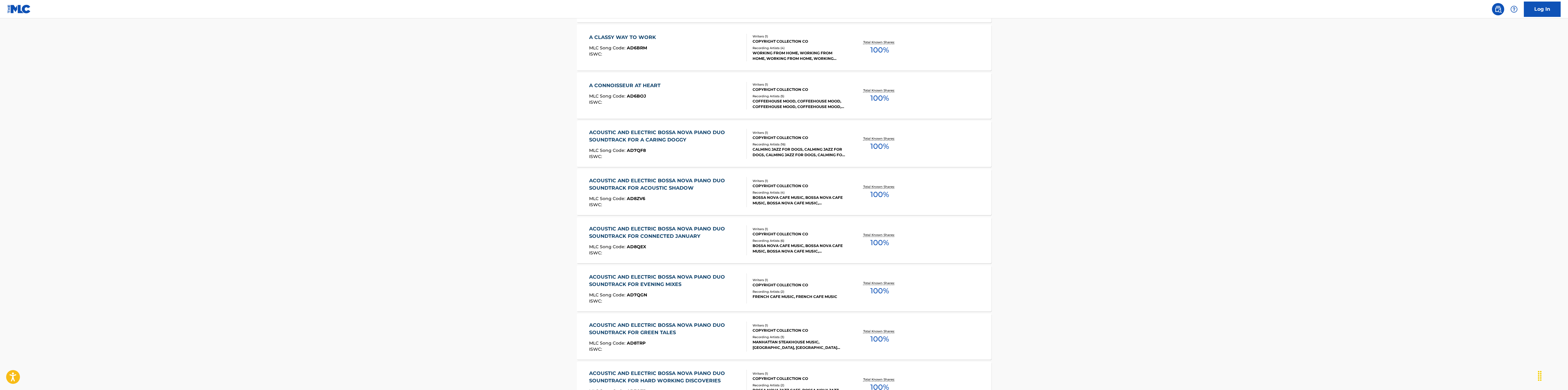
scroll to position [613, 0]
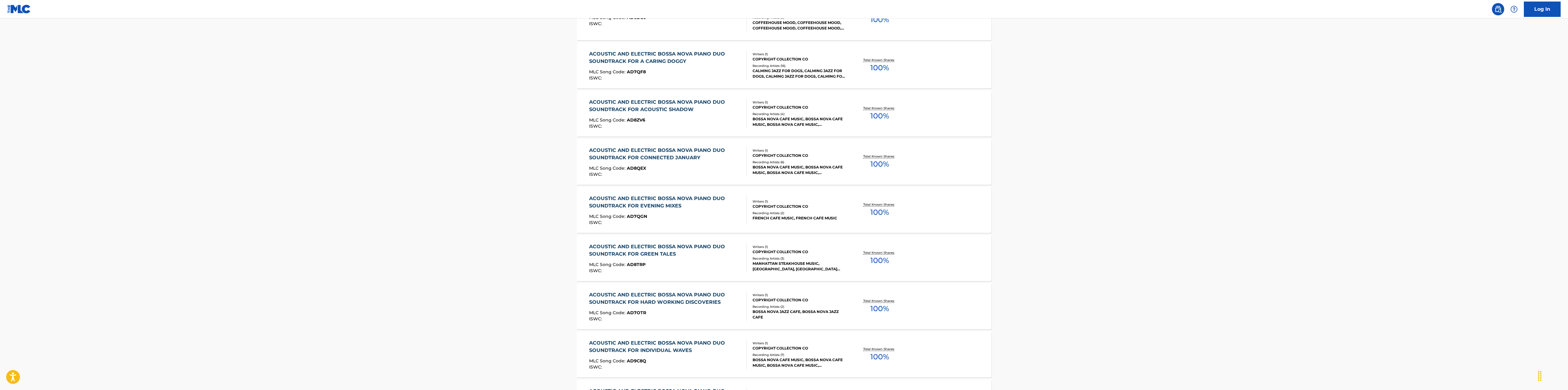
click at [631, 226] on div "ACOUSTIC AND ELECTRIC BOSSA NOVA PIANO DUO SOUNDTRACK FOR EVENING MIXES MLC Son…" at bounding box center [784, 209] width 415 height 46
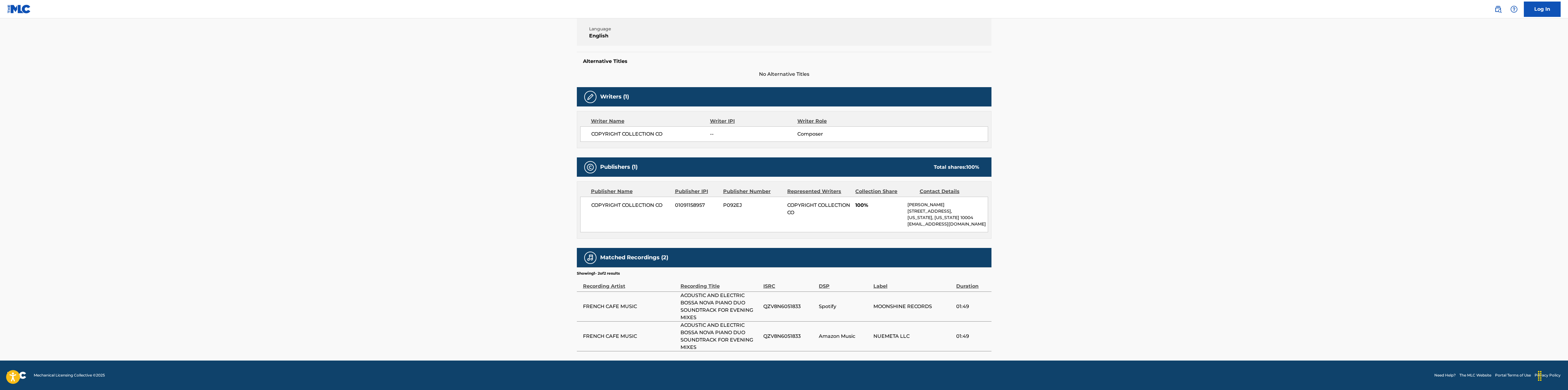
scroll to position [132, 0]
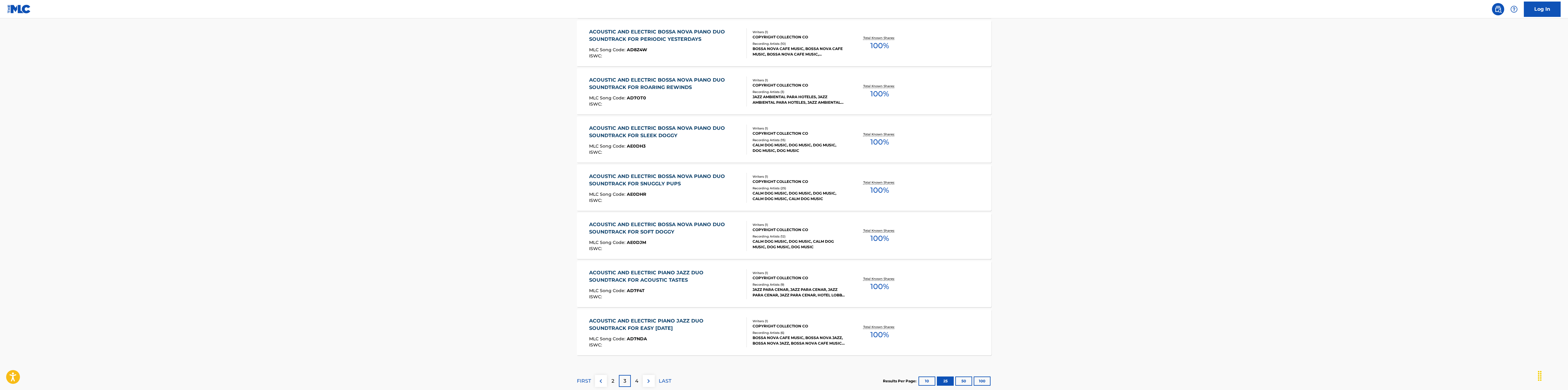
scroll to position [1108, 0]
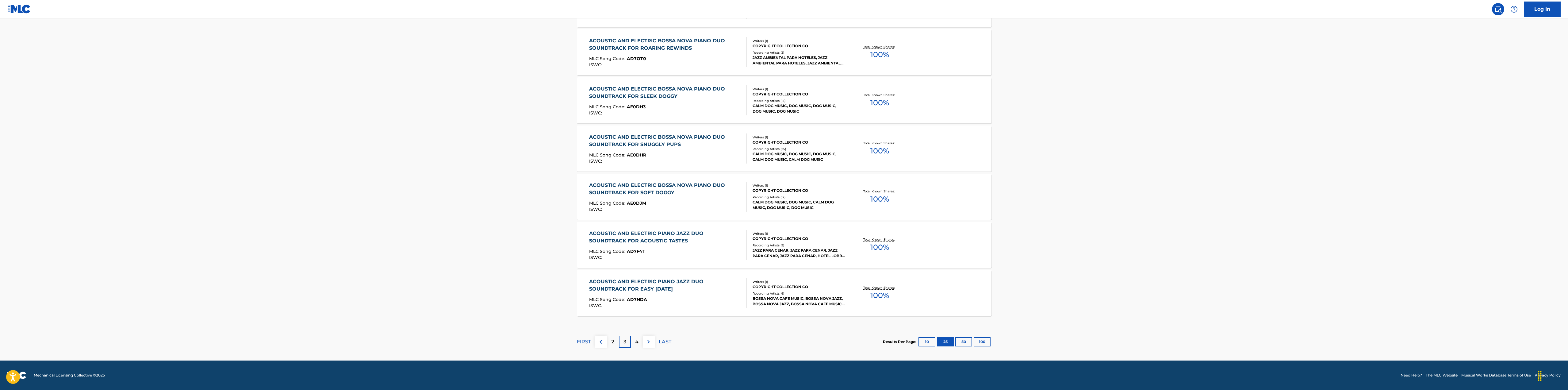
click at [635, 346] on div "4" at bounding box center [636, 341] width 12 height 12
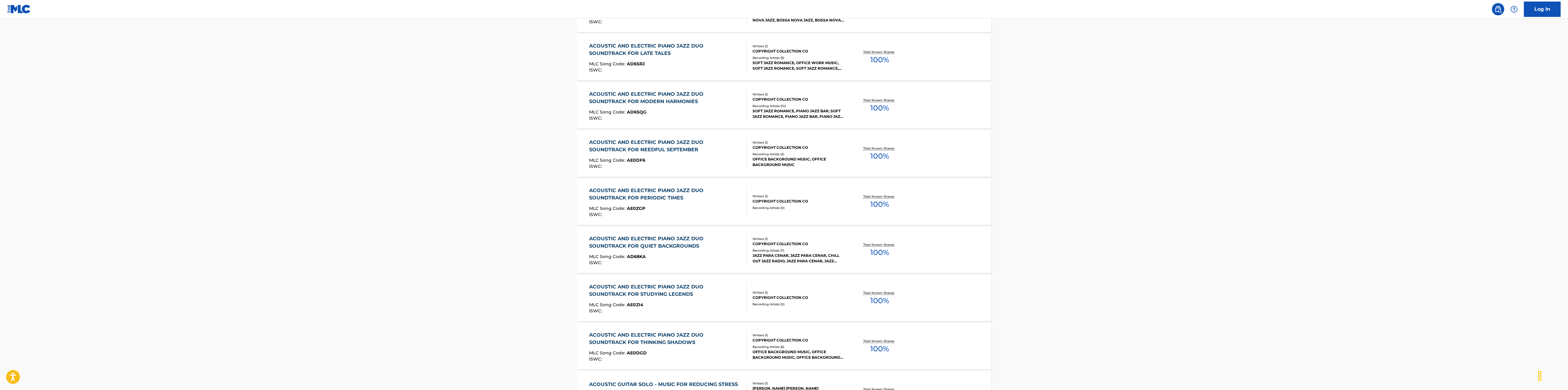
scroll to position [368, 0]
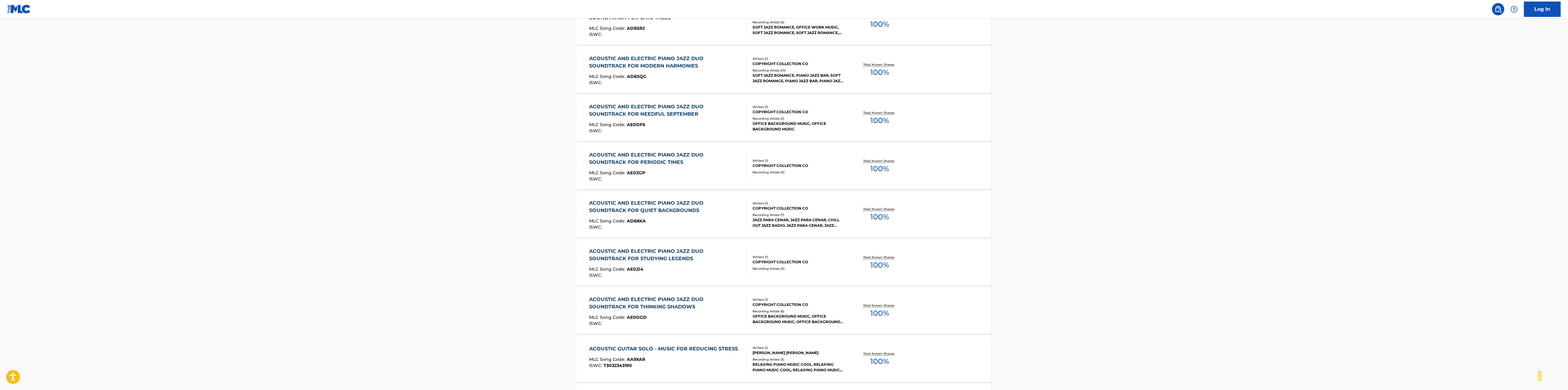
click at [628, 254] on div "ACOUSTIC AND ELECTRIC PIANO JAZZ DUO SOUNDTRACK FOR STUDYING LEGENDS" at bounding box center [665, 255] width 153 height 15
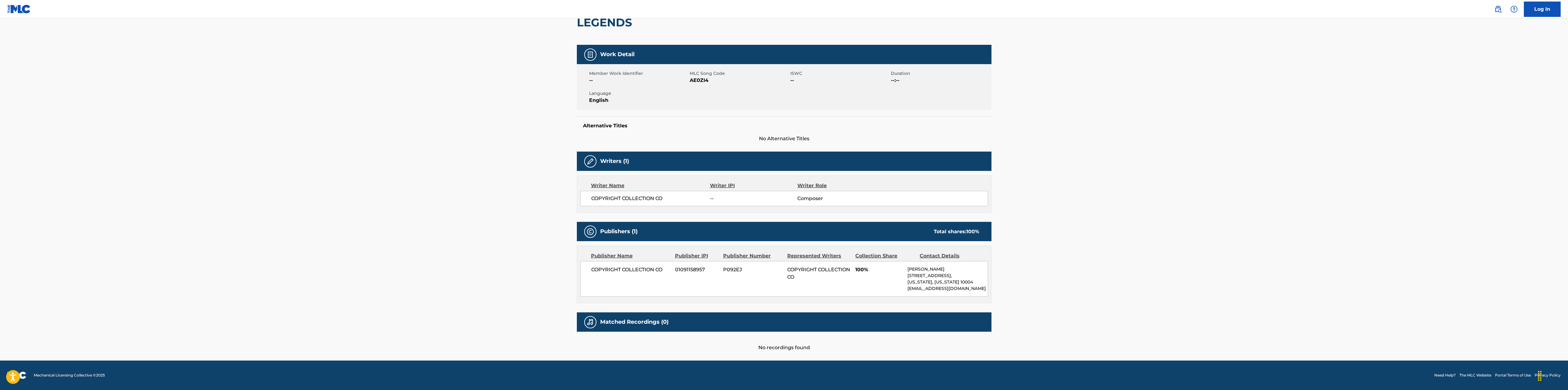
scroll to position [99, 0]
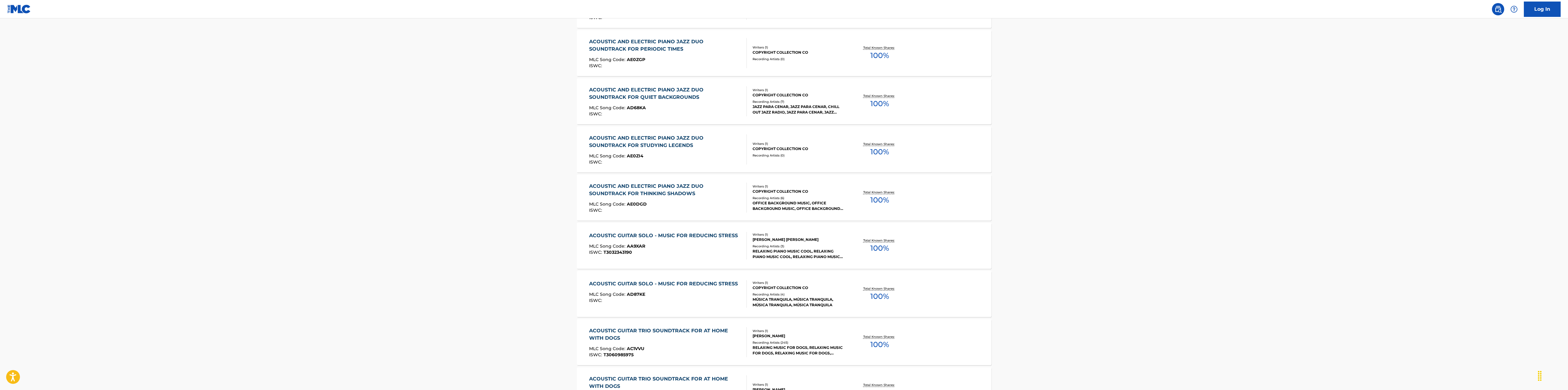
scroll to position [490, 0]
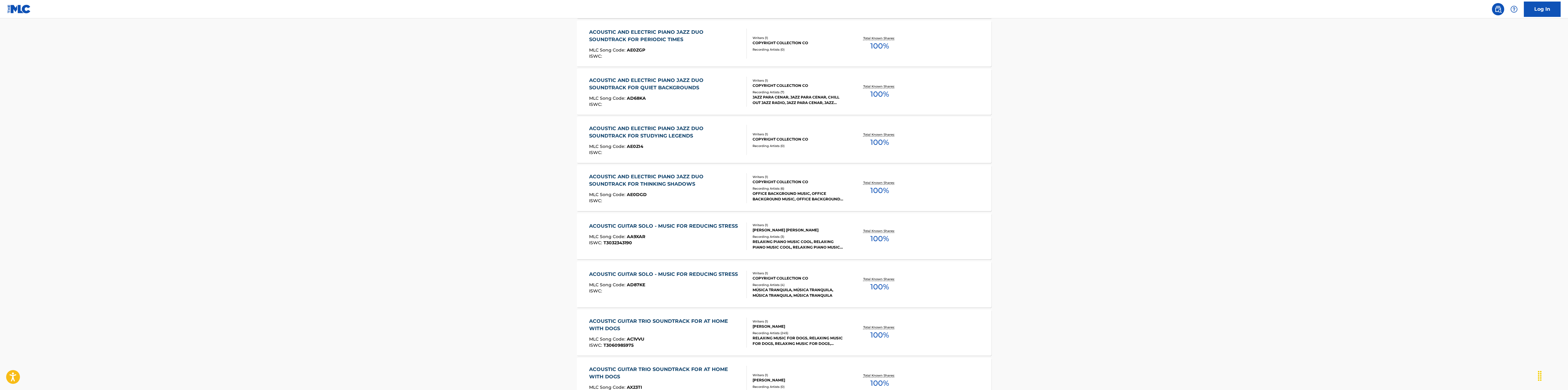
click at [610, 245] on span "T3032343190" at bounding box center [618, 243] width 28 height 5
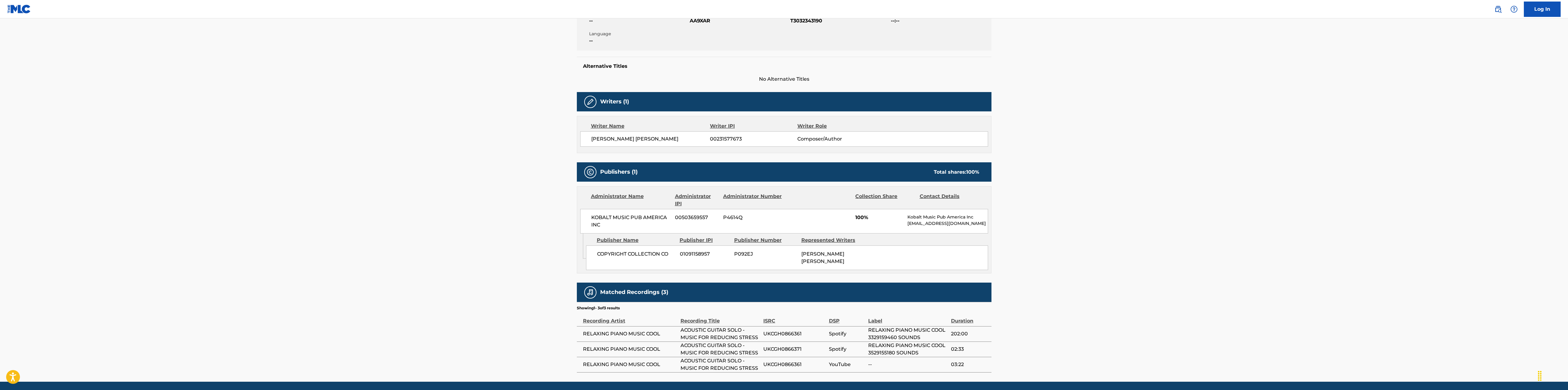
scroll to position [153, 0]
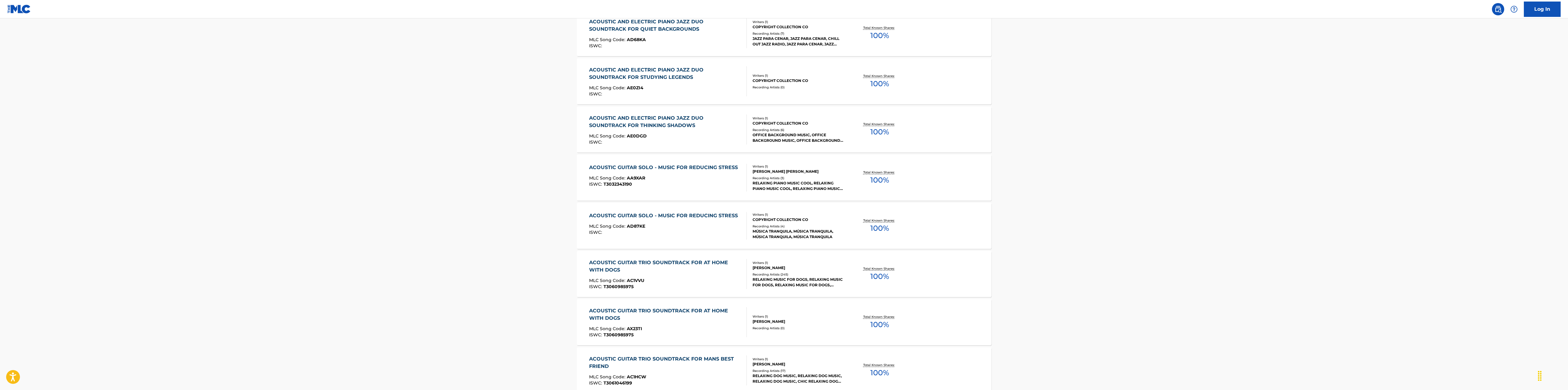
scroll to position [583, 0]
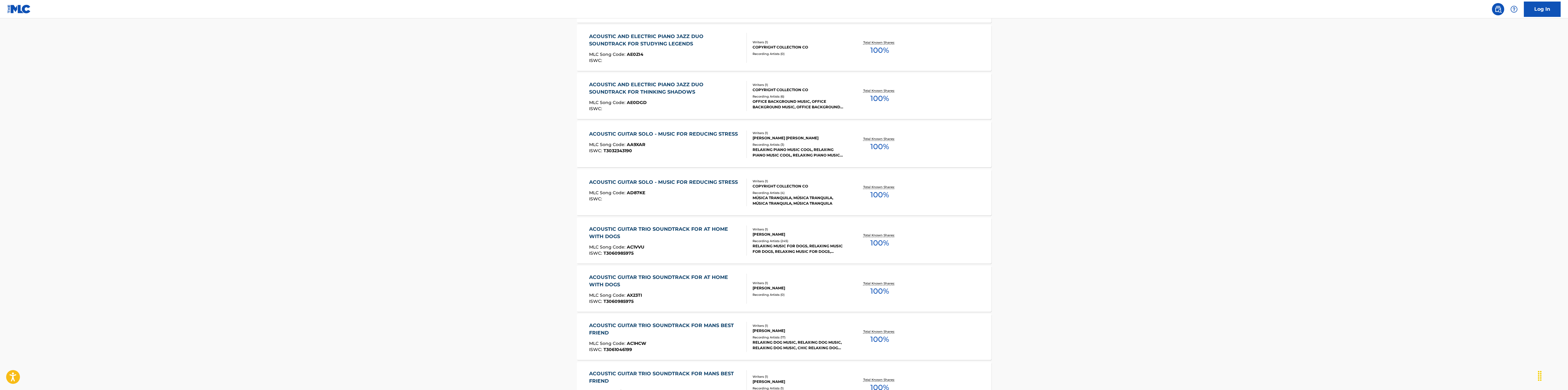
click at [623, 254] on span "T3060985975" at bounding box center [619, 253] width 30 height 5
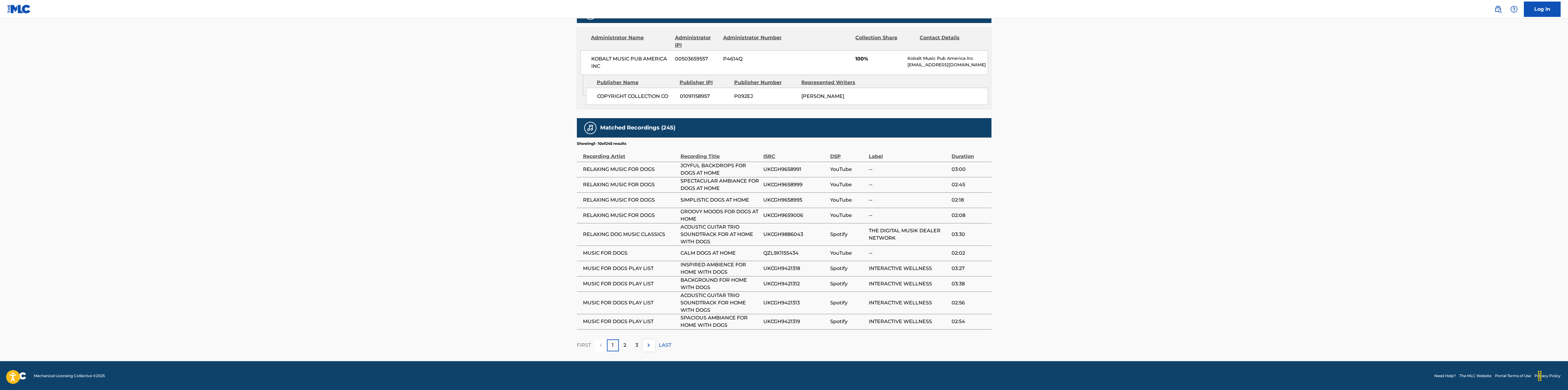
scroll to position [297, 0]
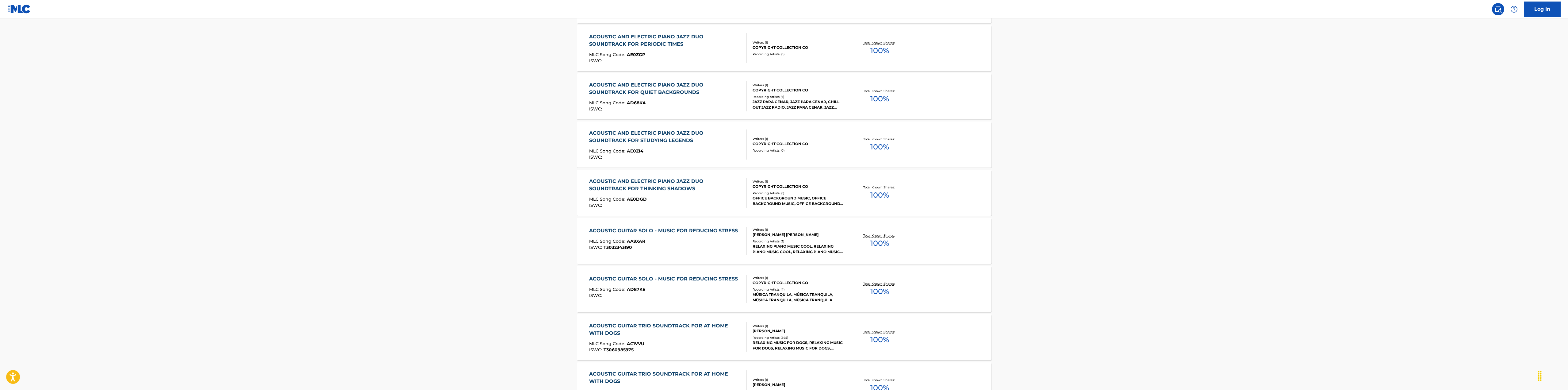
scroll to position [522, 0]
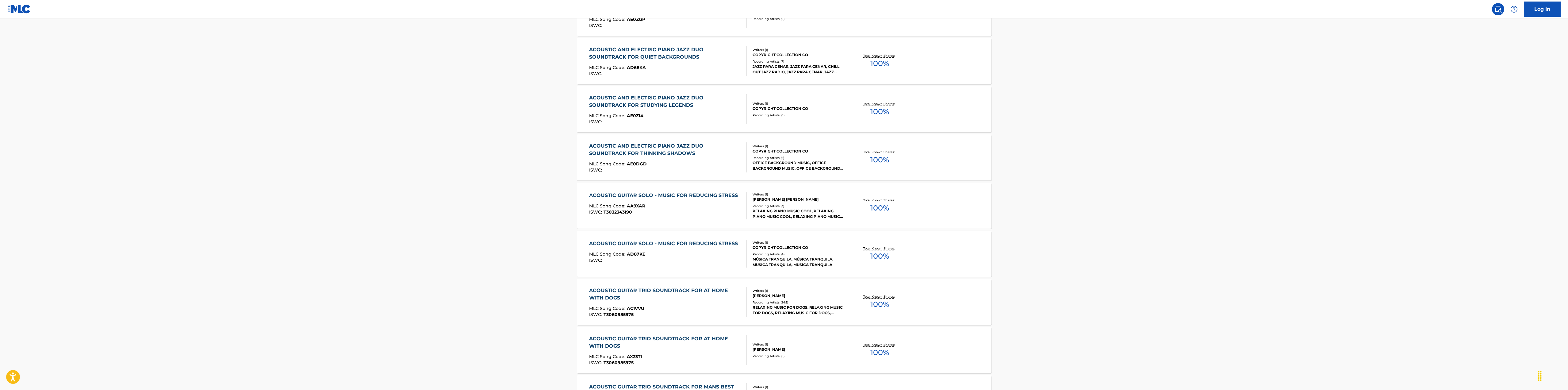
click at [616, 297] on div "ACOUSTIC GUITAR TRIO SOUNDTRACK FOR AT HOME WITH DOGS" at bounding box center [665, 294] width 153 height 15
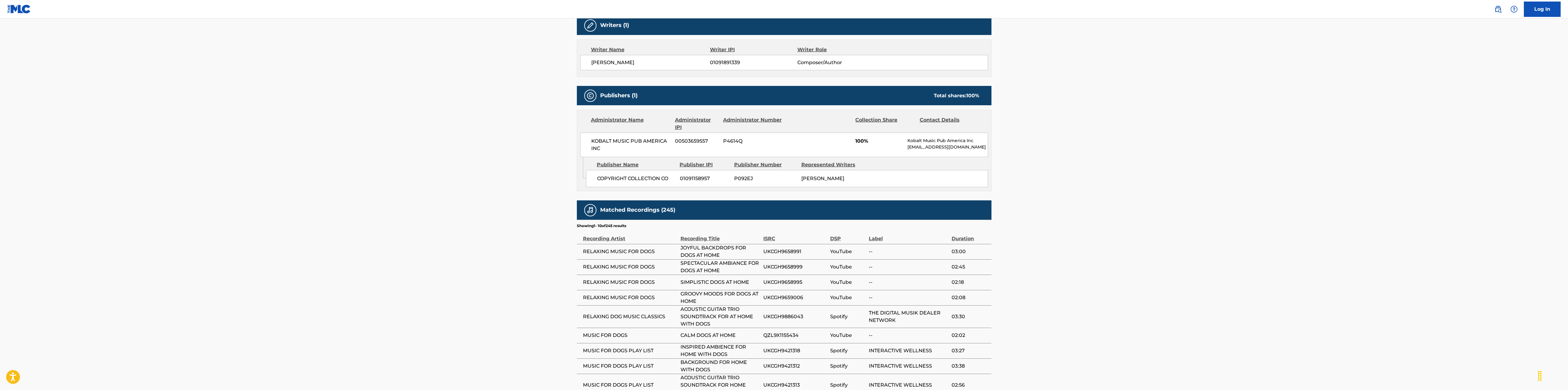
scroll to position [215, 0]
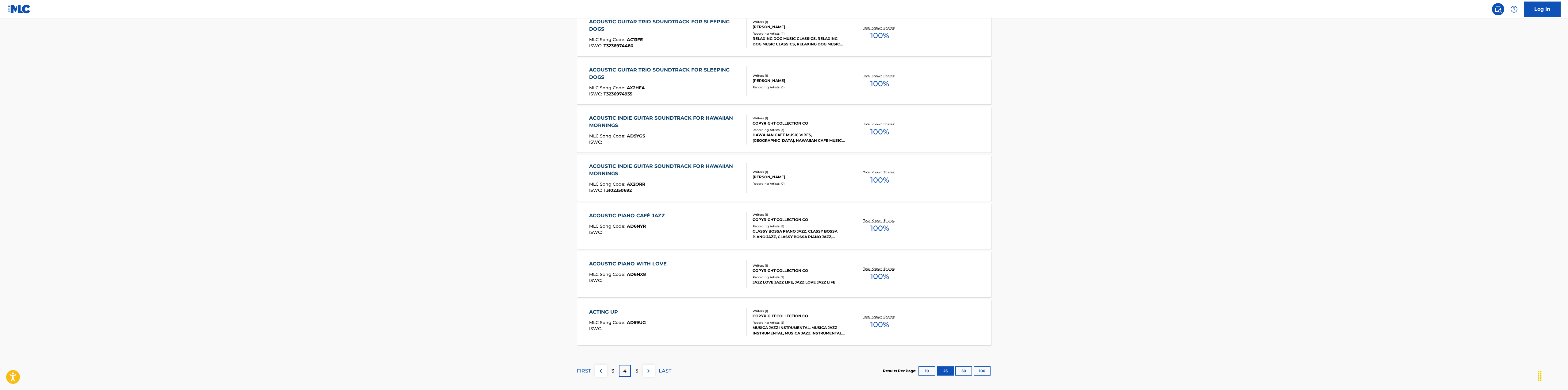
scroll to position [1108, 0]
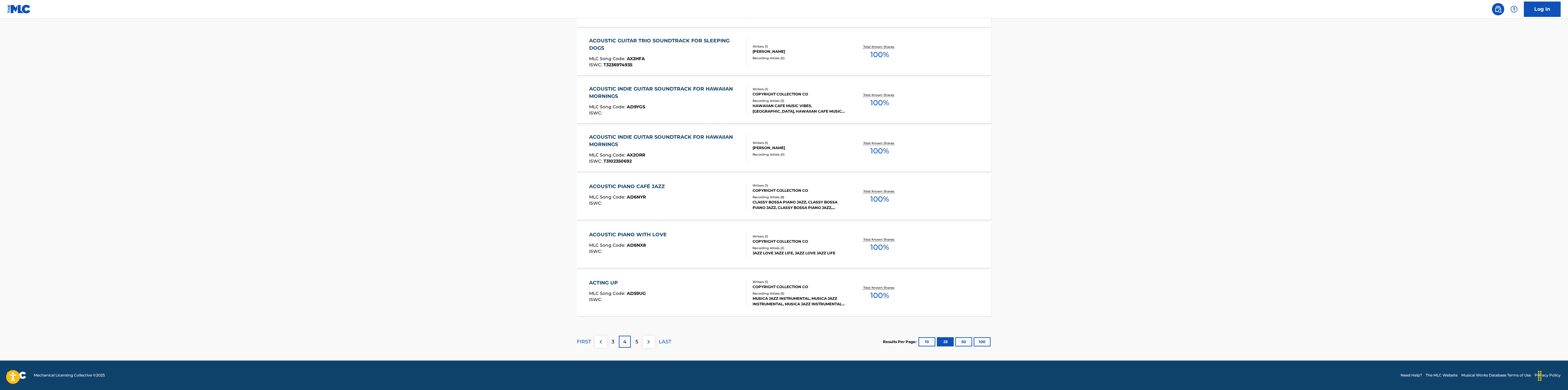
click at [639, 345] on div "5" at bounding box center [636, 341] width 12 height 12
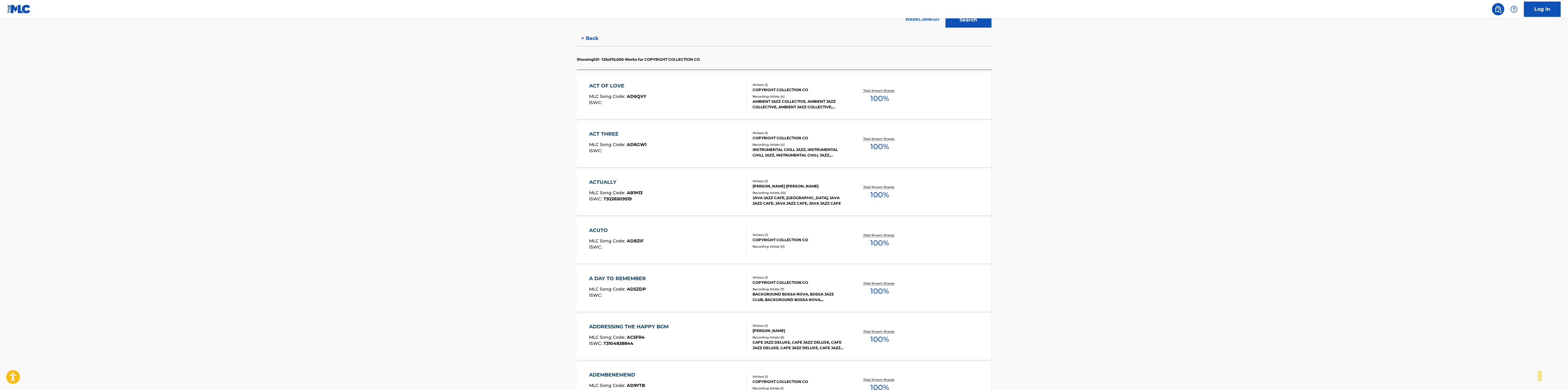
scroll to position [184, 0]
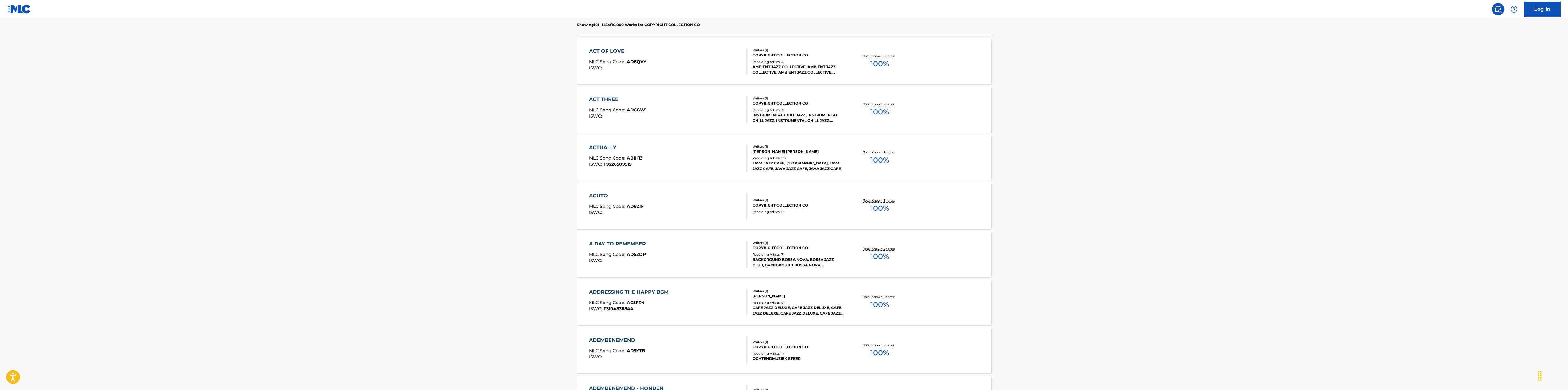
click at [614, 294] on div "ADDRESSING THE HAPPY BGM" at bounding box center [630, 292] width 82 height 7
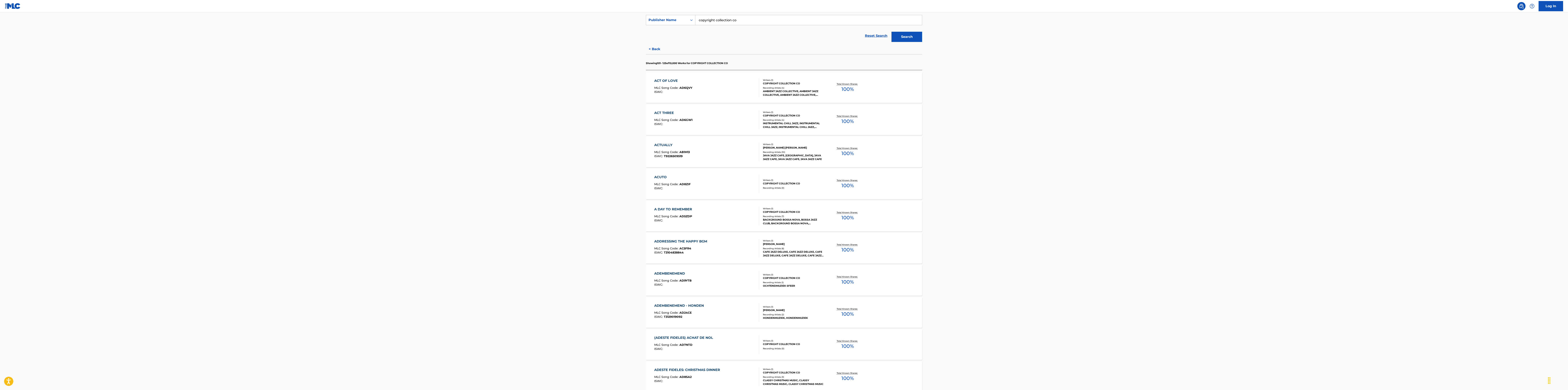
scroll to position [92, 0]
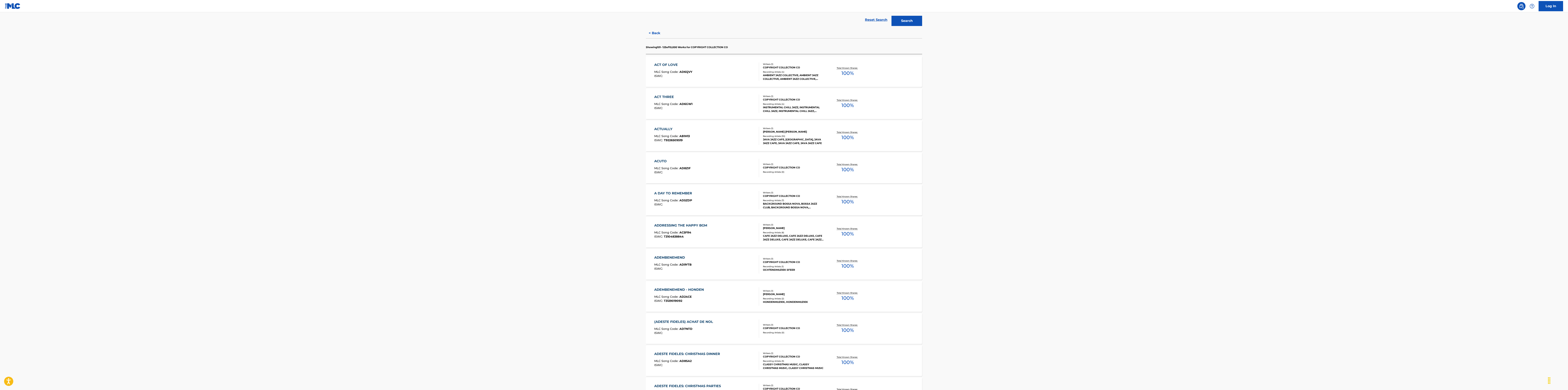
click at [703, 106] on div "ACT THREE MLC Song Code : AD6GW1 ISWC :" at bounding box center [707, 104] width 105 height 18
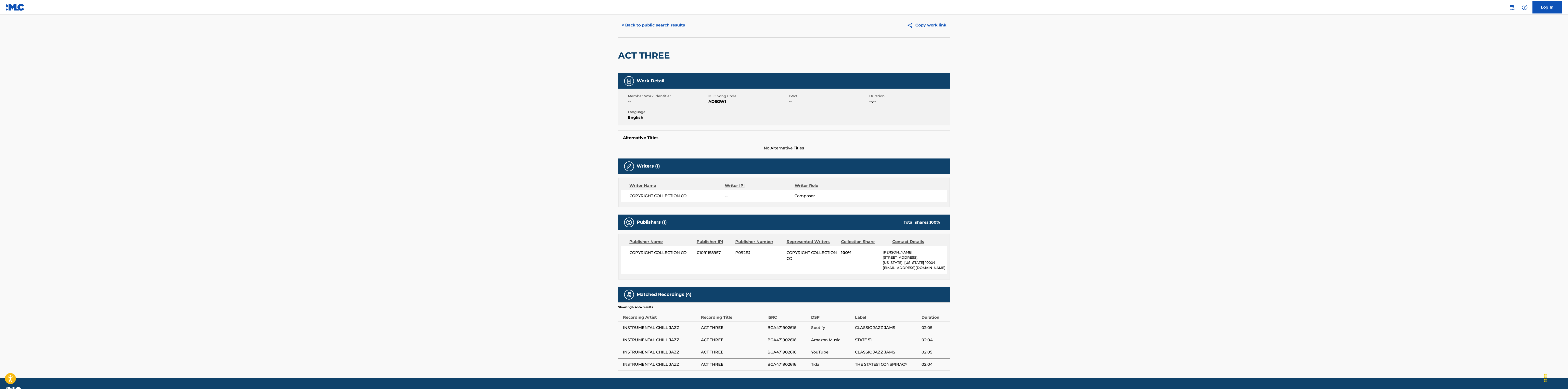
scroll to position [32, 0]
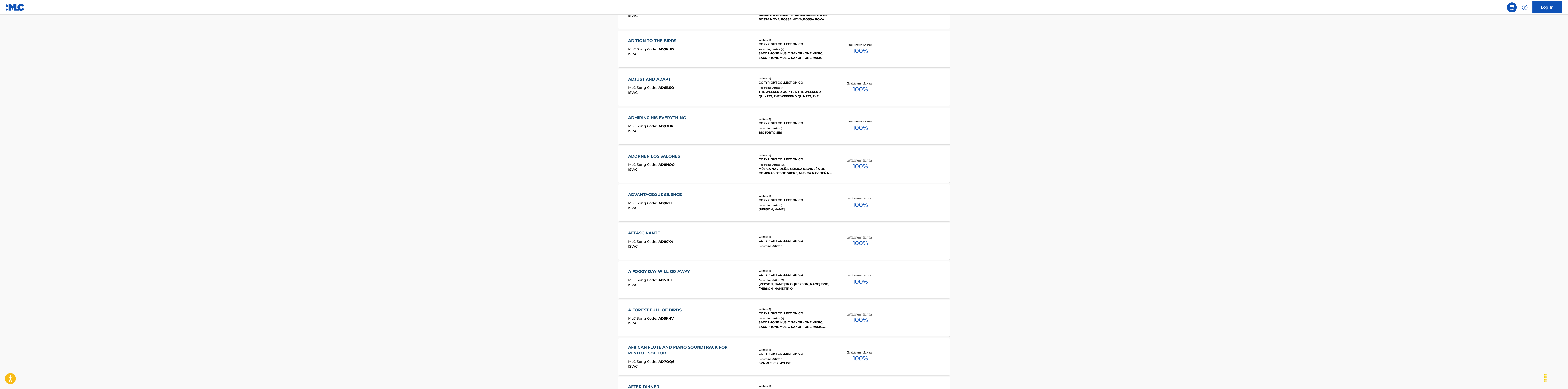
scroll to position [735, 0]
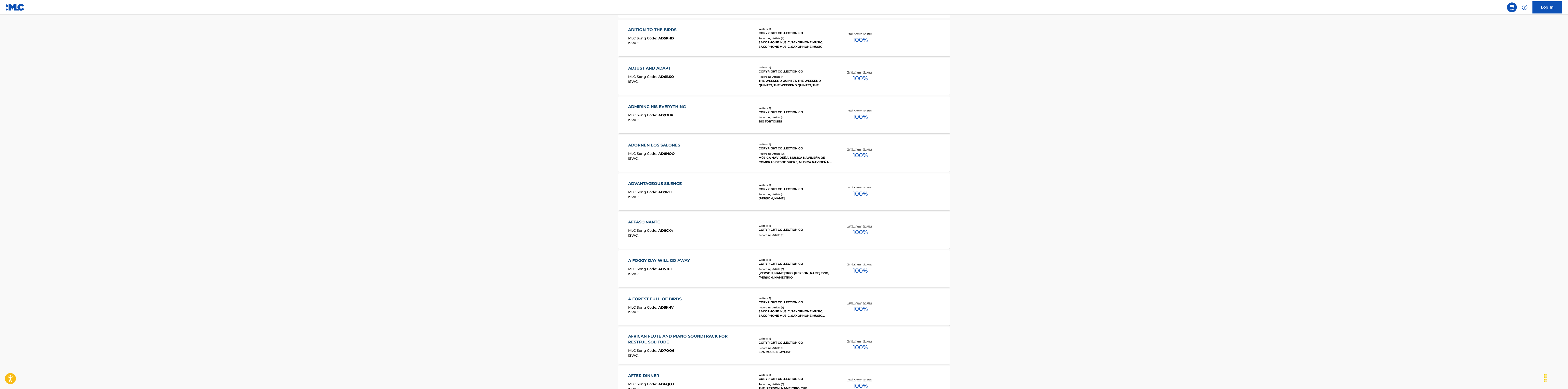
click at [713, 201] on div "ADVANTAGEOUS SILENCE MLC Song Code : AD9RLL ISWC :" at bounding box center [691, 192] width 126 height 22
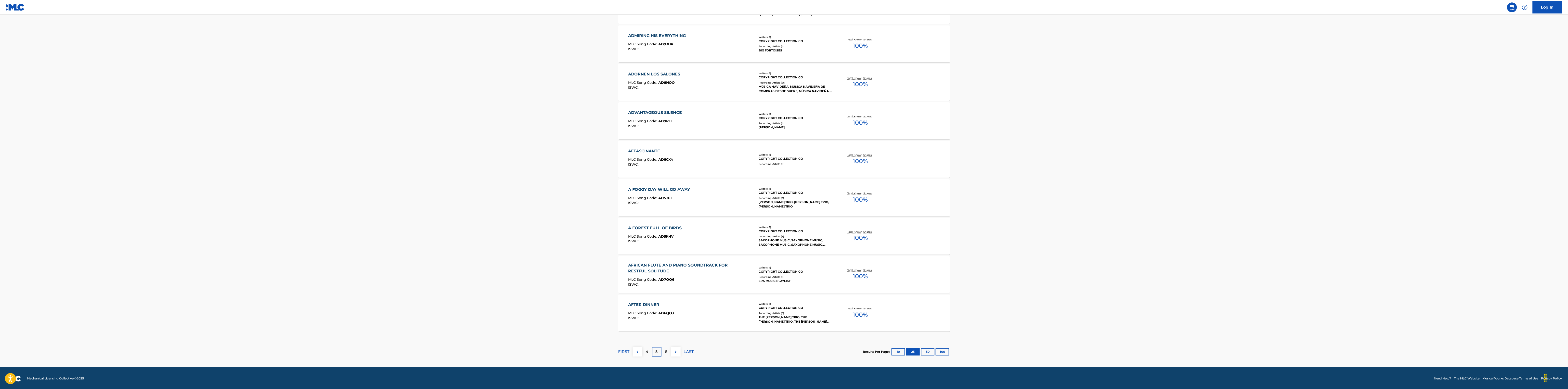
scroll to position [807, 0]
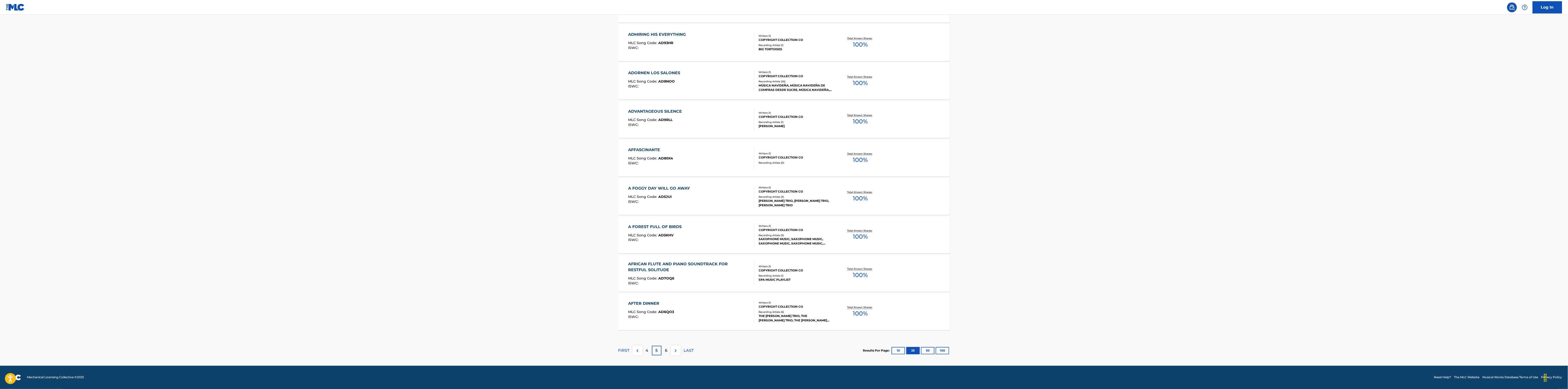
click at [688, 245] on div "A FOREST FULL OF BIRDS MLC Song Code : AD5KHV ISWC :" at bounding box center [691, 235] width 126 height 22
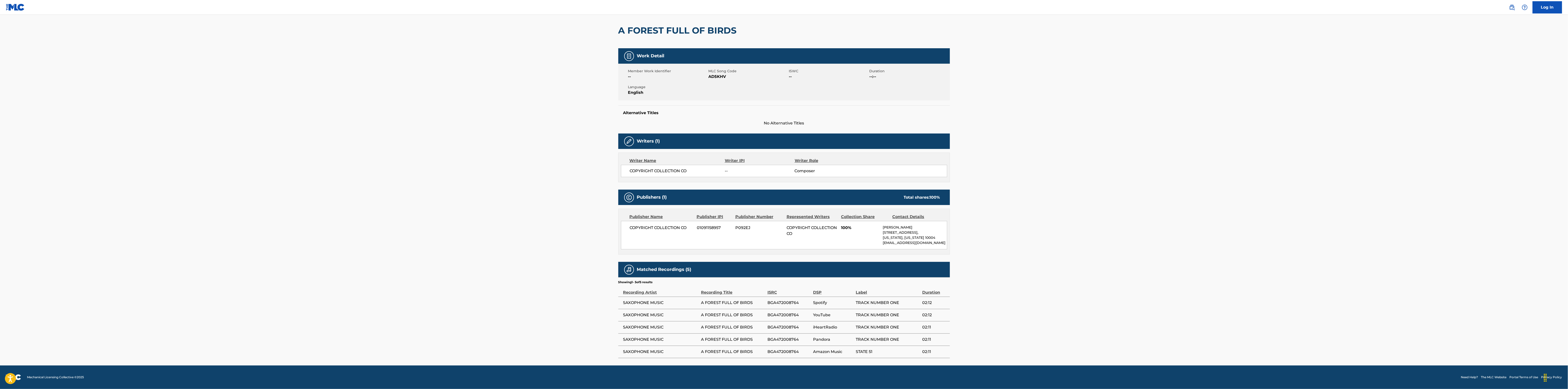
scroll to position [45, 0]
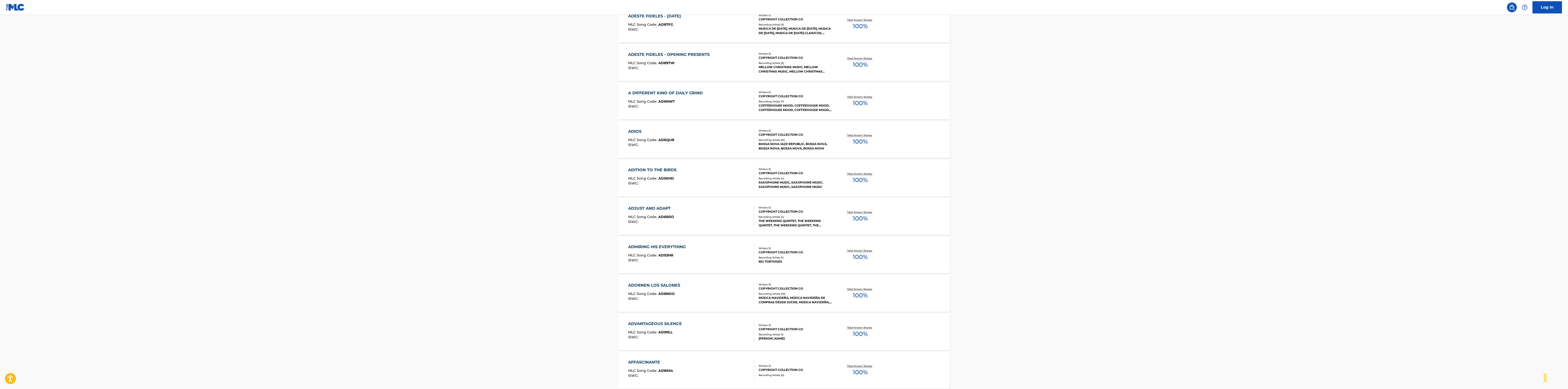
scroll to position [796, 0]
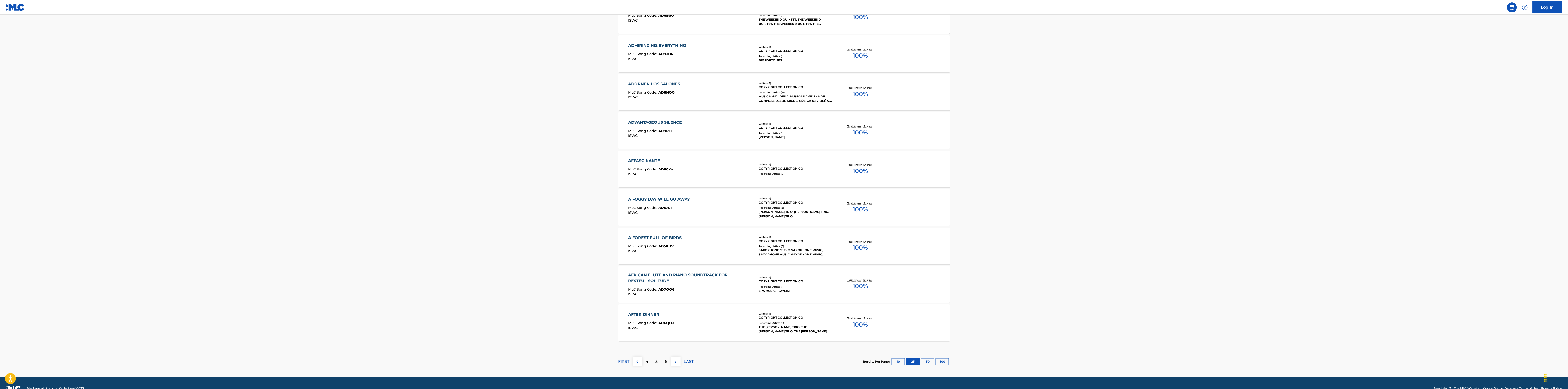
click at [680, 295] on div "ISWC :" at bounding box center [689, 294] width 122 height 4
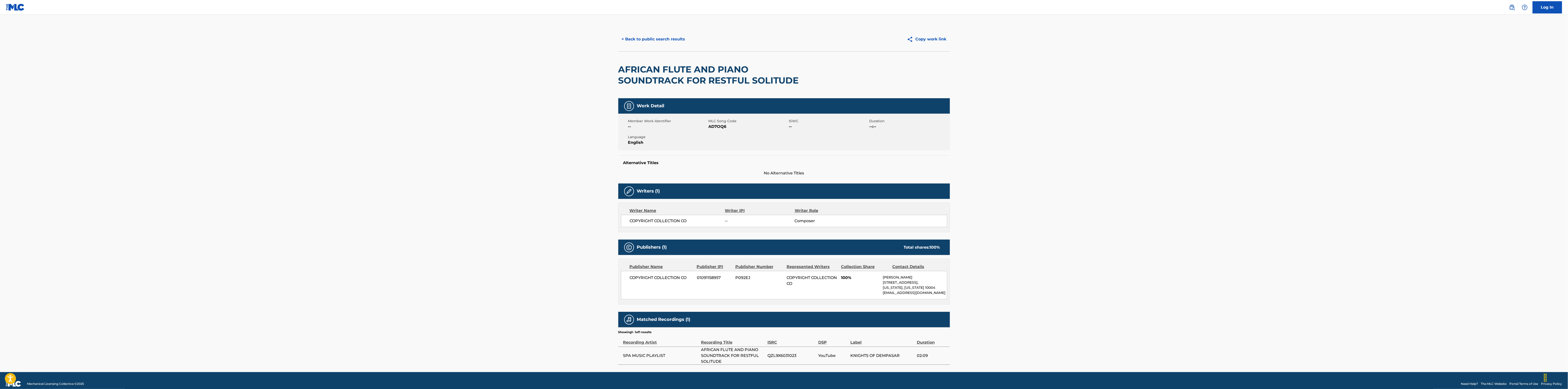
scroll to position [12, 0]
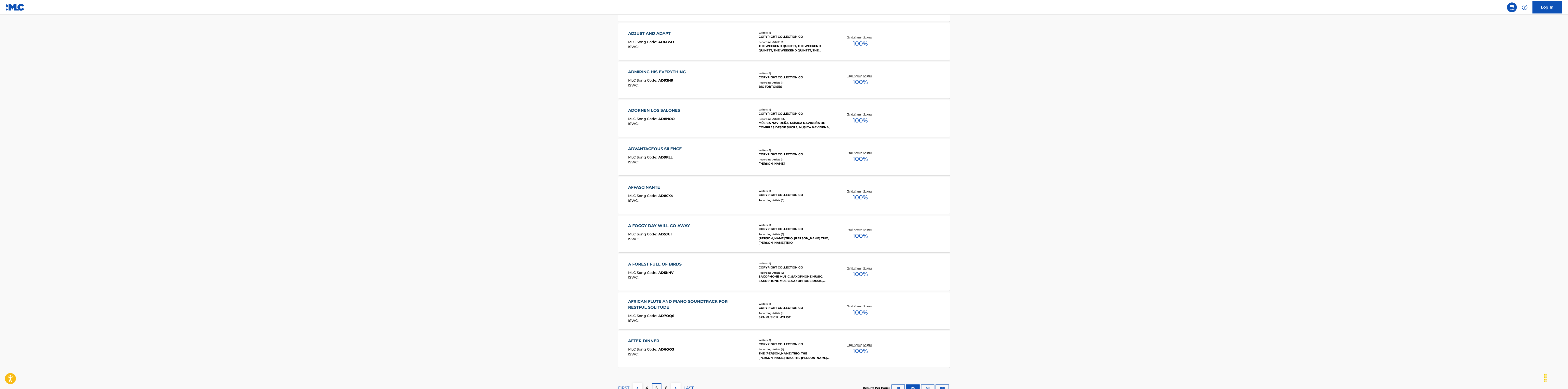
scroll to position [807, 0]
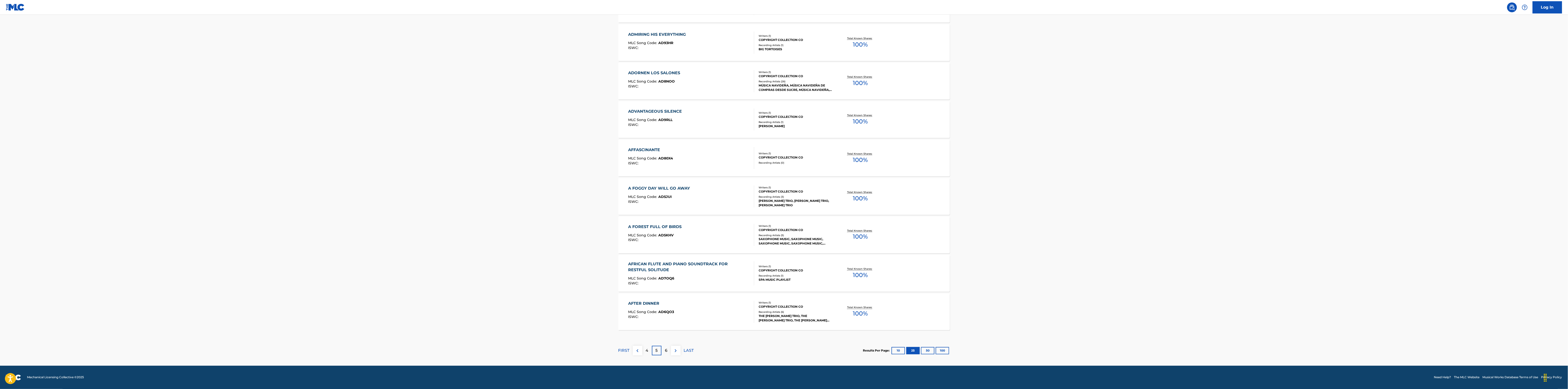
click at [940, 311] on button "100" at bounding box center [943, 351] width 13 height 7
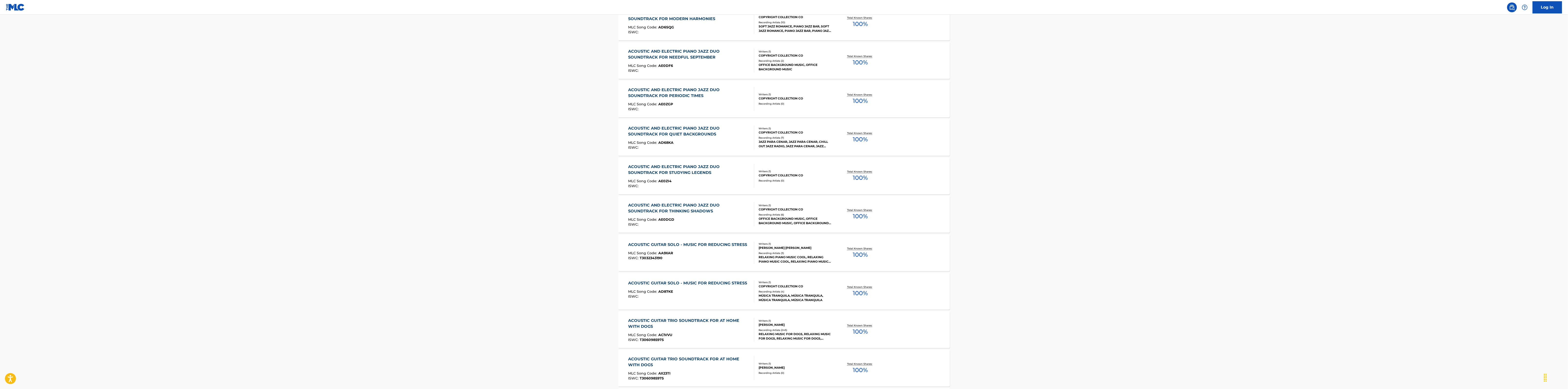
scroll to position [3216, 0]
click at [685, 256] on div "ISWC : T3032343190" at bounding box center [689, 255] width 121 height 4
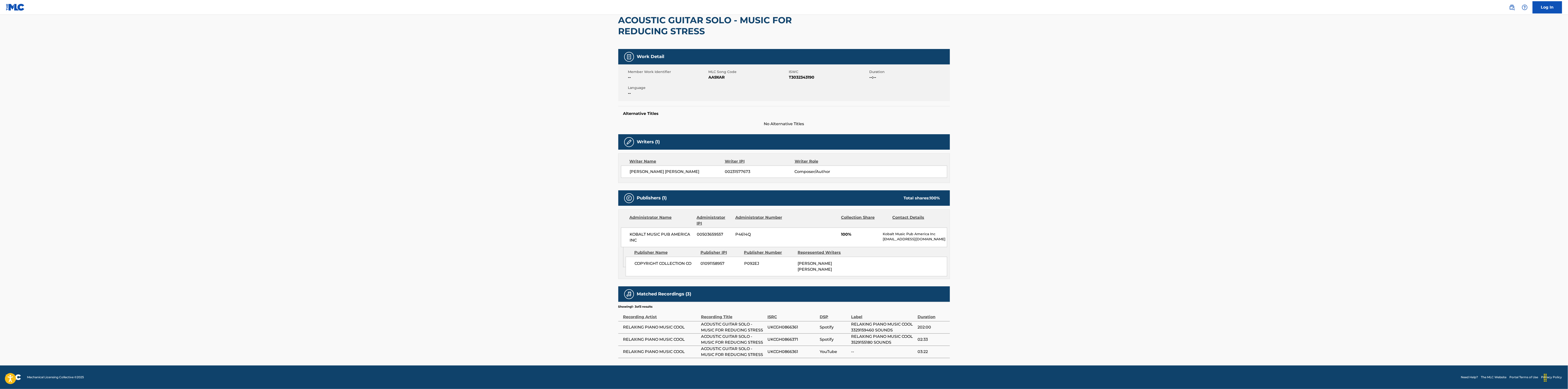
scroll to position [50, 0]
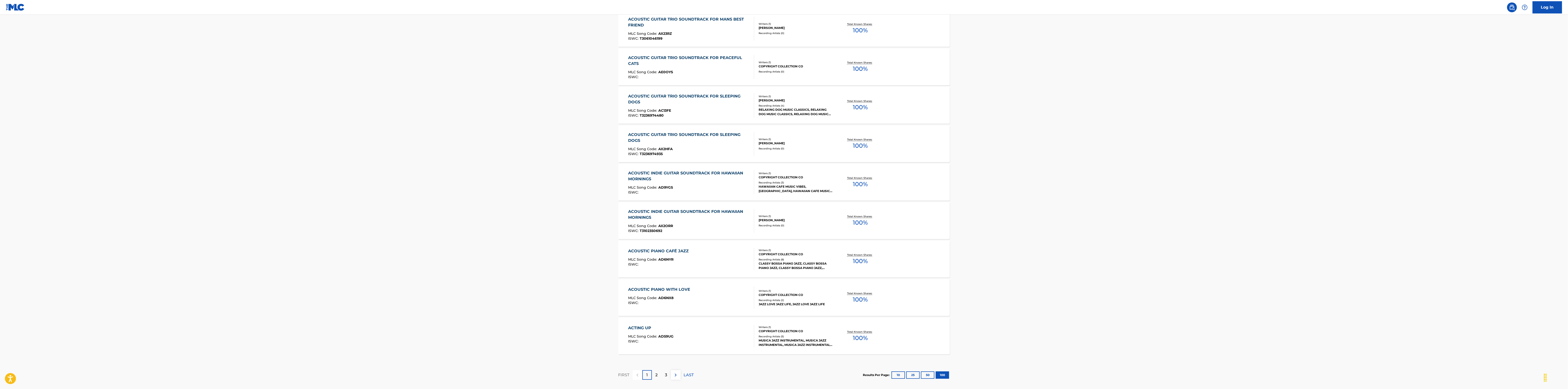
scroll to position [3692, 0]
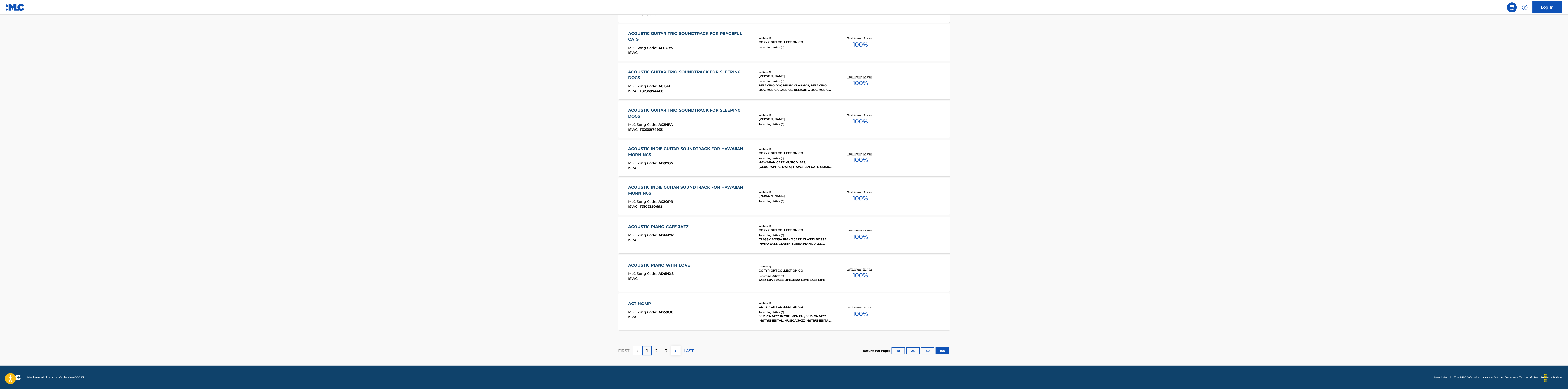
click at [658, 311] on p "2" at bounding box center [656, 351] width 2 height 6
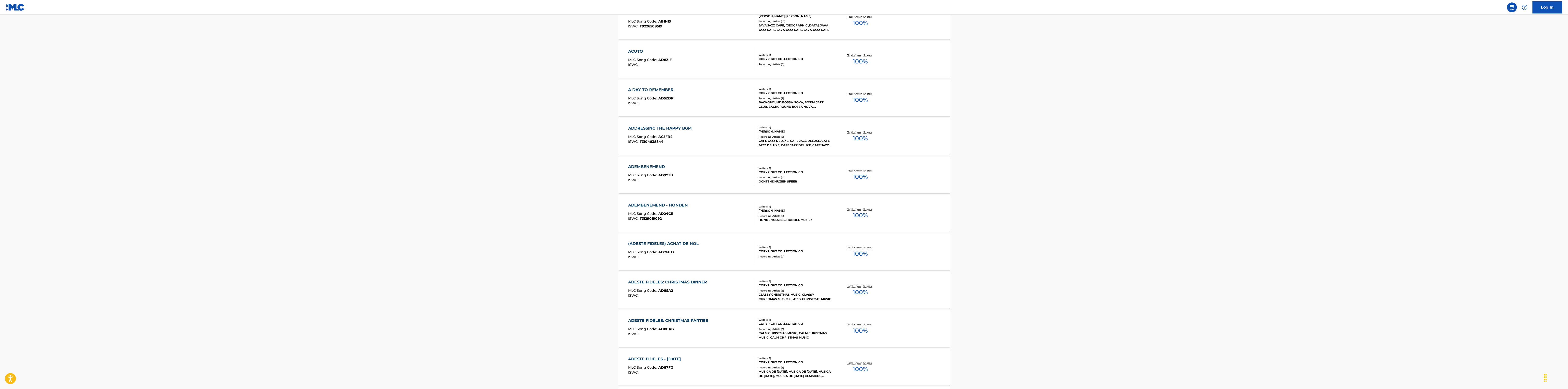
scroll to position [276, 0]
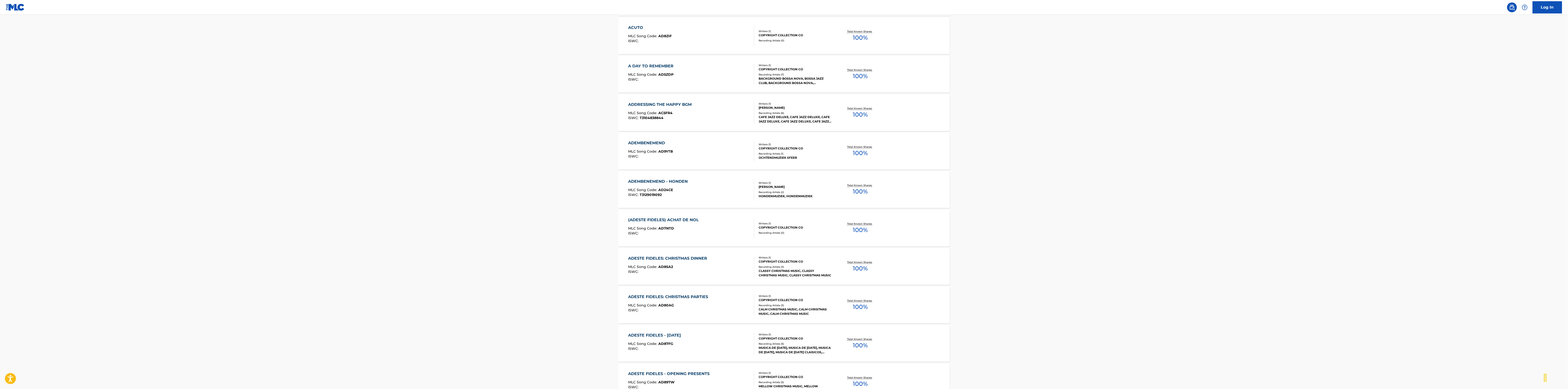
click at [777, 123] on div "CAFE JAZZ DELUXE, CAFE JAZZ DELUXE, CAFE JAZZ DELUXE, CAFE JAZZ DELUXE, CAFE JA…" at bounding box center [796, 119] width 74 height 9
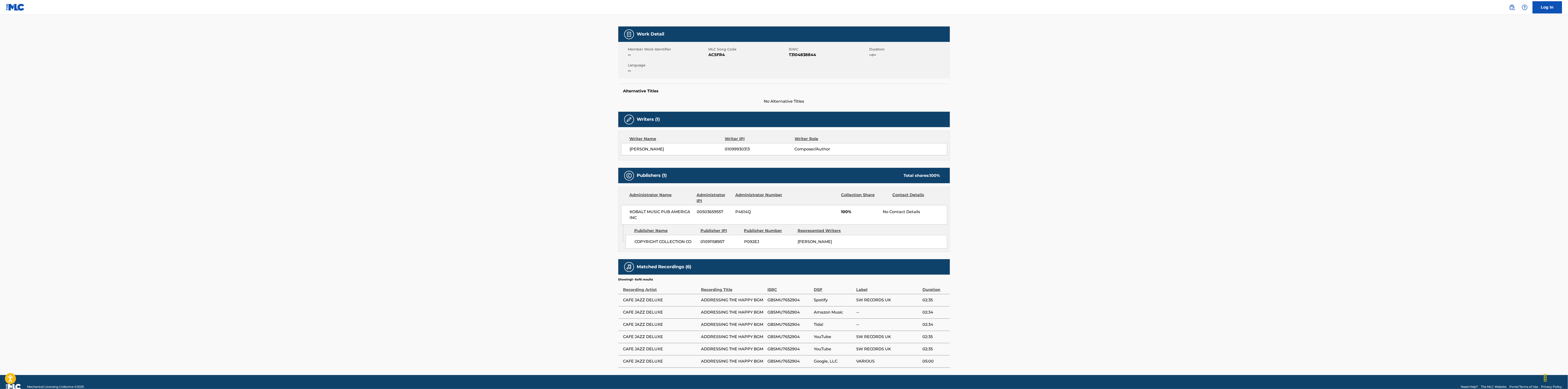
scroll to position [61, 0]
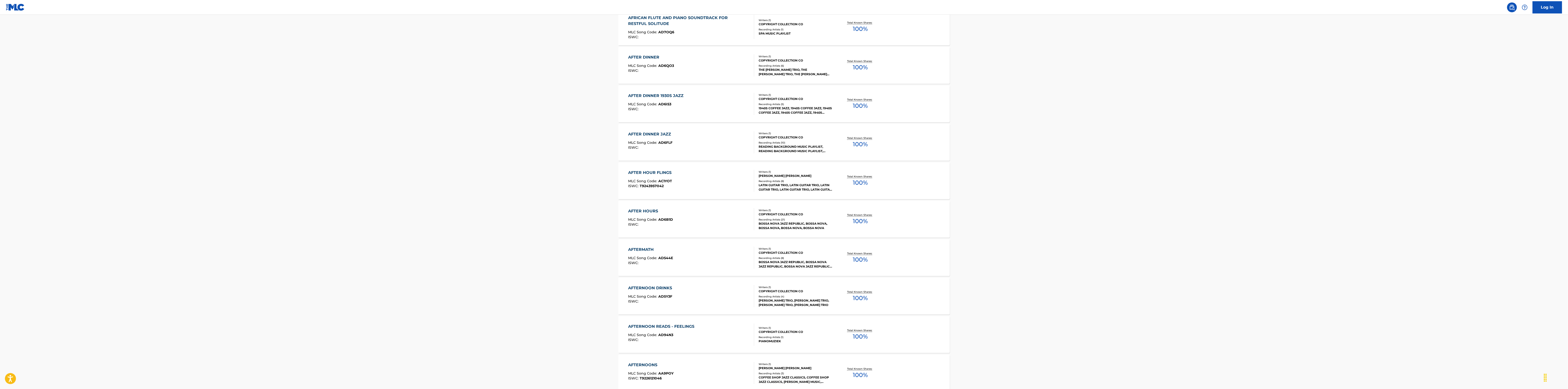
scroll to position [1072, 0]
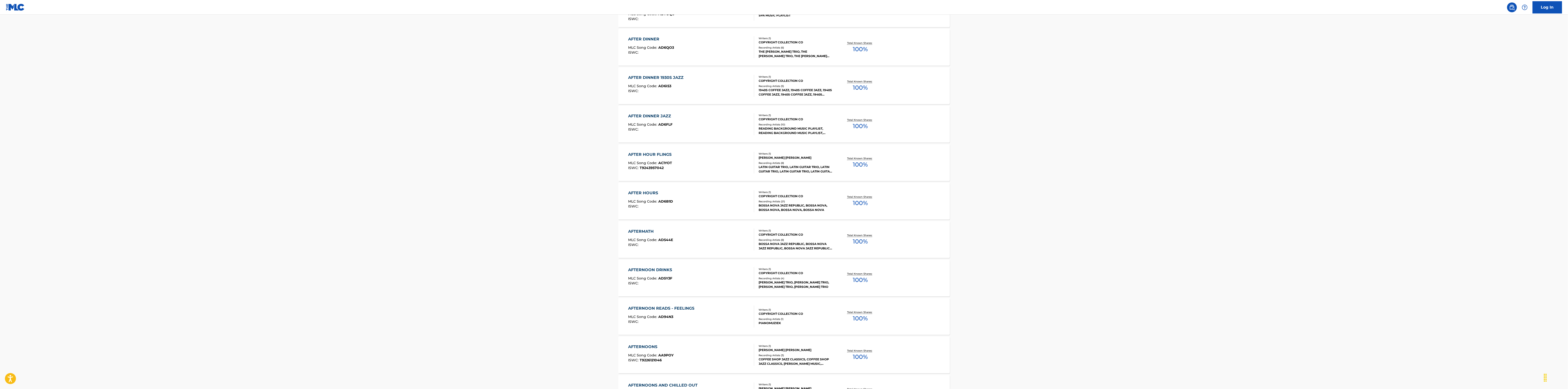
click at [730, 205] on div "AFTER HOURS MLC Song Code : AD6B1D ISWC :" at bounding box center [691, 201] width 126 height 22
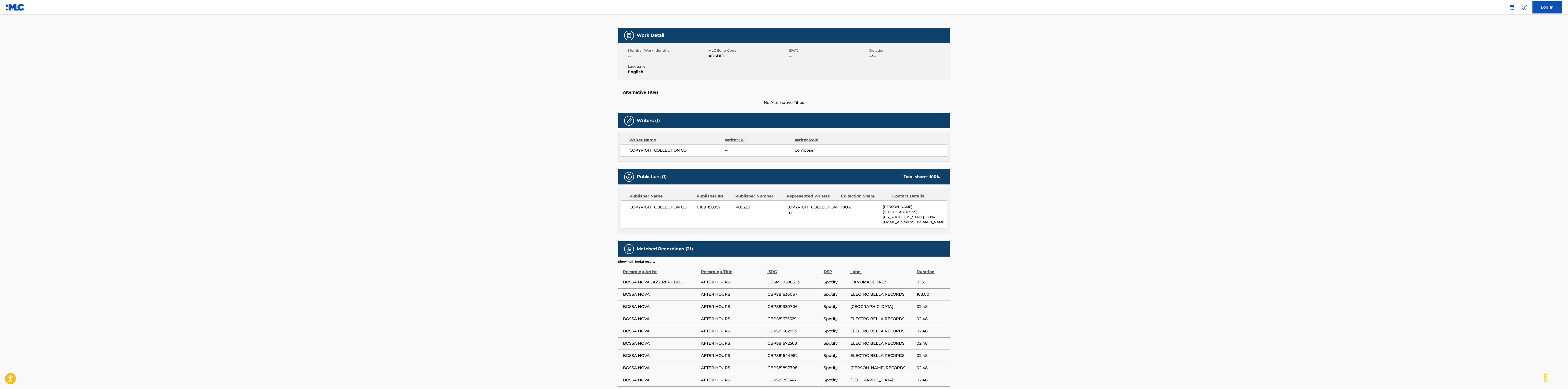
scroll to position [61, 0]
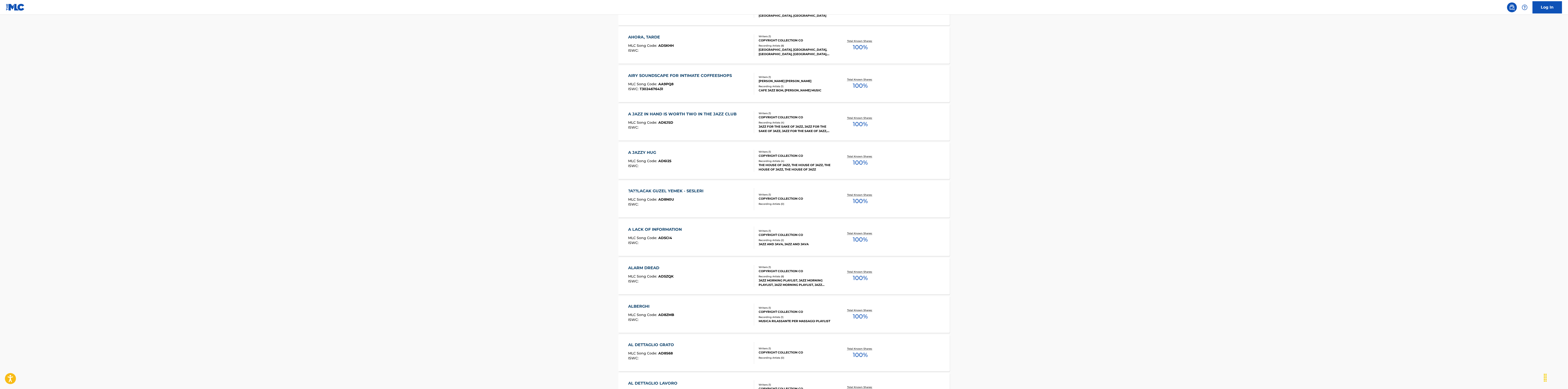
scroll to position [2297, 0]
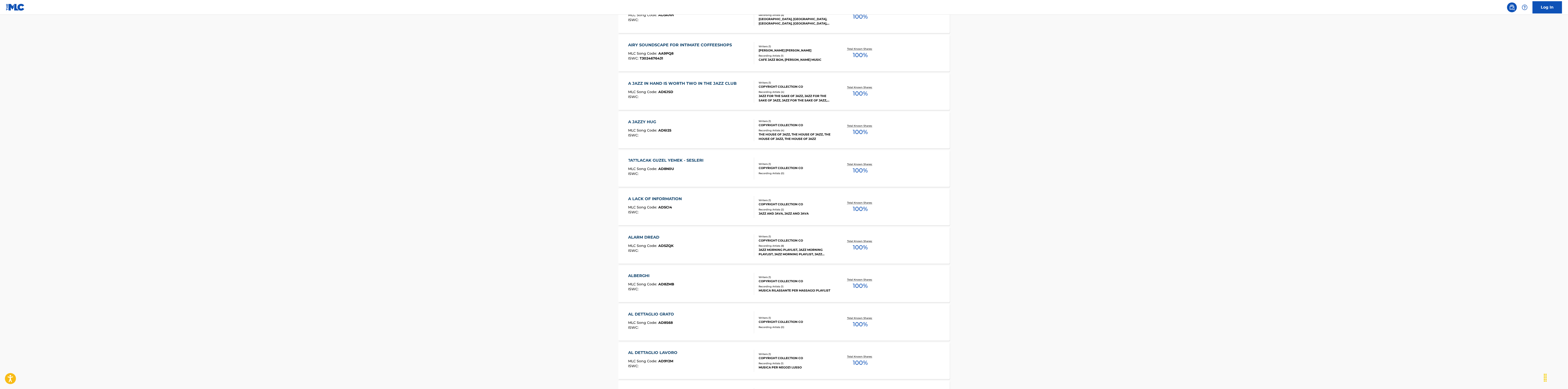
click at [766, 219] on div "A LACK OF INFORMATION MLC Song Code : AD5CI4 ISWC : Writers ( 1 ) COPYRIGHT COL…" at bounding box center [784, 207] width 332 height 36
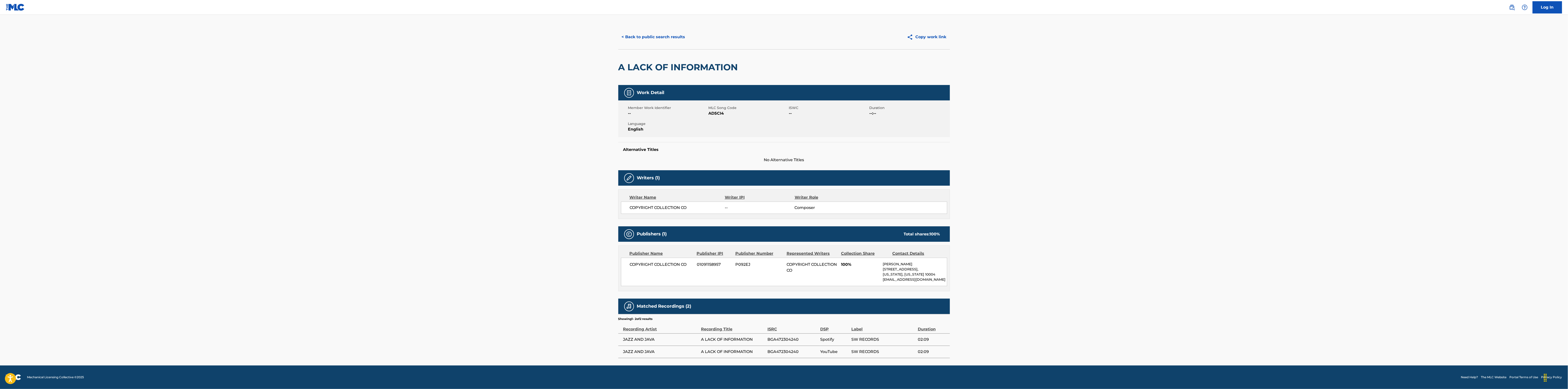
scroll to position [7, 0]
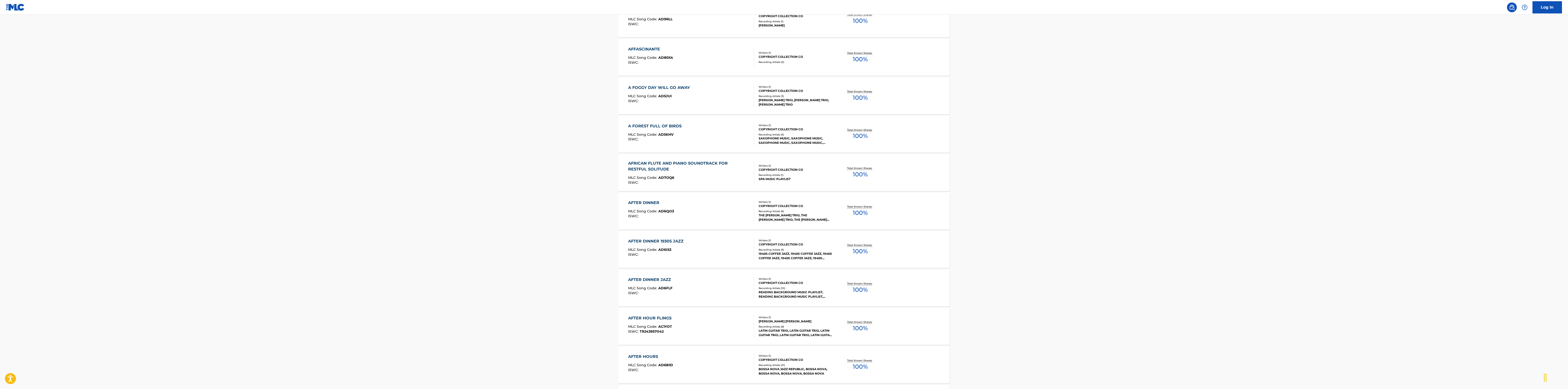
scroll to position [919, 0]
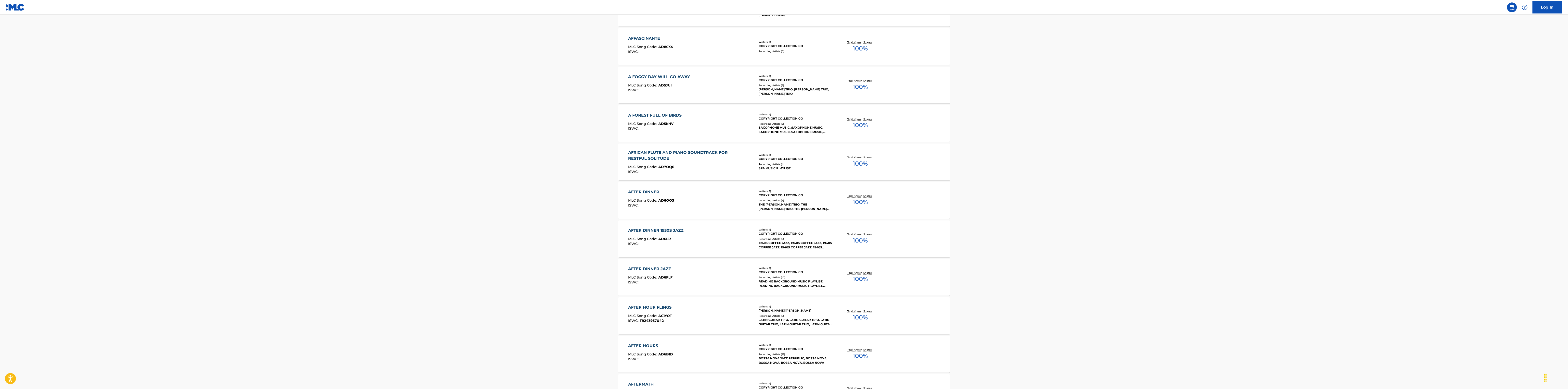
click at [781, 250] on div "AFTER DINNER 1930S JAZZ MLC Song Code : AD6I53 ISWC : Writers ( 1 ) COPYRIGHT C…" at bounding box center [784, 239] width 332 height 36
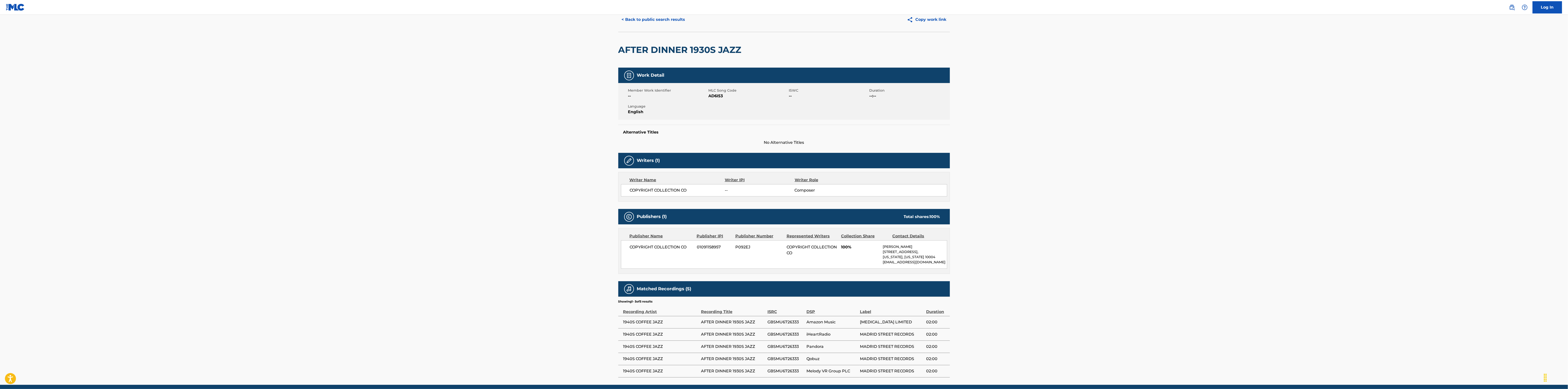
scroll to position [45, 0]
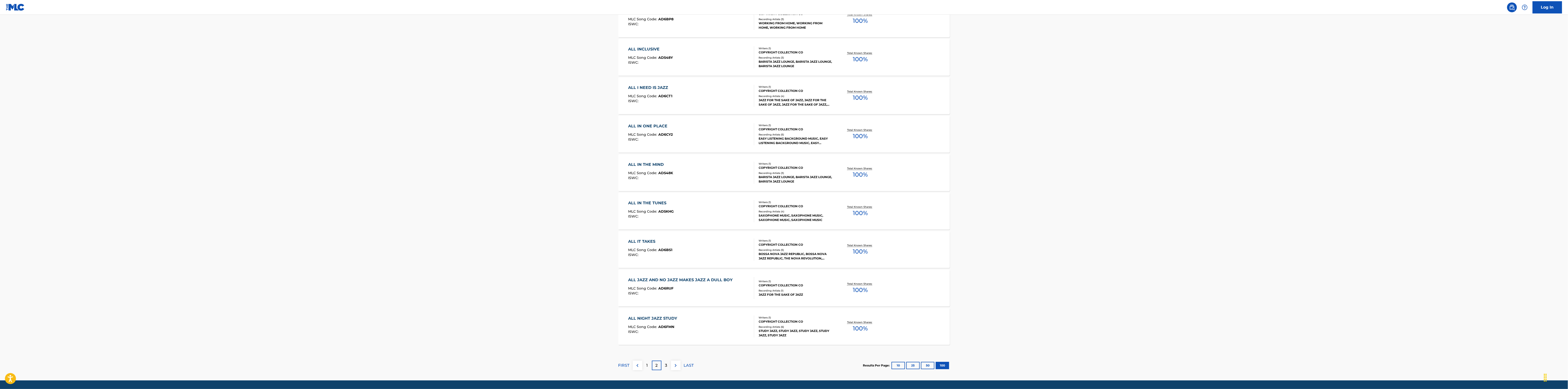
scroll to position [3692, 0]
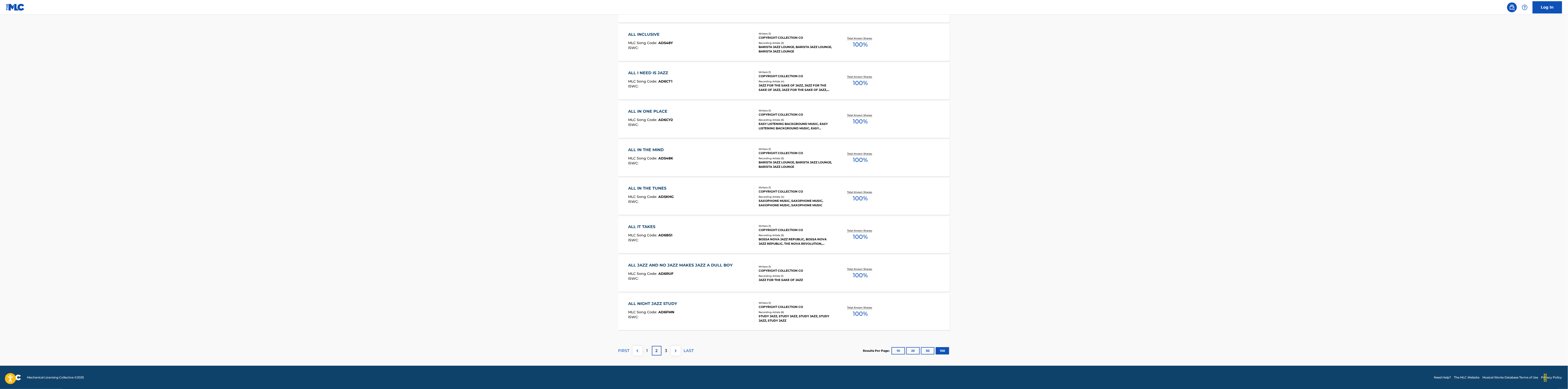
click at [665, 311] on div "3" at bounding box center [666, 350] width 9 height 9
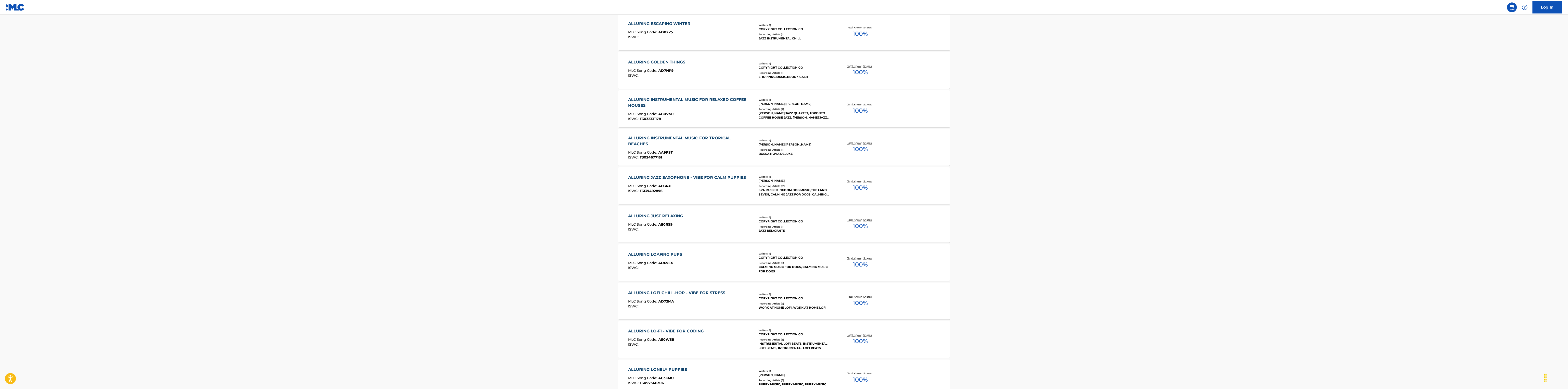
scroll to position [2848, 0]
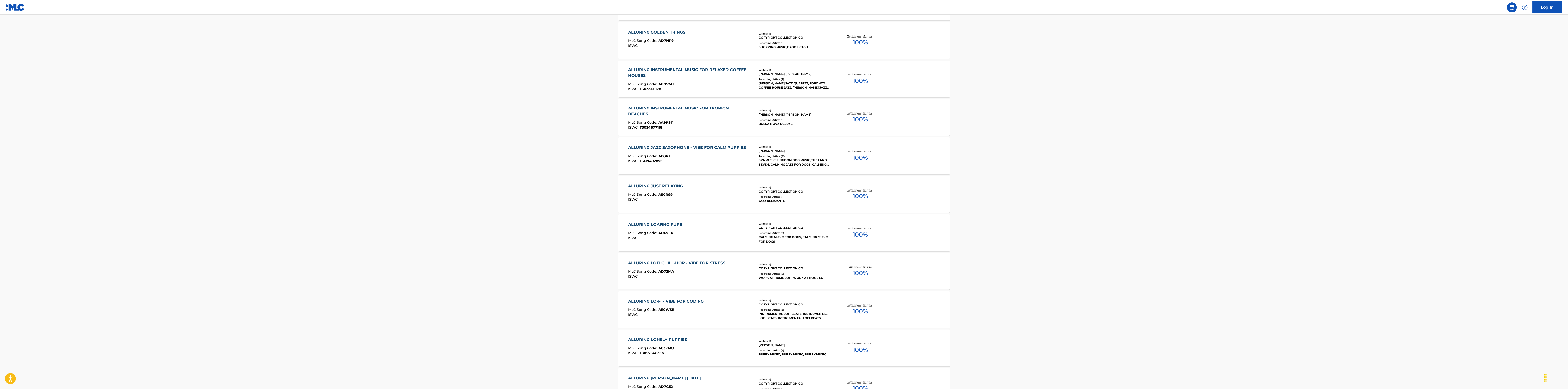
click at [766, 241] on div "CALMING MUSIC FOR DOGS, CALMING MUSIC FOR DOGS" at bounding box center [796, 239] width 74 height 9
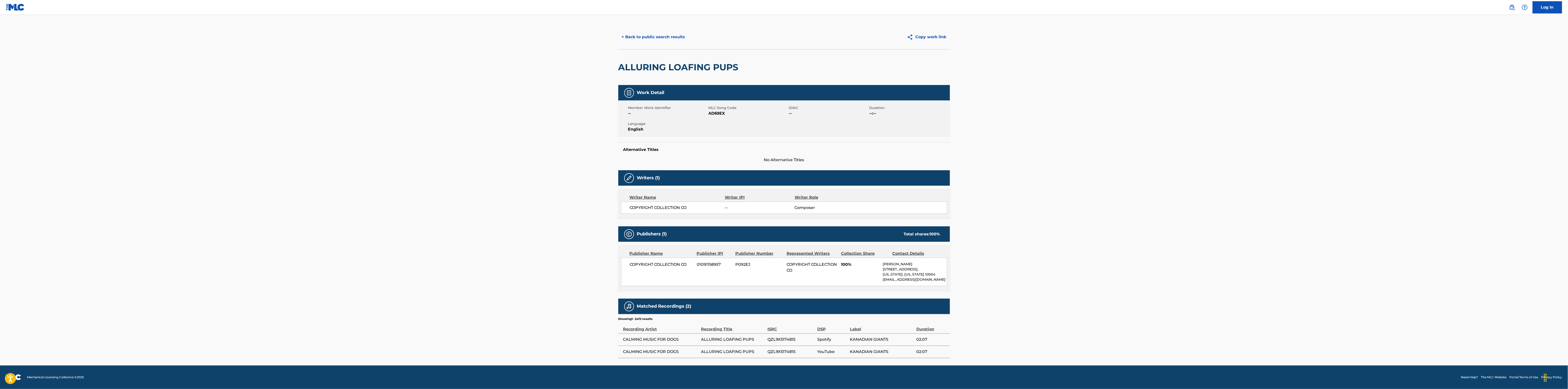
scroll to position [7, 0]
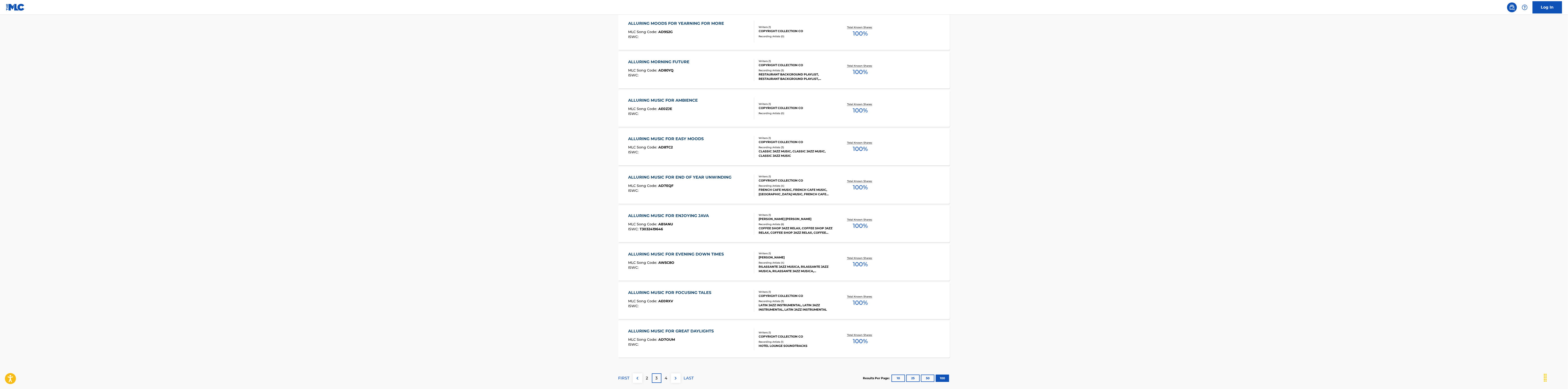
scroll to position [3692, 0]
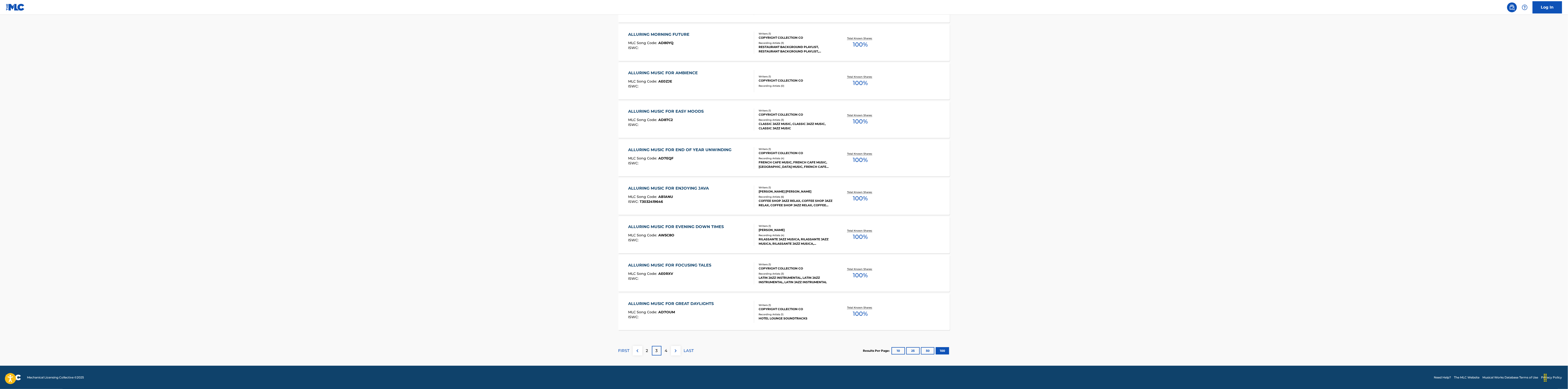
click at [663, 311] on div "4" at bounding box center [666, 350] width 9 height 9
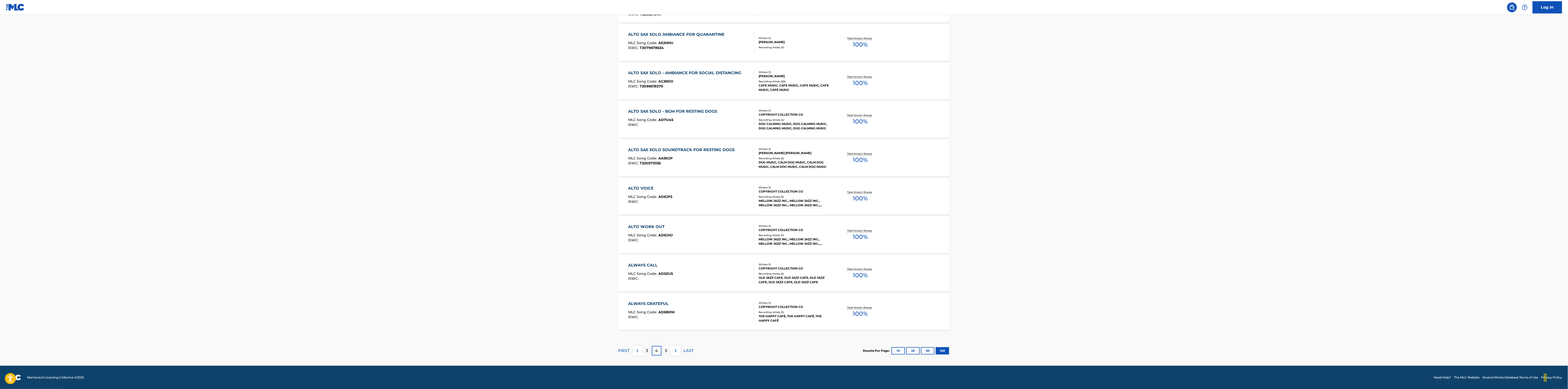
click at [667, 311] on p "5" at bounding box center [666, 351] width 2 height 6
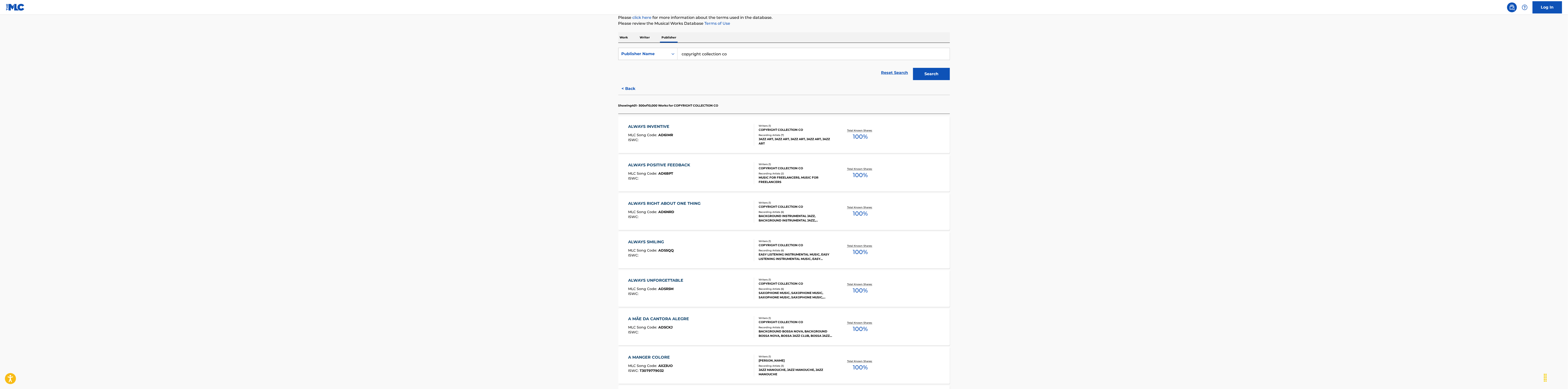
scroll to position [215, 0]
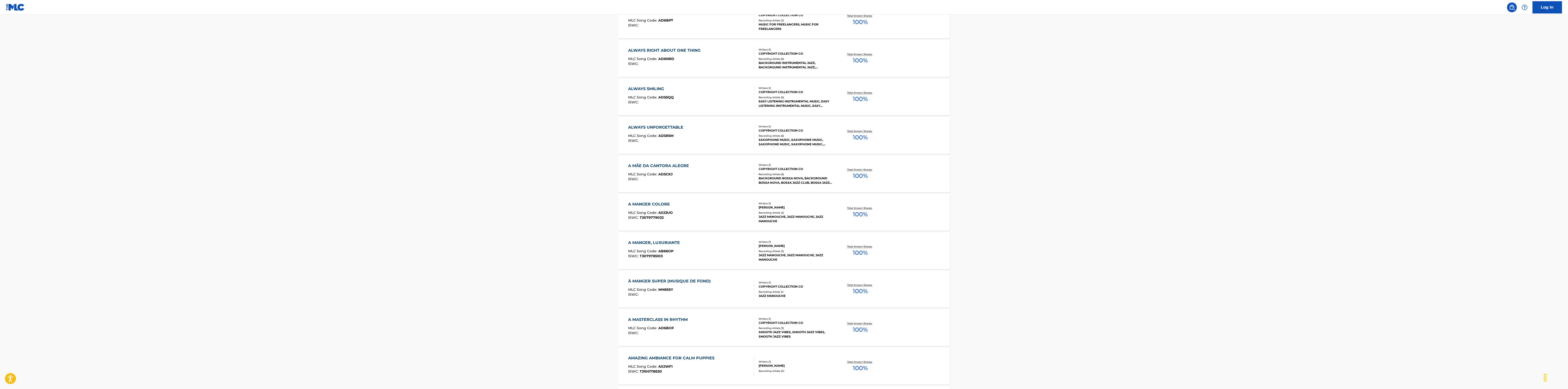
click at [777, 258] on div "JAZZ MANOUCHE, JAZZ MANOUCHE, JAZZ MANOUCHE" at bounding box center [796, 258] width 74 height 9
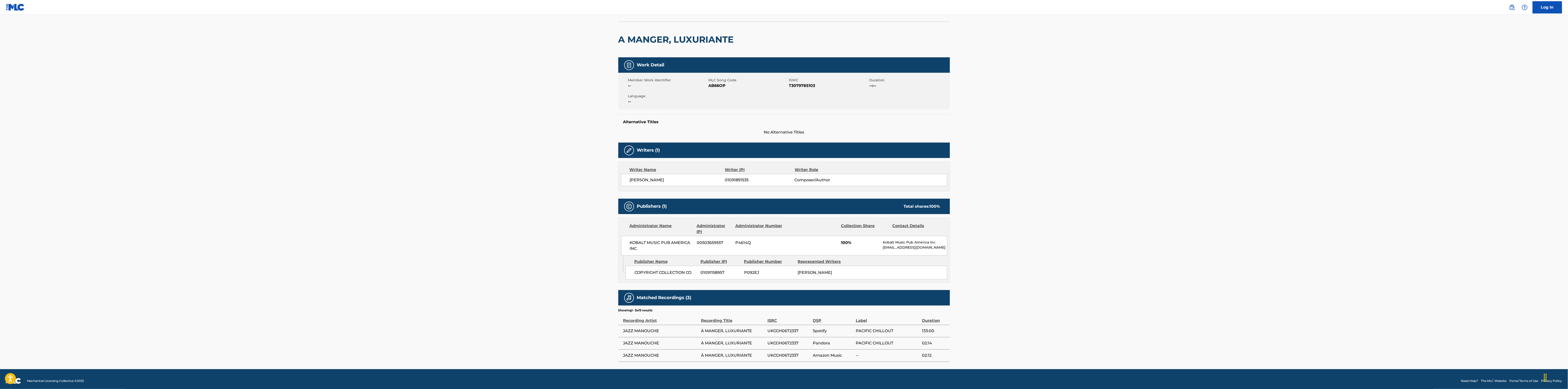
scroll to position [34, 0]
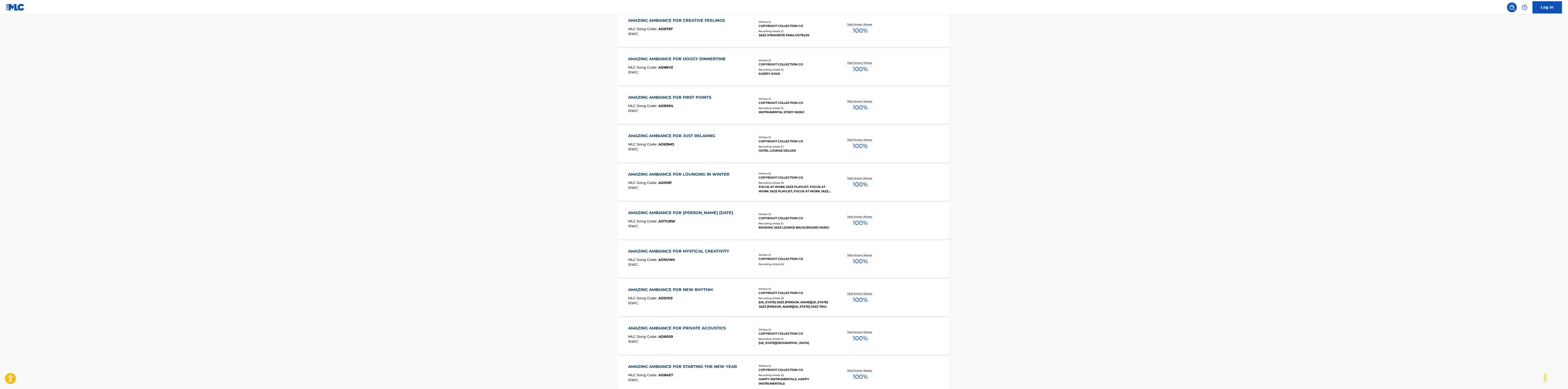
scroll to position [643, 0]
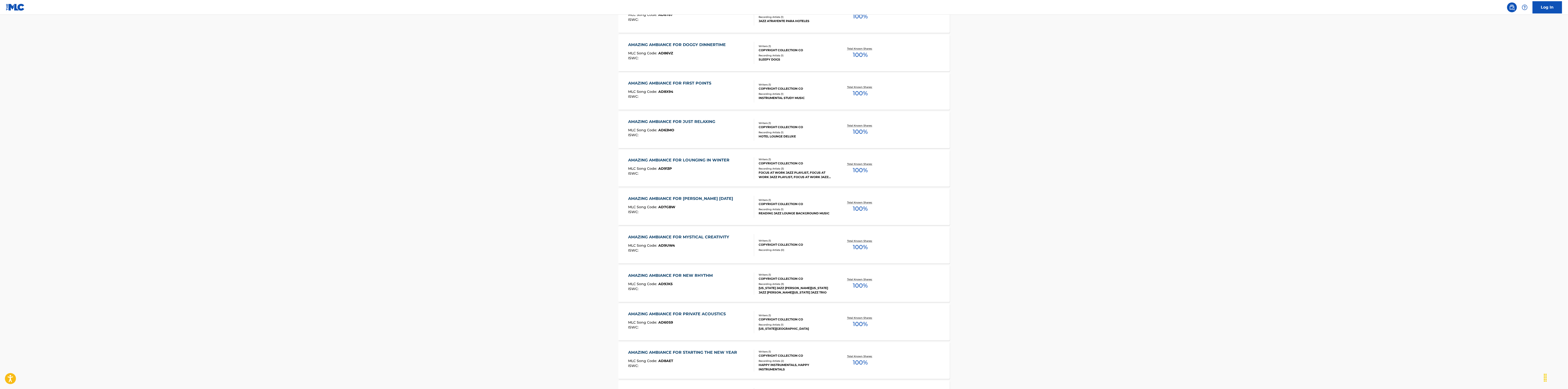
click at [778, 216] on div "AMAZING AMBIANCE FOR MISTY SUNDAY MLC Song Code : AD7GBW ISWC : Writers ( 1 ) C…" at bounding box center [784, 207] width 332 height 36
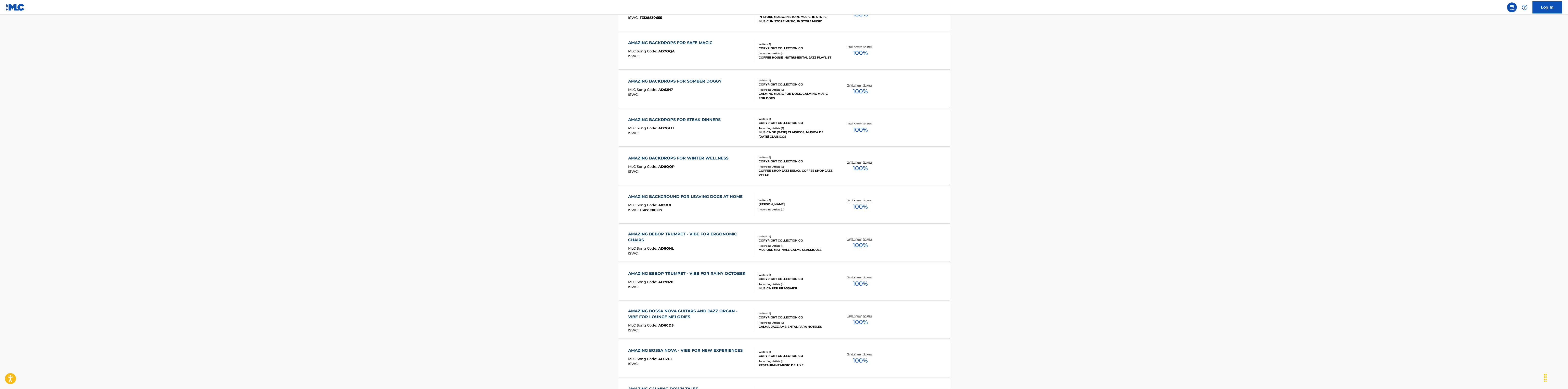
scroll to position [2266, 0]
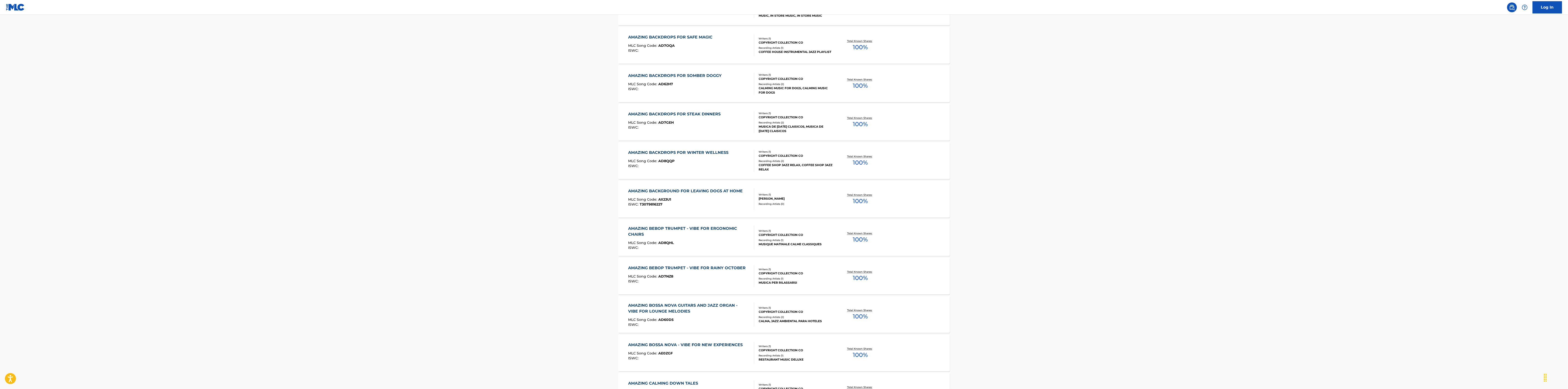
click at [775, 239] on div "Recording Artists ( 1 )" at bounding box center [796, 240] width 74 height 4
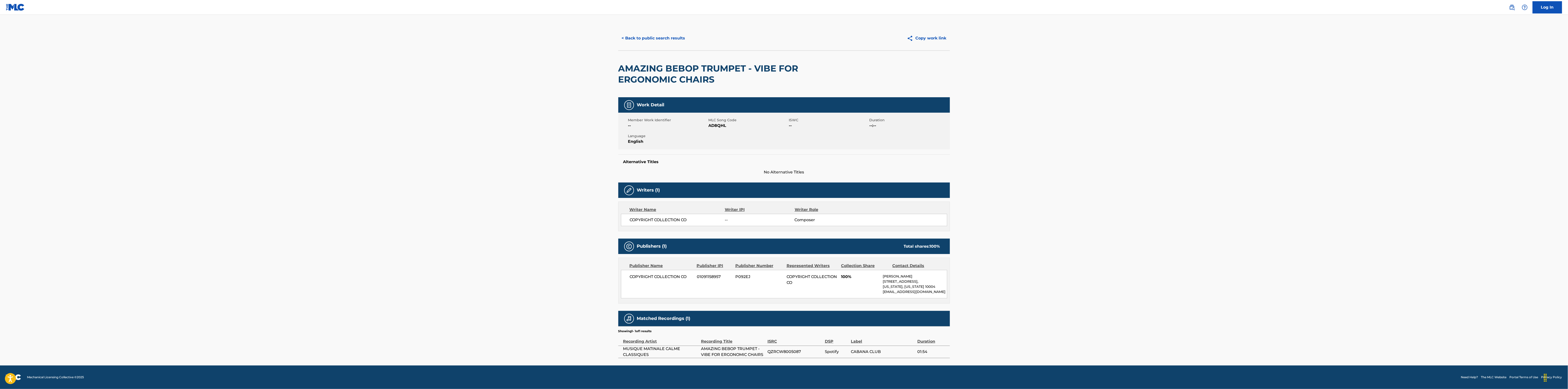
scroll to position [7, 0]
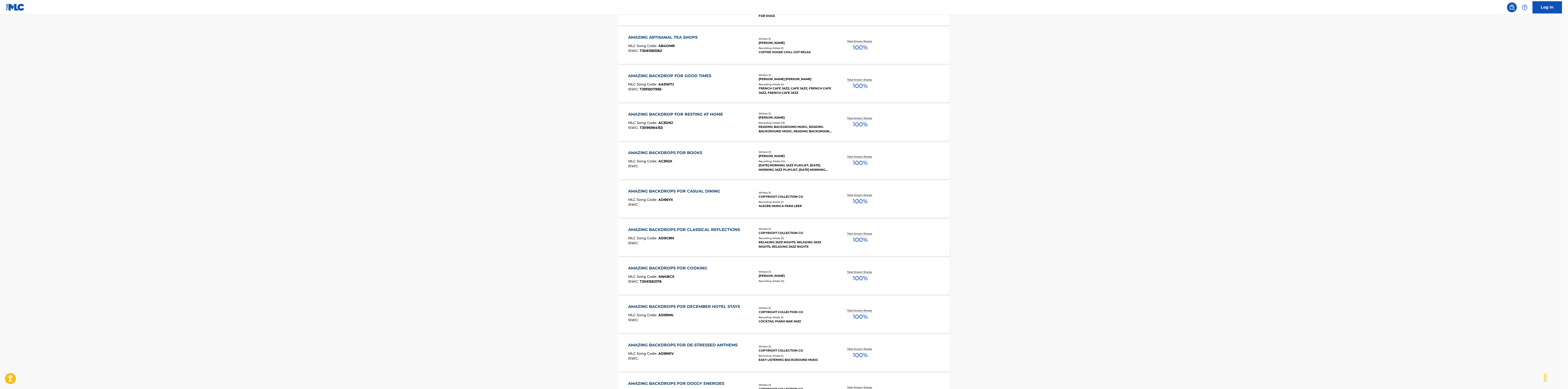
scroll to position [1409, 0]
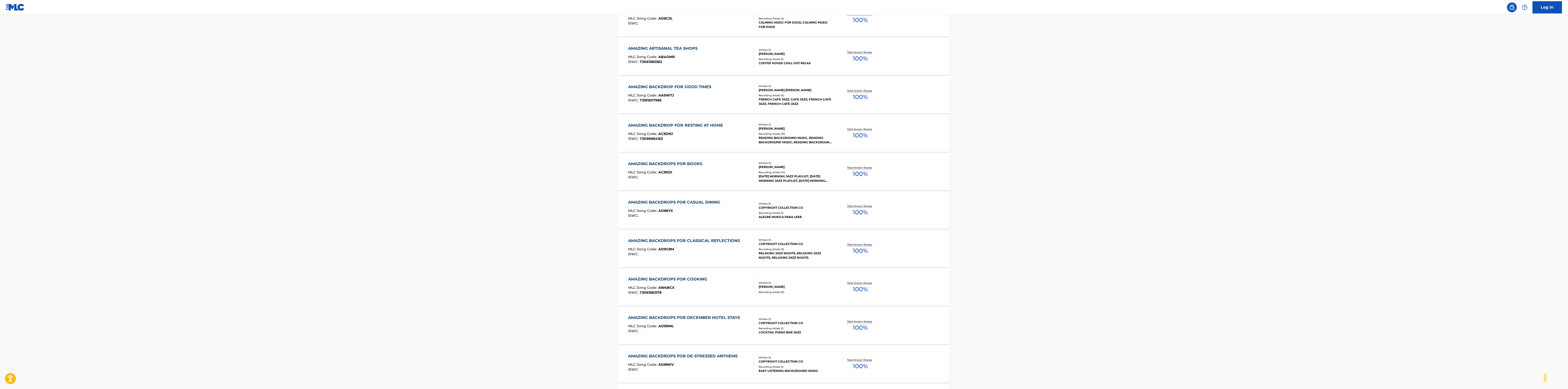
click at [769, 63] on div "COFFEE HOUSE CHILL OUT RELAX" at bounding box center [796, 63] width 74 height 4
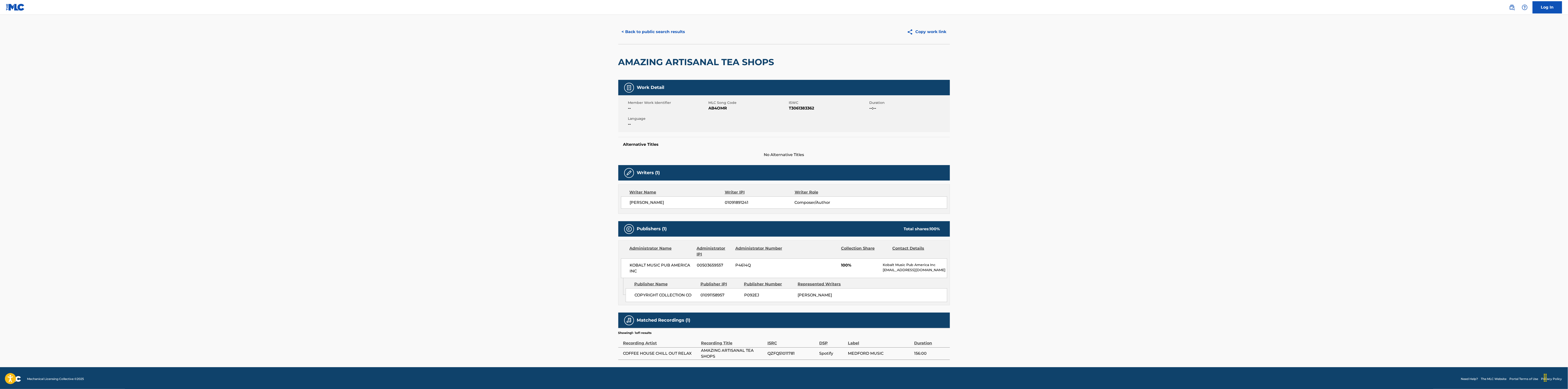
scroll to position [9, 0]
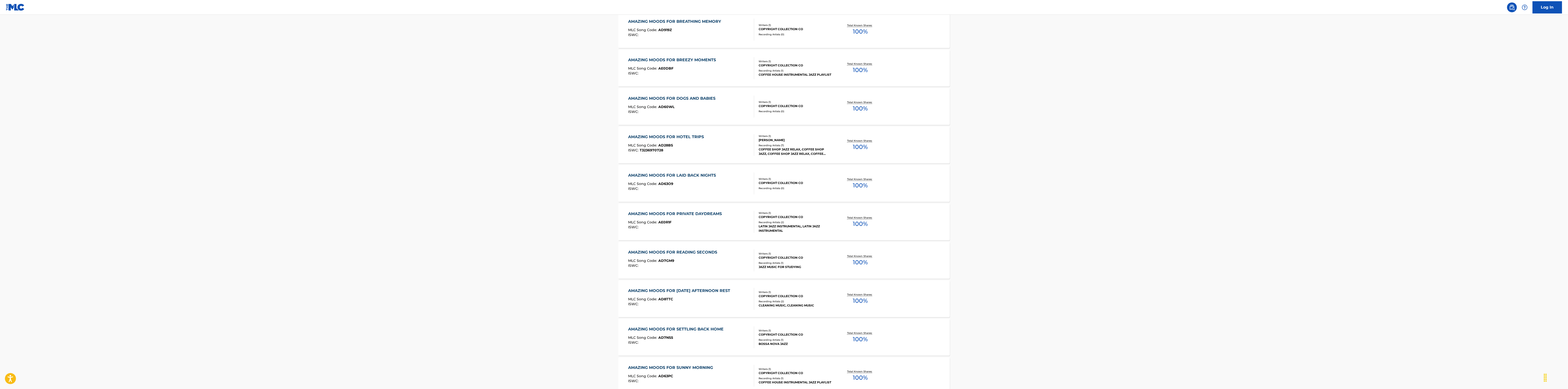
scroll to position [3692, 0]
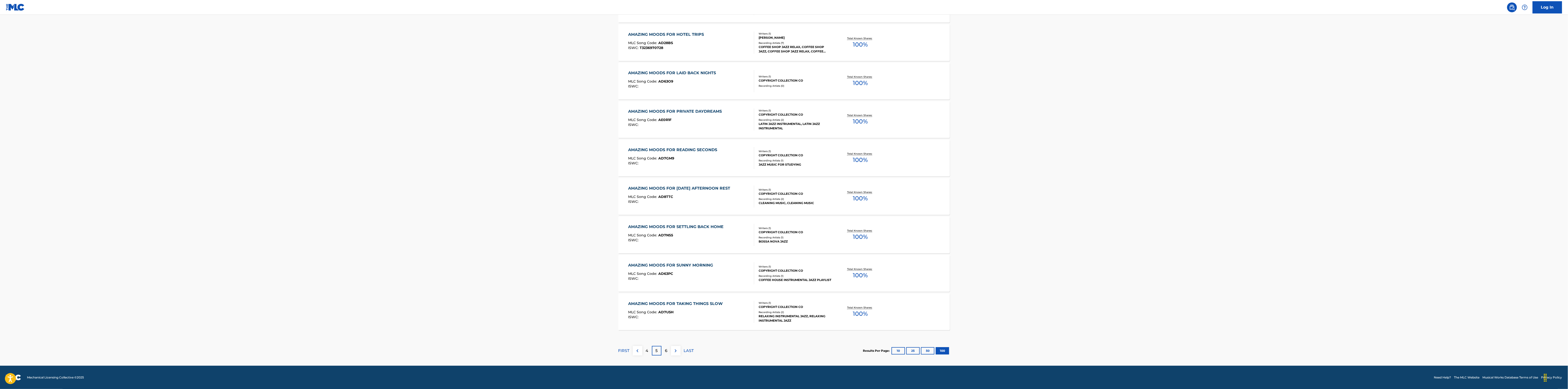
click at [779, 311] on div "RELAXING INSTRUMENTAL JAZZ, RELAXING INSTRUMENTAL JAZZ" at bounding box center [796, 318] width 74 height 9
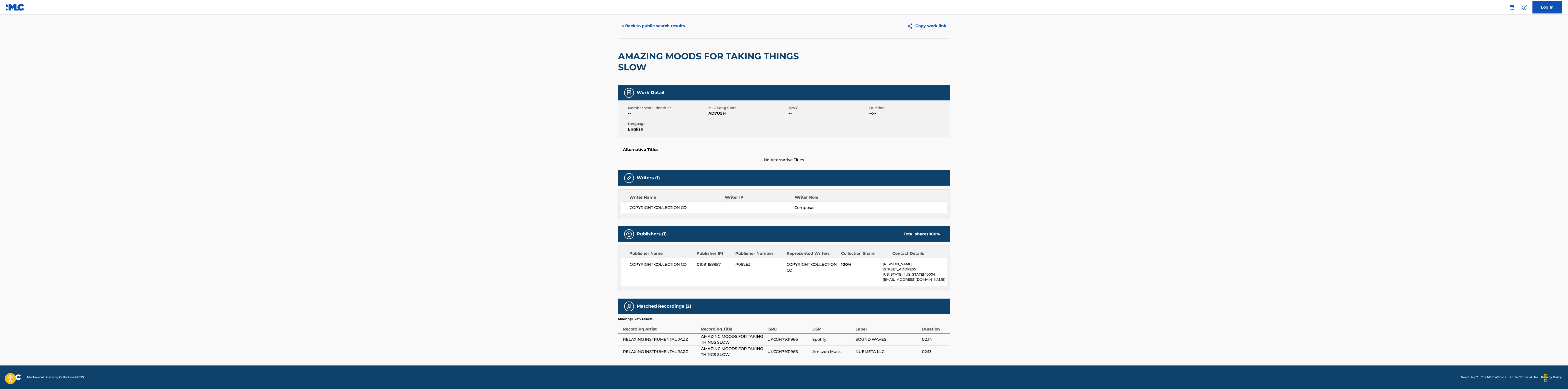
scroll to position [19, 0]
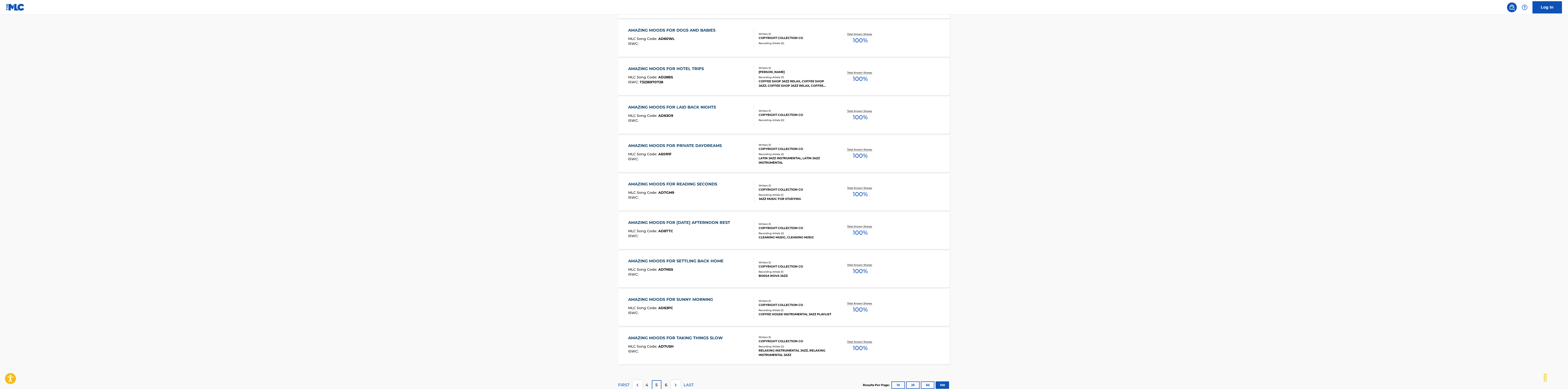
scroll to position [3692, 0]
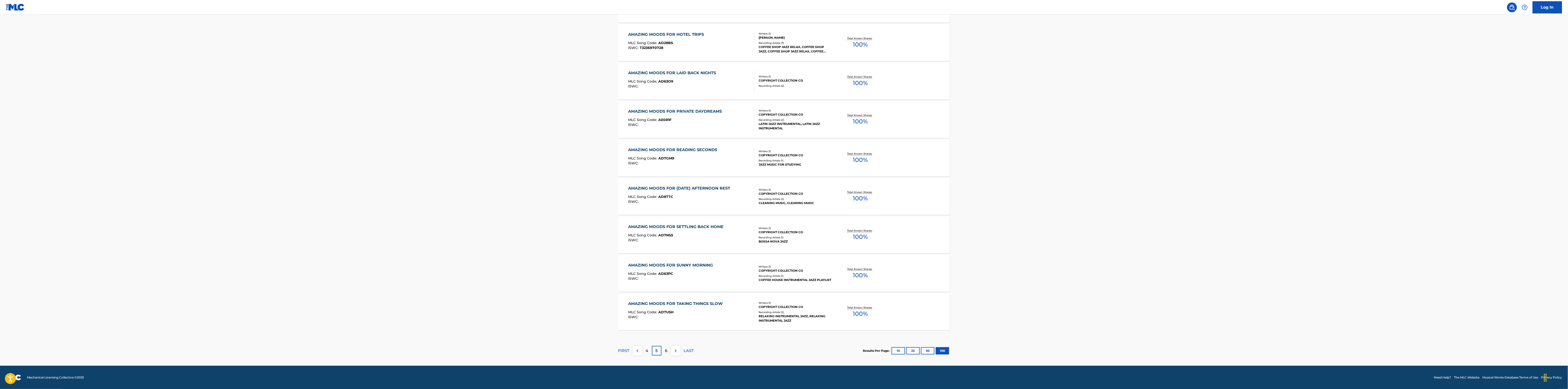
click at [663, 311] on div "6" at bounding box center [666, 350] width 9 height 9
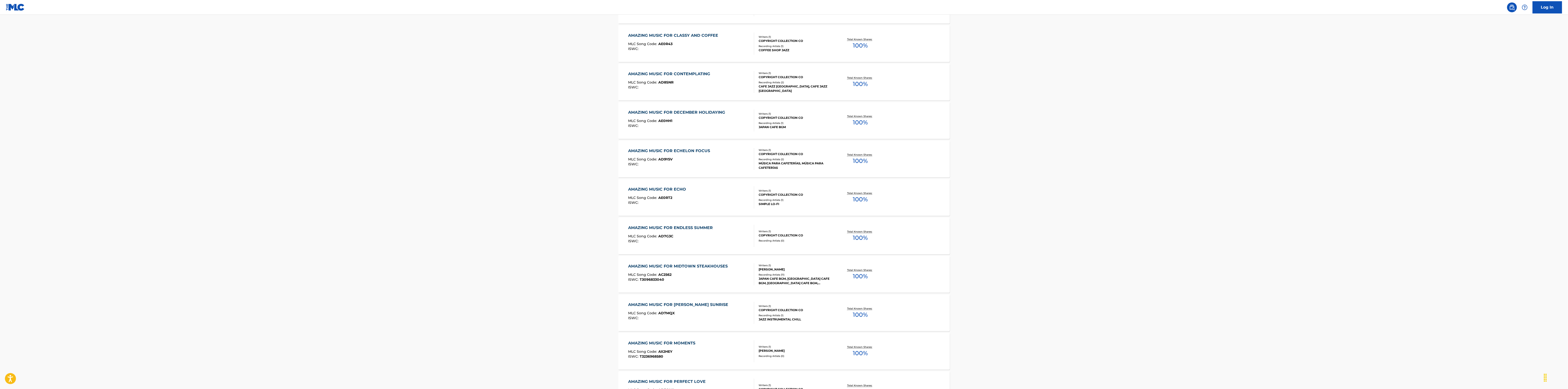
scroll to position [337, 0]
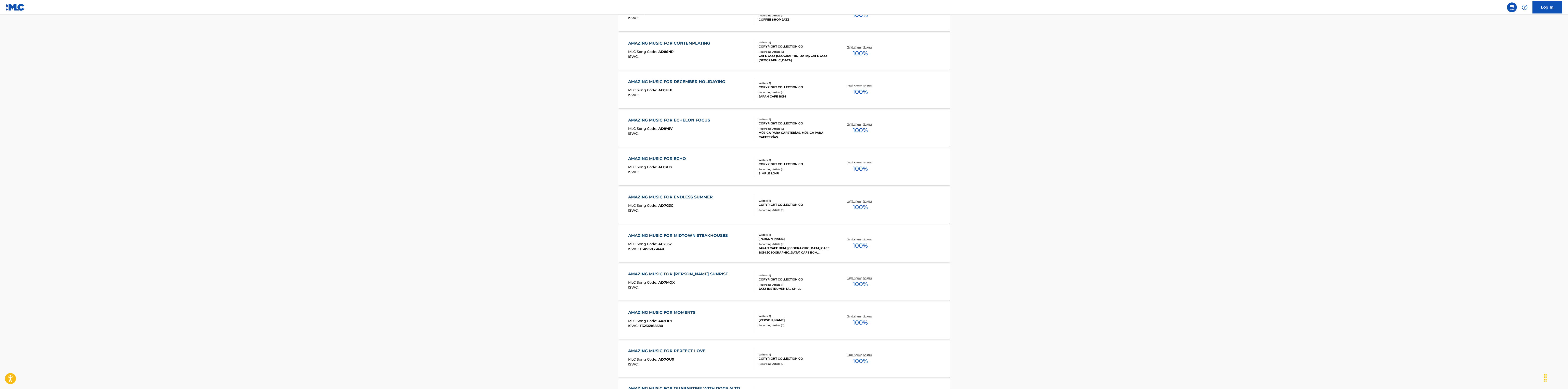
click at [776, 215] on div "AMAZING MUSIC FOR ENDLESS SUMMER MLC Song Code : AD7G3C ISWC : Writers ( 1 ) CO…" at bounding box center [784, 205] width 332 height 36
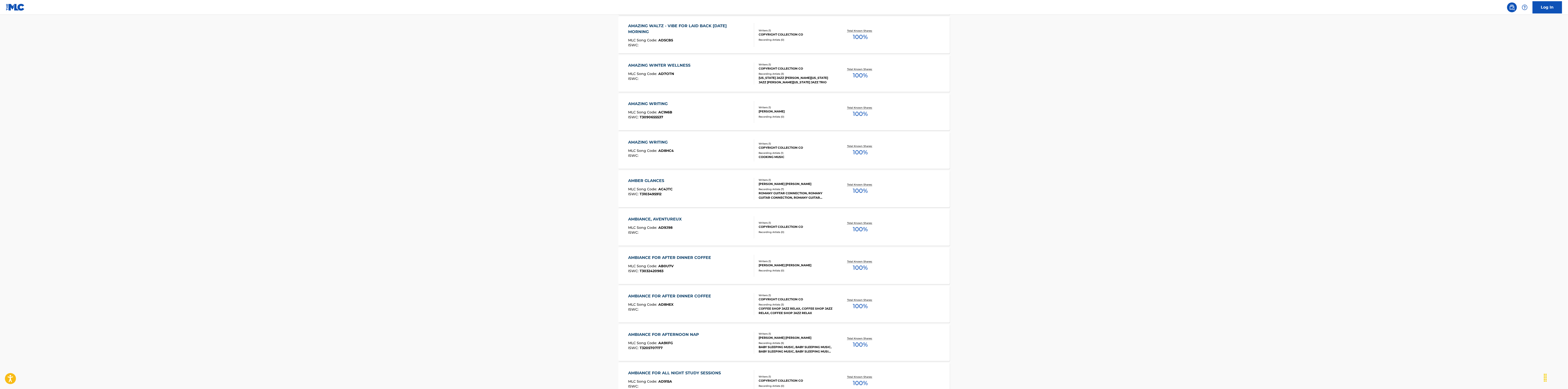
scroll to position [2174, 0]
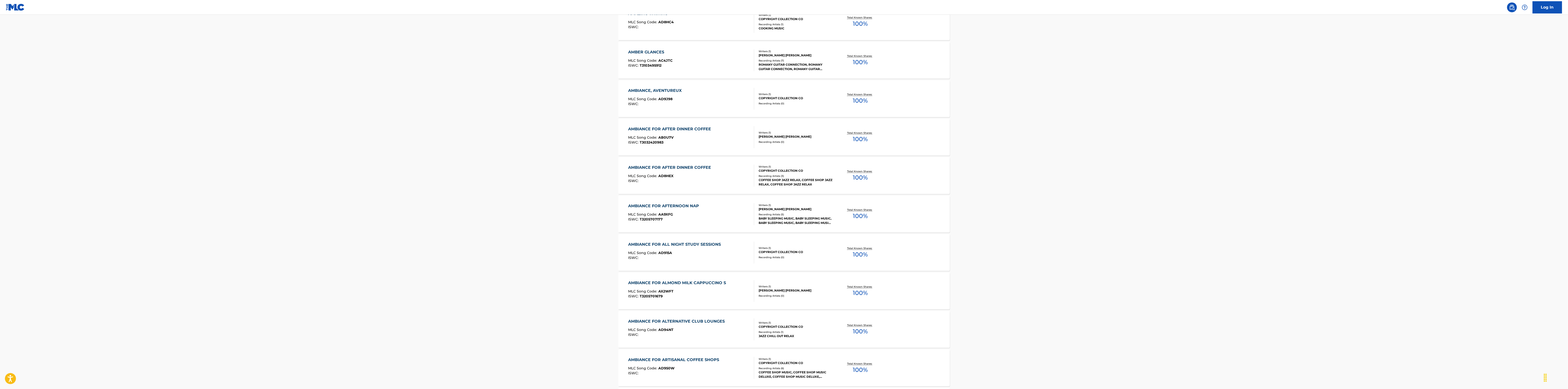
click at [777, 144] on div "Recording Artists ( 0 )" at bounding box center [796, 142] width 74 height 4
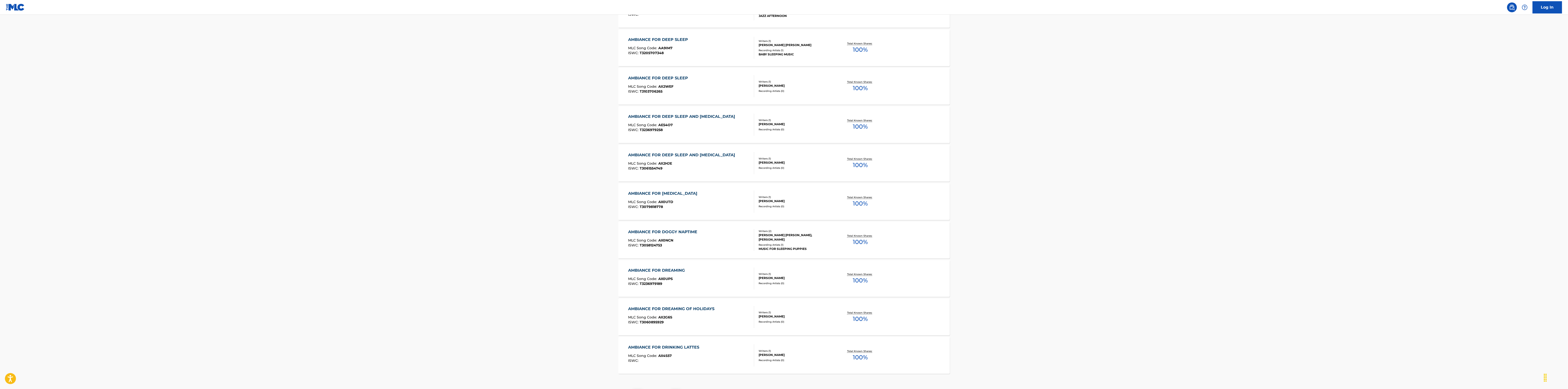
scroll to position [3692, 0]
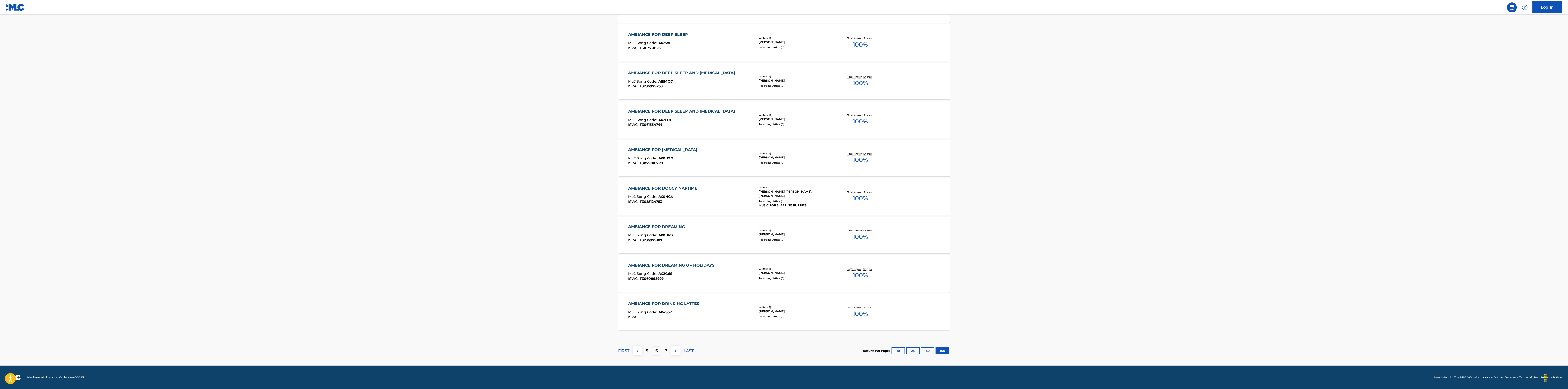
click at [665, 311] on p "7" at bounding box center [666, 351] width 2 height 6
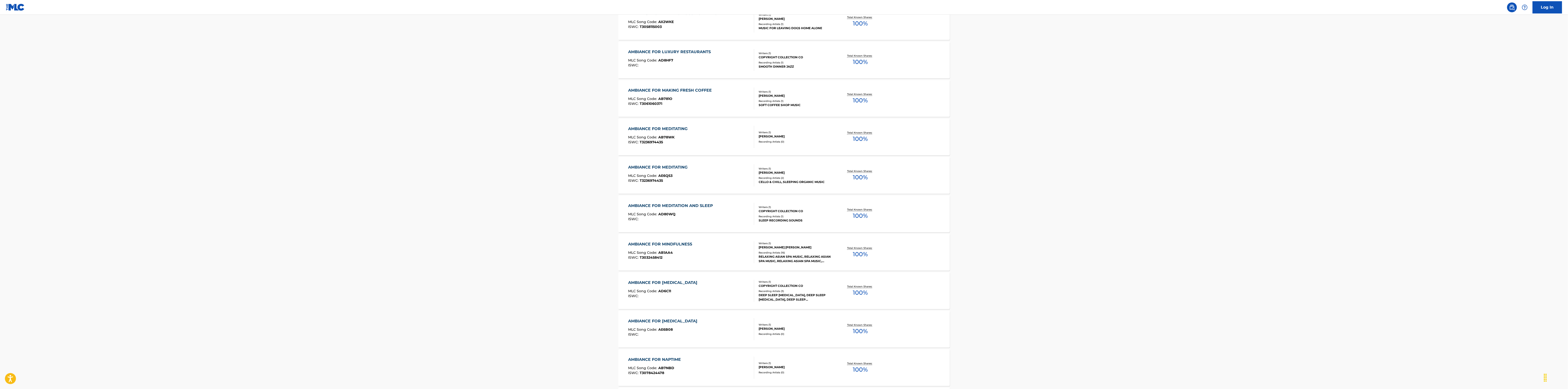
scroll to position [1347, 0]
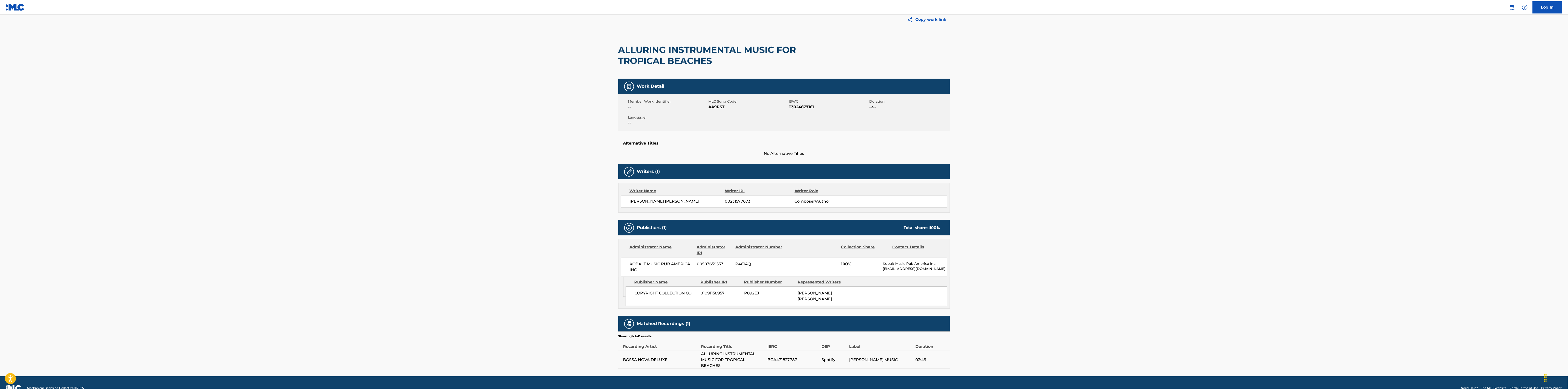
scroll to position [31, 0]
